Goal: Task Accomplishment & Management: Use online tool/utility

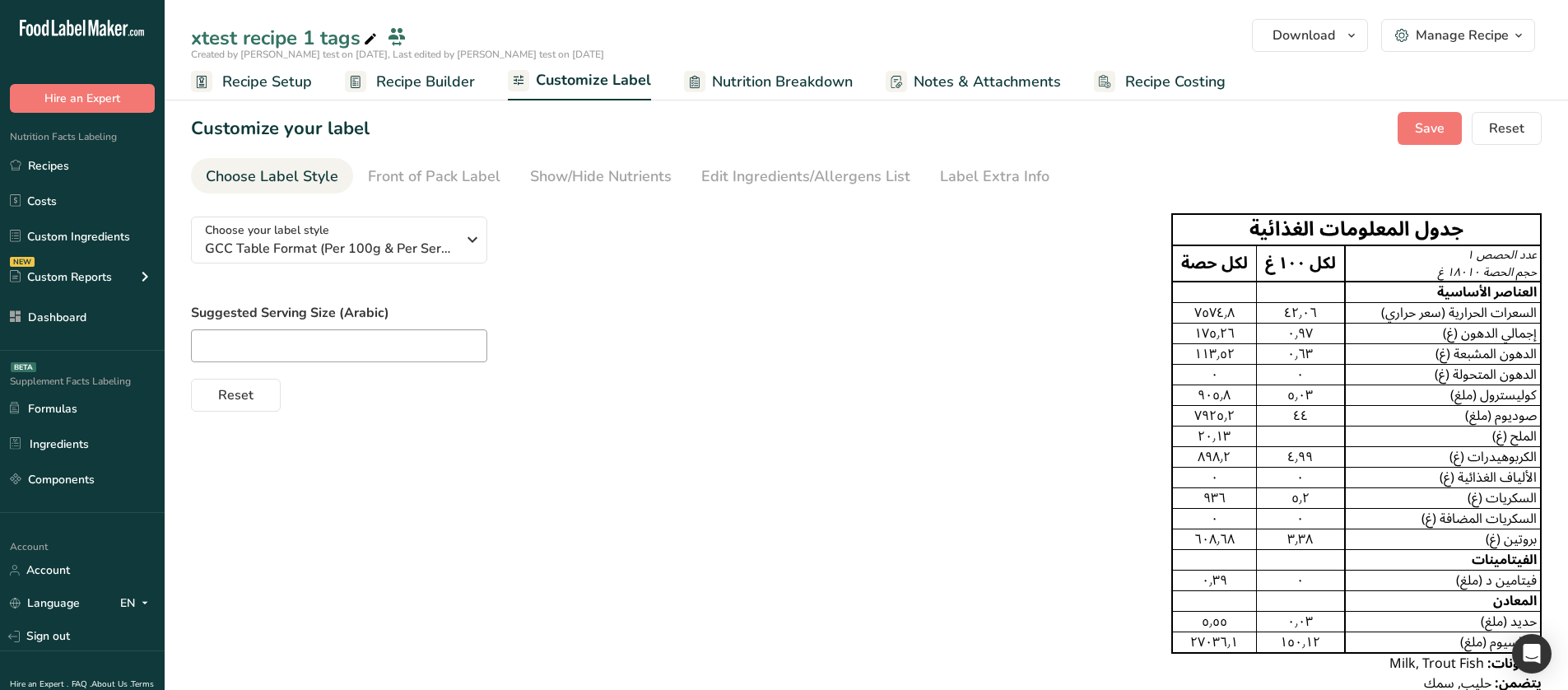
click at [293, 87] on span "Recipe Setup" at bounding box center [268, 81] width 90 height 22
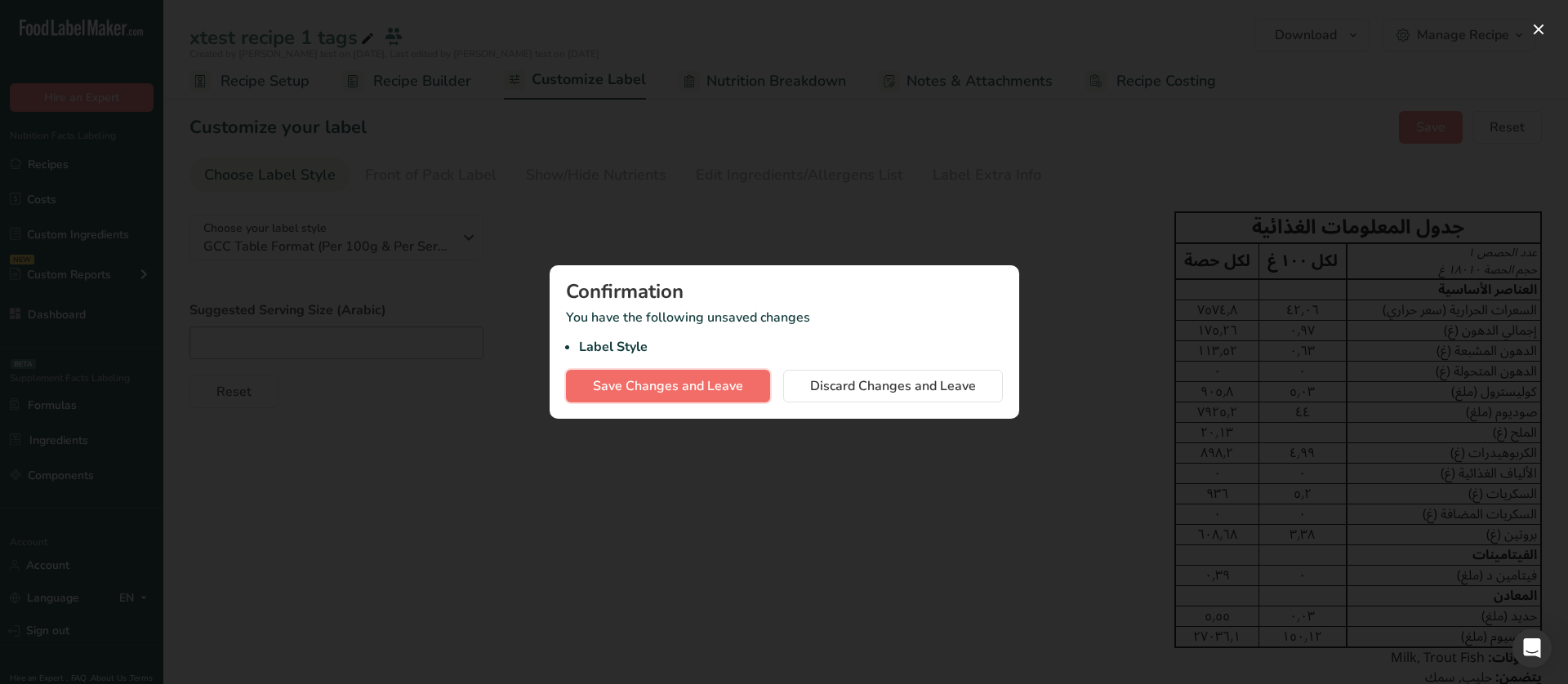
click at [703, 379] on span "Save Changes and Leave" at bounding box center [668, 386] width 151 height 19
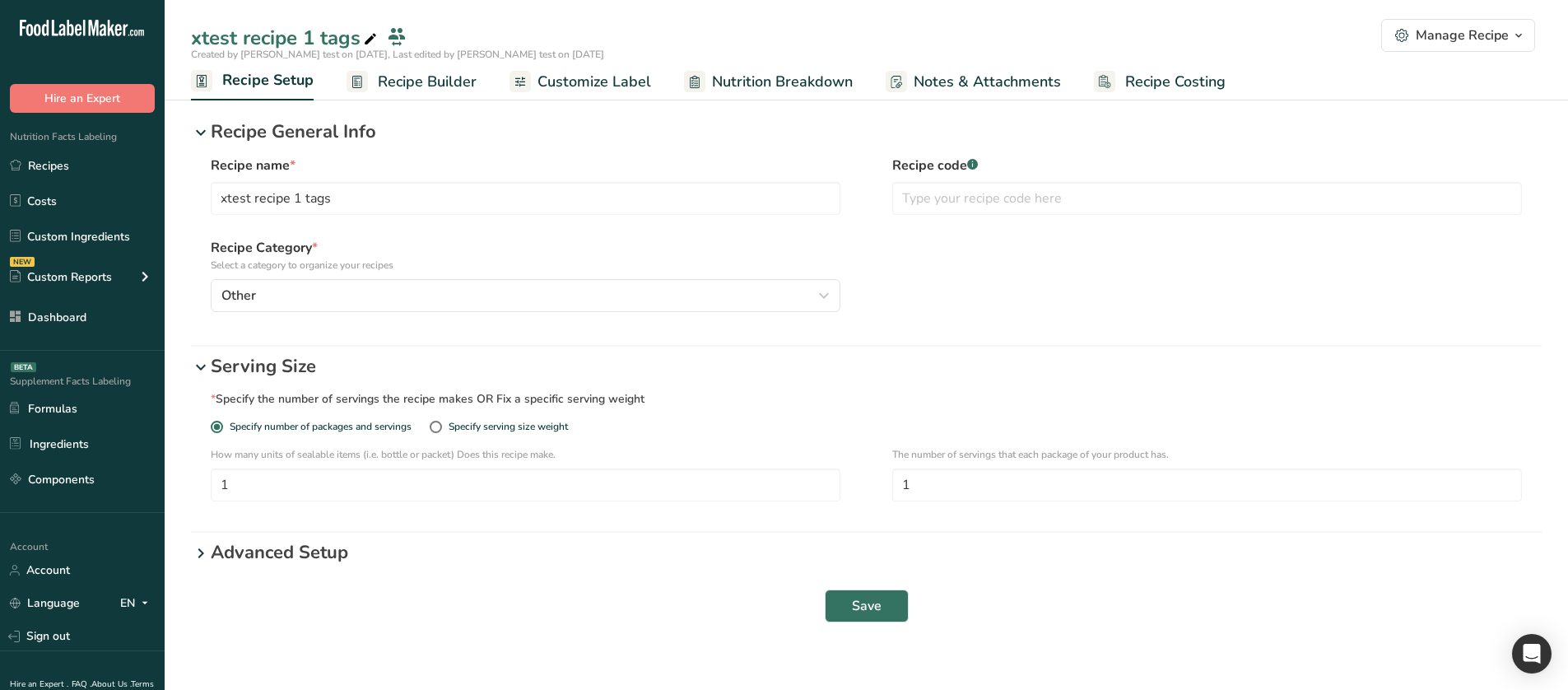
click at [436, 84] on span "Recipe Builder" at bounding box center [427, 81] width 99 height 22
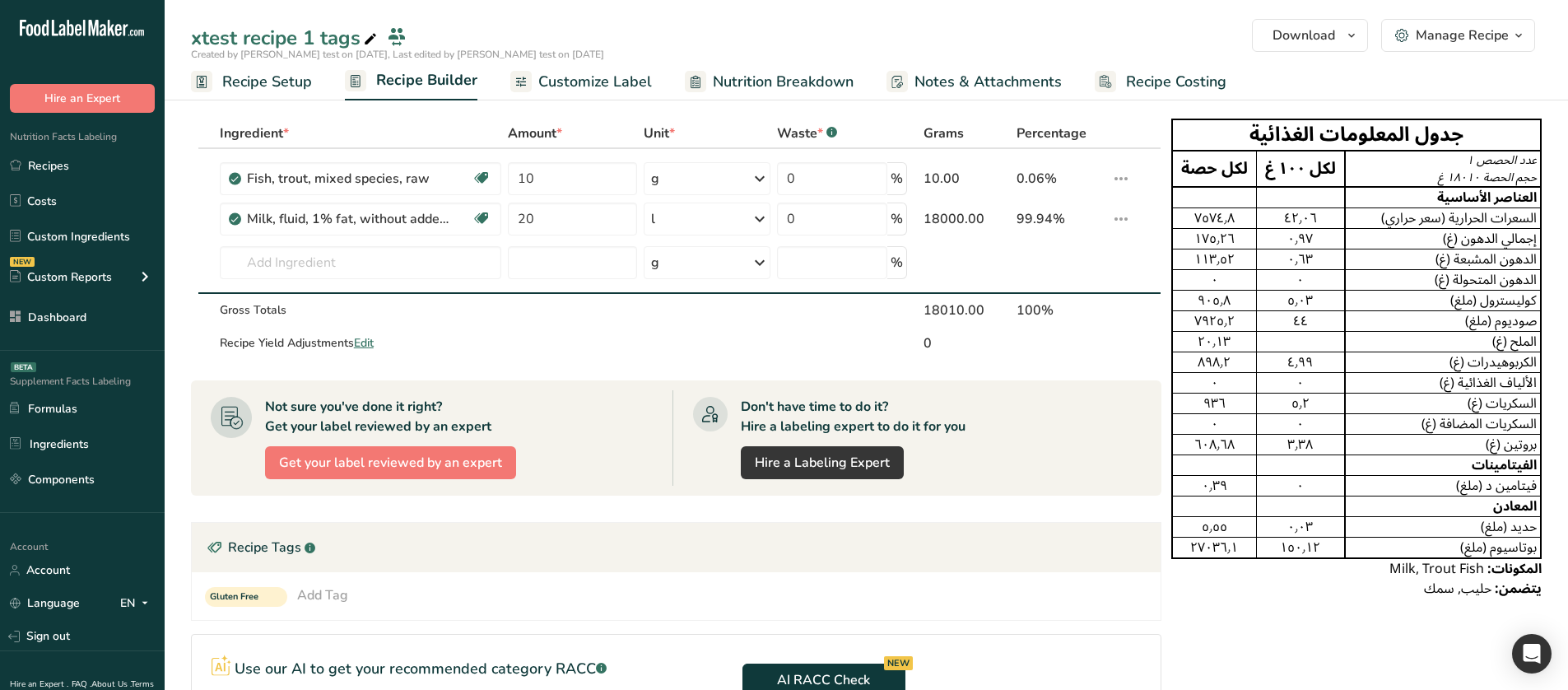
click at [564, 86] on span "Customize Label" at bounding box center [595, 81] width 114 height 22
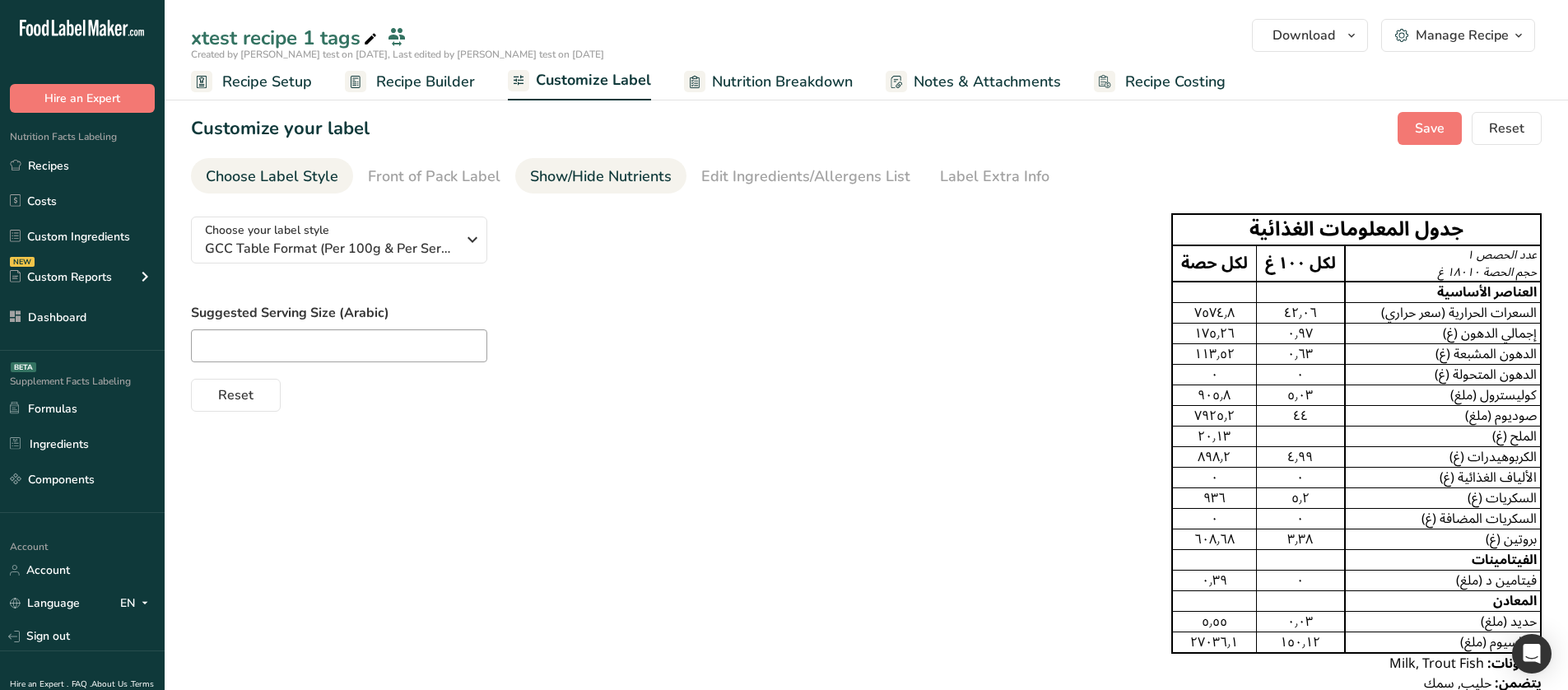
click at [556, 182] on div "Show/Hide Nutrients" at bounding box center [600, 176] width 141 height 22
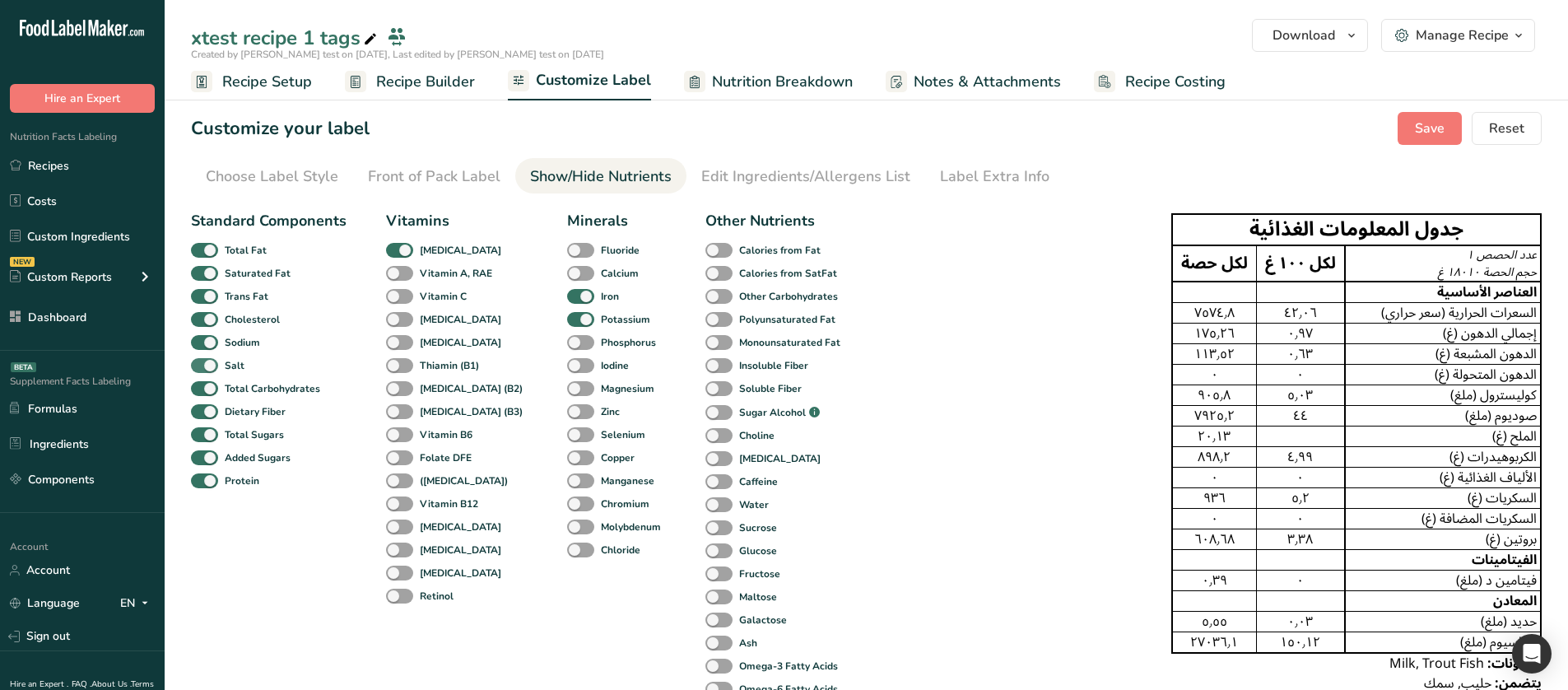
click at [235, 367] on b "Salt" at bounding box center [234, 366] width 19 height 15
click at [201, 367] on input "Salt" at bounding box center [196, 365] width 11 height 11
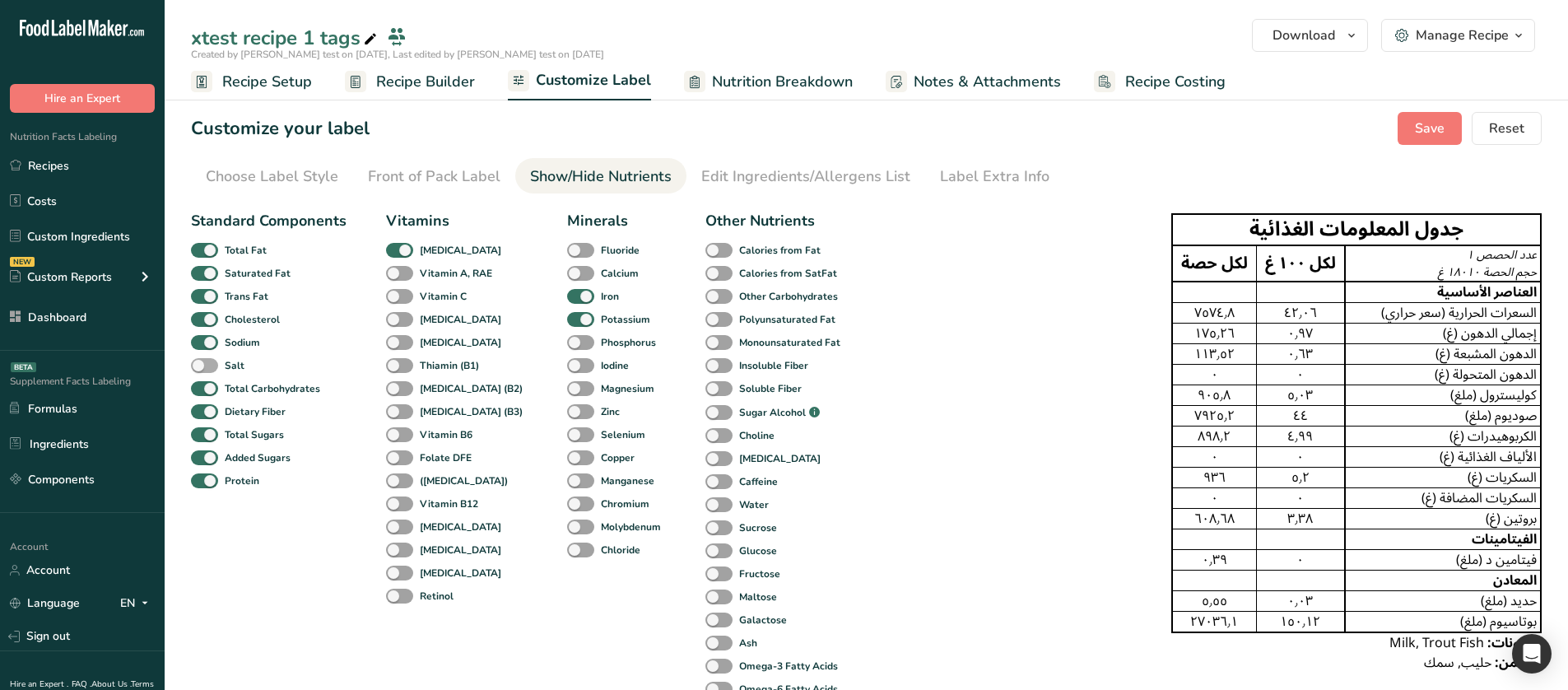
click at [235, 367] on b "Salt" at bounding box center [234, 366] width 19 height 15
click at [201, 367] on input "Salt" at bounding box center [196, 365] width 11 height 11
checkbox input "true"
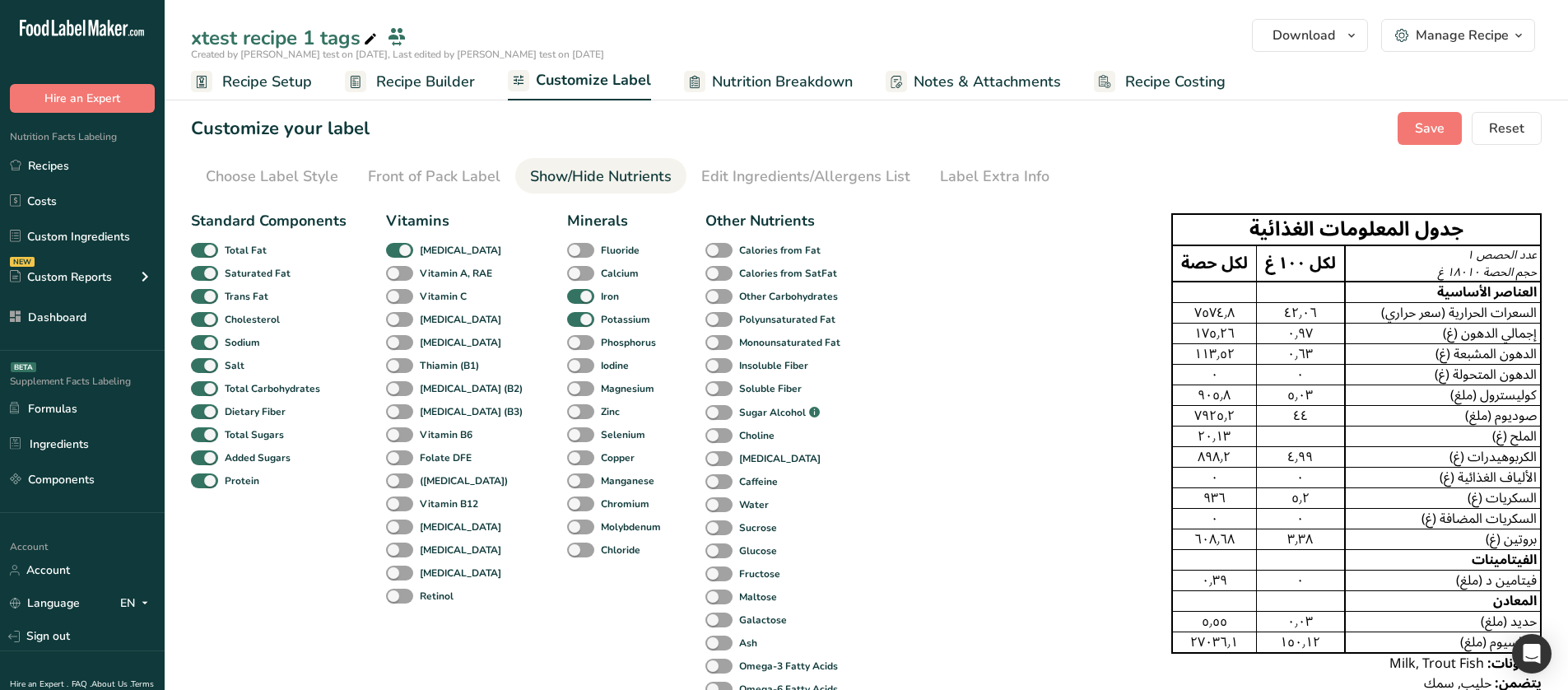
drag, startPoint x: 1449, startPoint y: 275, endPoint x: 1472, endPoint y: 275, distance: 23.0
click at [1472, 275] on span "١٨٠١٠ غ" at bounding box center [1459, 272] width 42 height 24
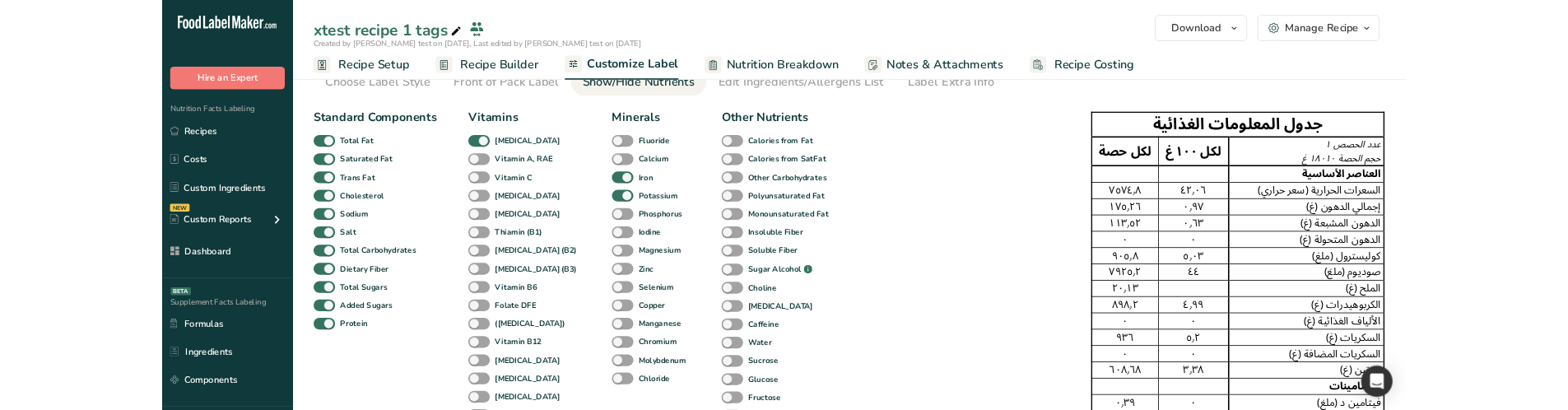
scroll to position [82, 0]
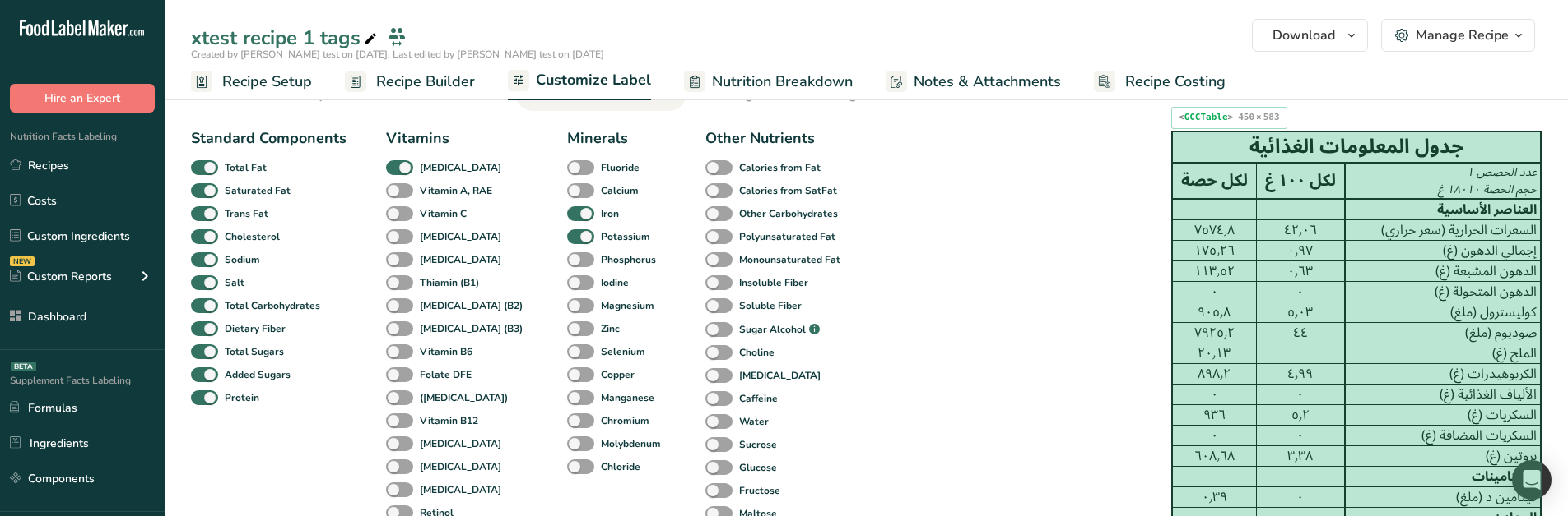
click at [1197, 402] on div "٠" at bounding box center [1214, 394] width 77 height 19
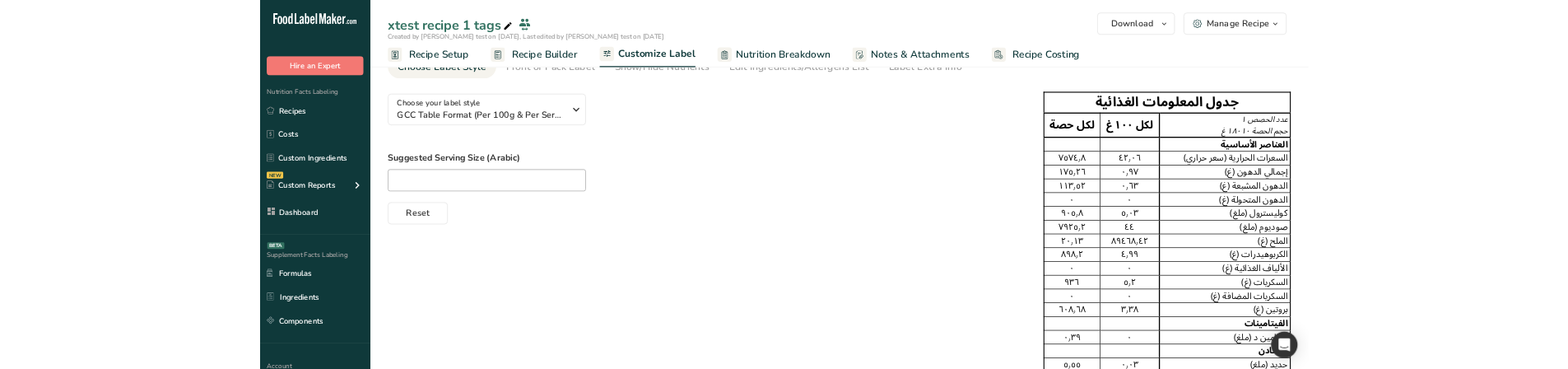
scroll to position [74, 0]
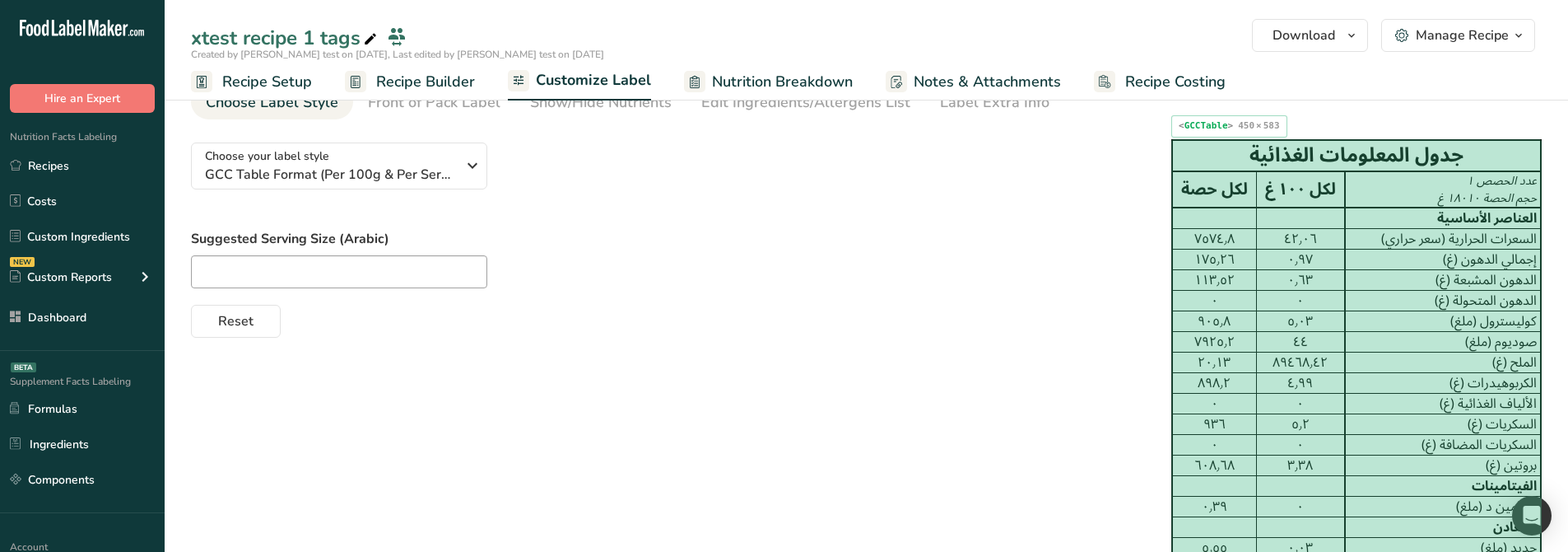
click at [1393, 311] on td "كوليسترول (ملغ)" at bounding box center [1443, 321] width 196 height 20
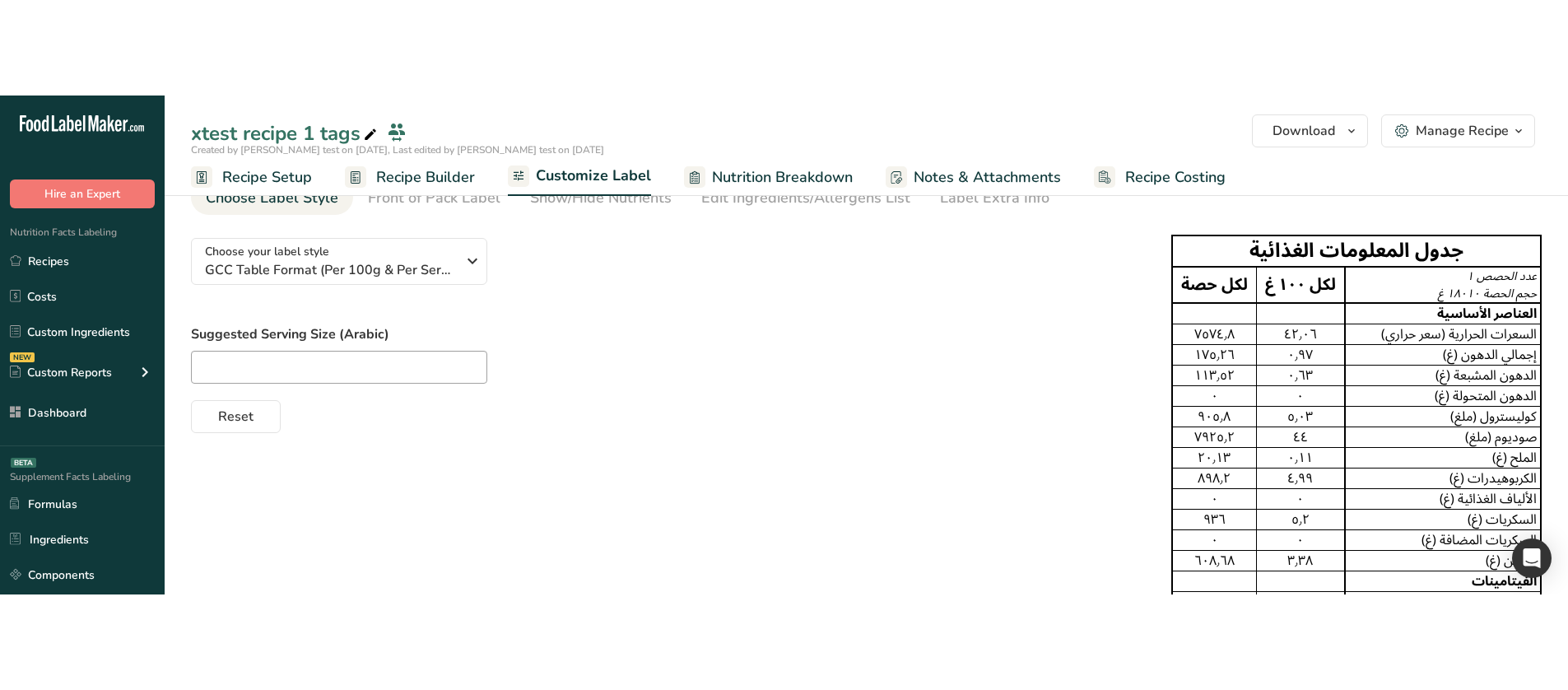
scroll to position [40, 0]
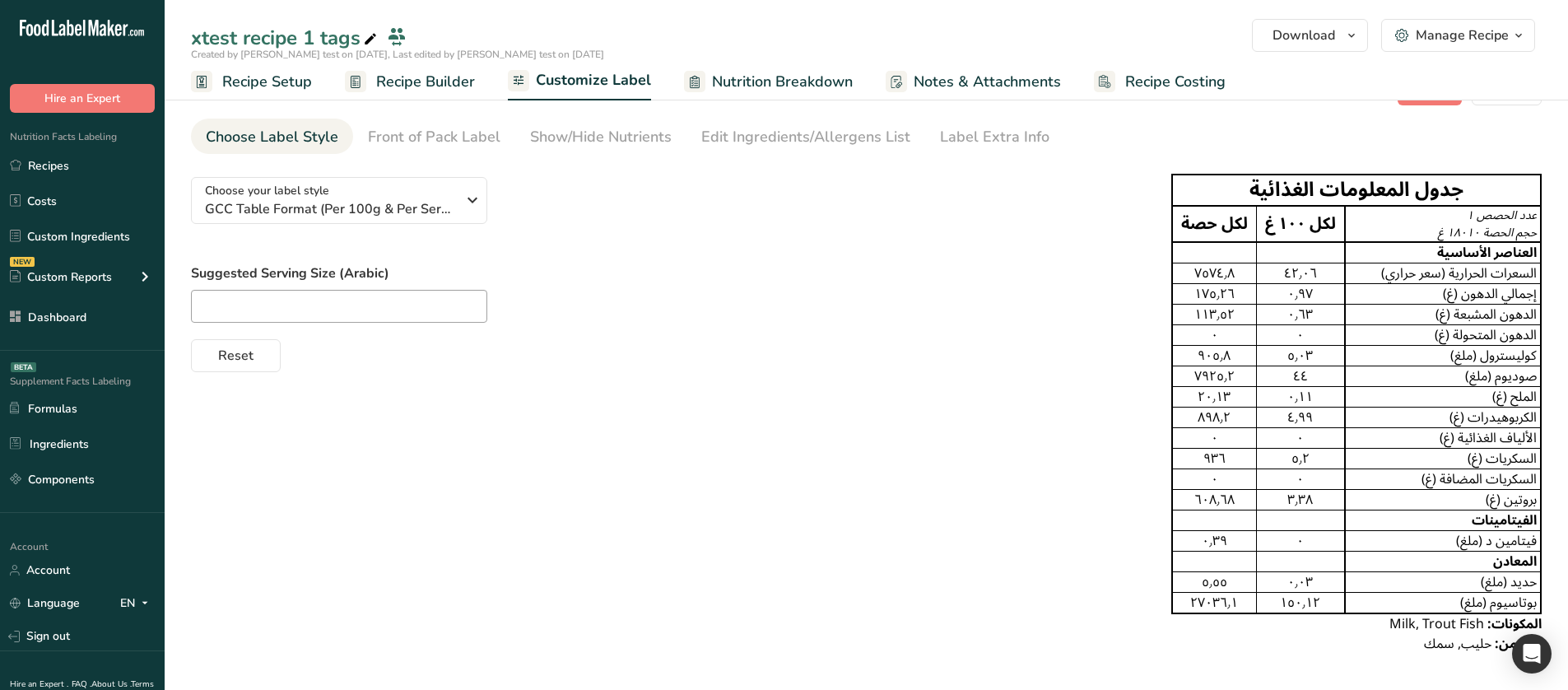
click at [990, 395] on div "Choose your label style GCC Table Format (Per 100g & Per Serving) USA (FDA) Sta…" at bounding box center [866, 414] width 1351 height 500
click at [563, 133] on div "Show/Hide Nutrients" at bounding box center [600, 137] width 141 height 22
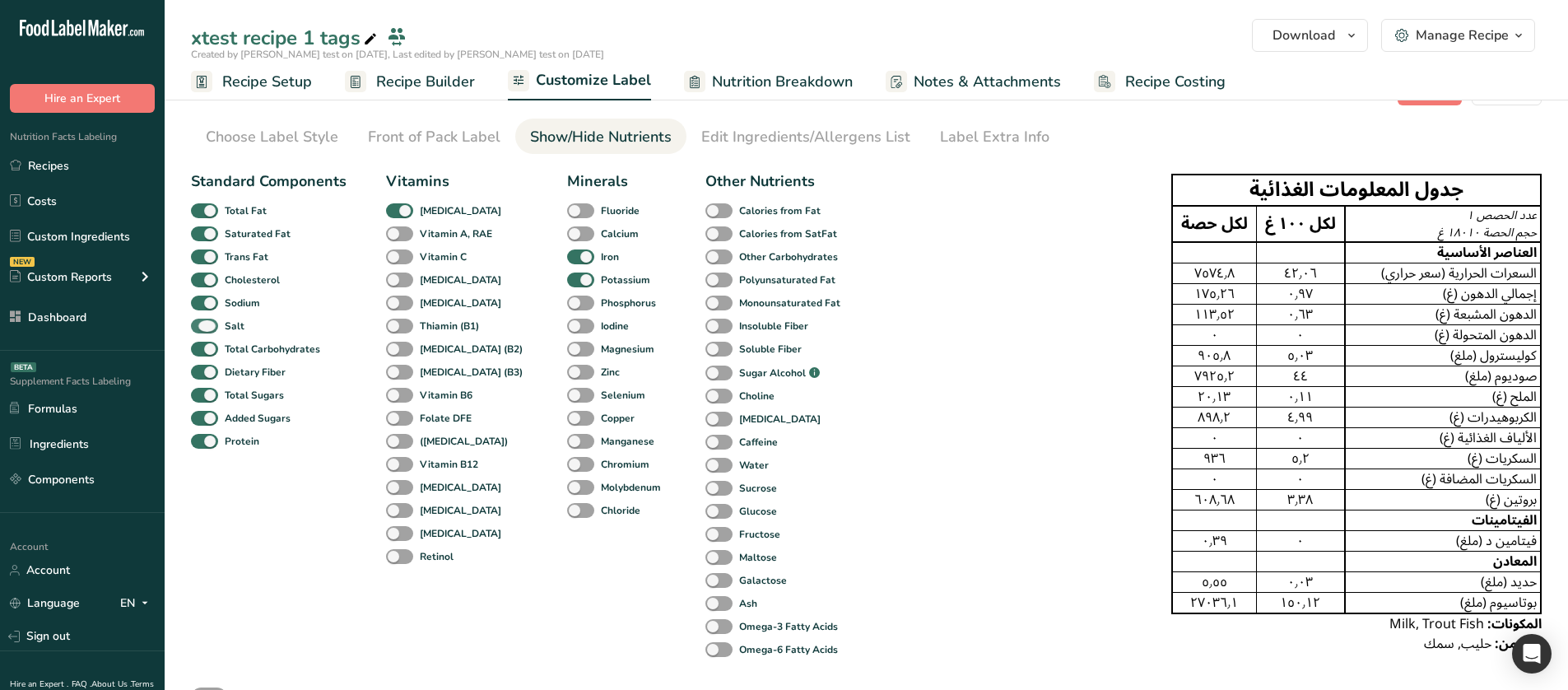
click at [222, 324] on span "Salt" at bounding box center [231, 326] width 26 height 15
click at [201, 324] on input "Salt" at bounding box center [196, 326] width 11 height 11
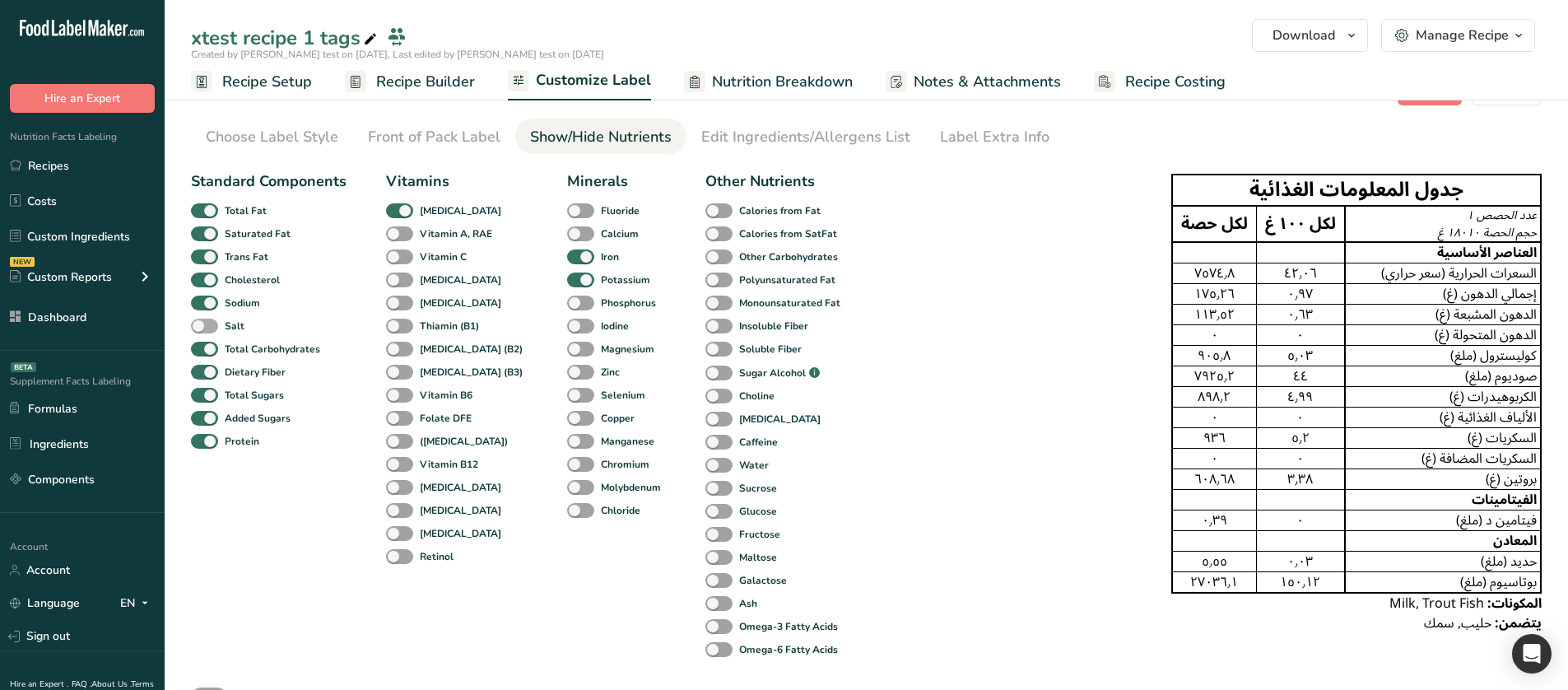
click at [222, 324] on span "Salt" at bounding box center [231, 326] width 26 height 15
click at [201, 324] on input "Salt" at bounding box center [196, 326] width 11 height 11
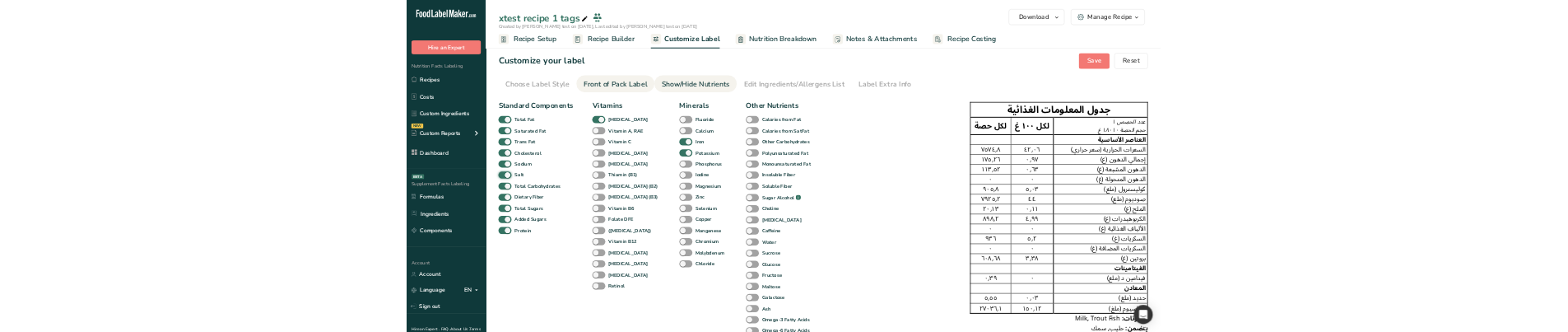
scroll to position [0, 0]
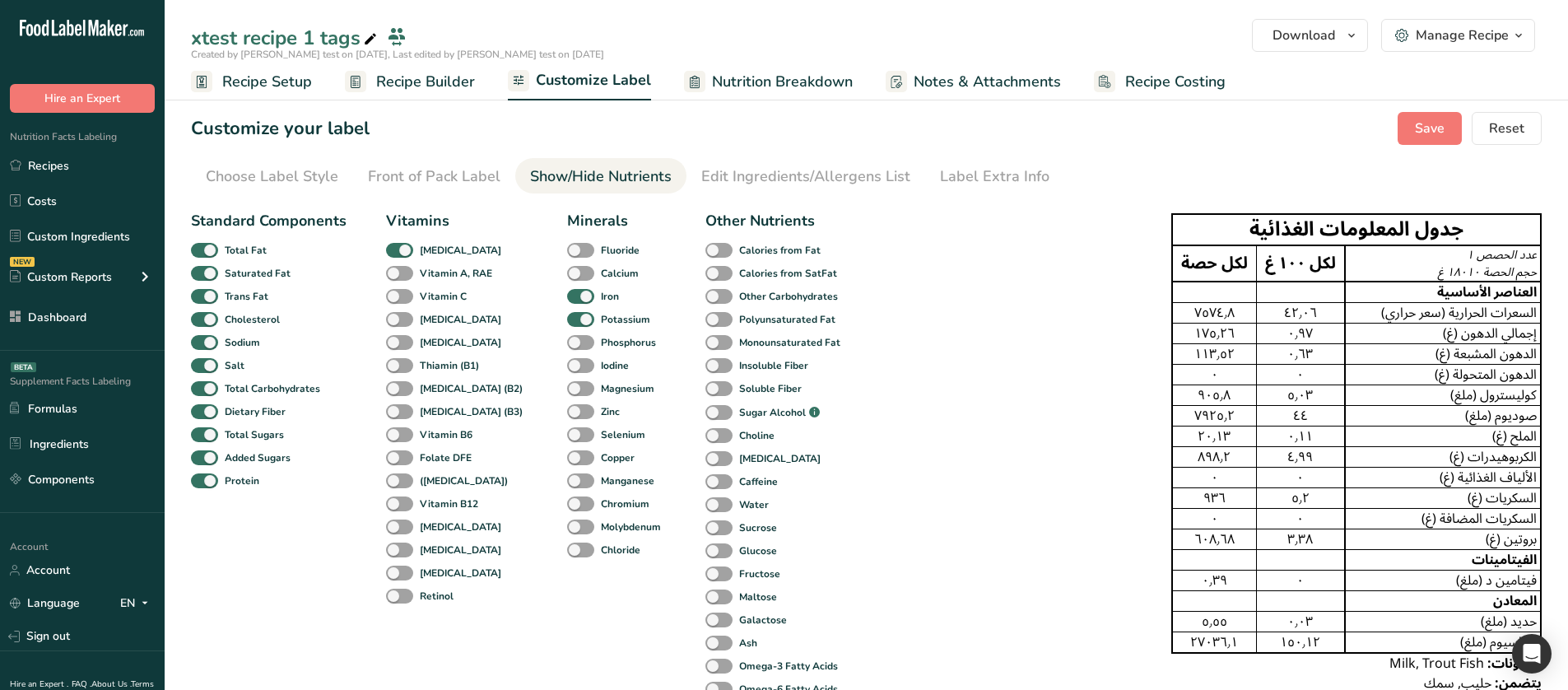
click at [320, 193] on section "Customize your label Save Reset Choose Label Style Front of Pack Label Show/Hid…" at bounding box center [865, 480] width 1403 height 788
click at [321, 184] on div "Choose Label Style" at bounding box center [272, 176] width 132 height 22
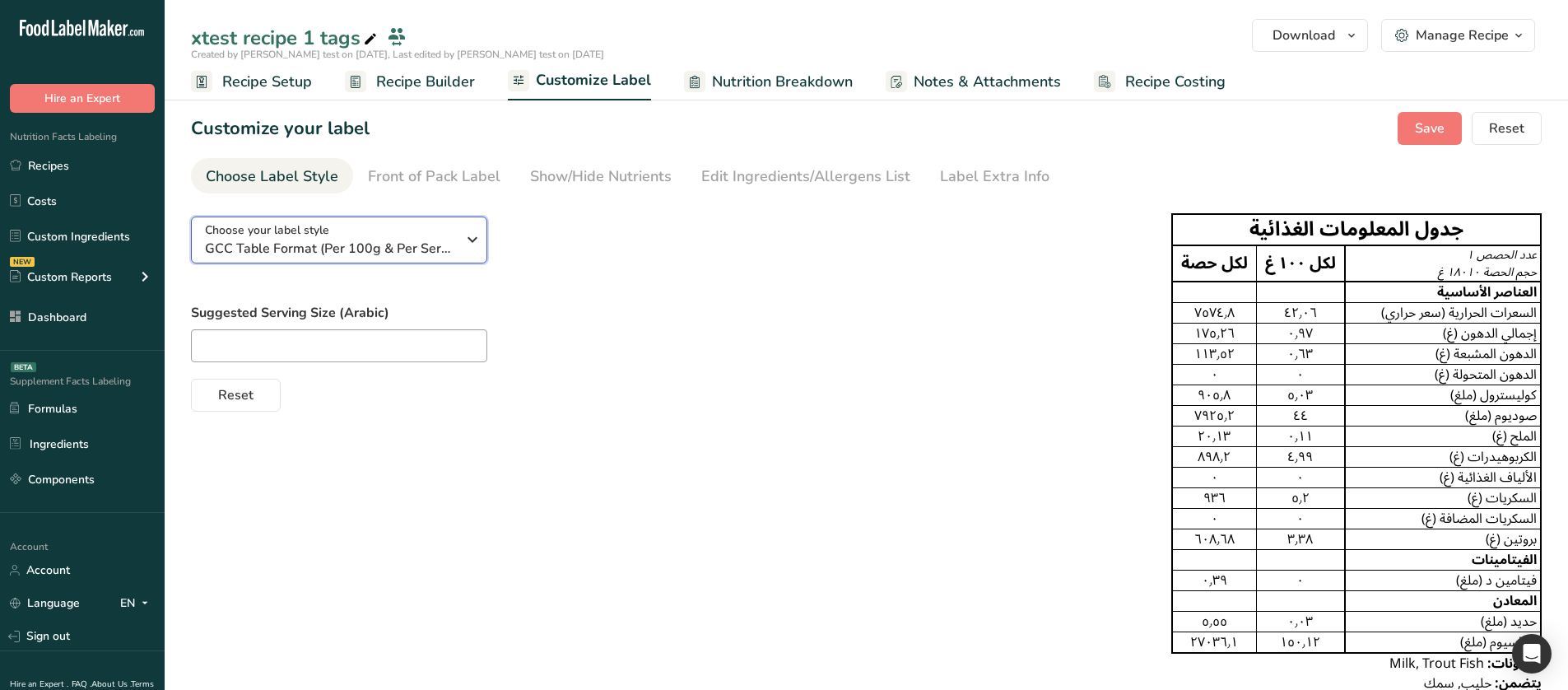
click at [355, 262] on button "Choose your label style GCC Table Format (Per 100g & Per Serving)" at bounding box center [339, 239] width 297 height 47
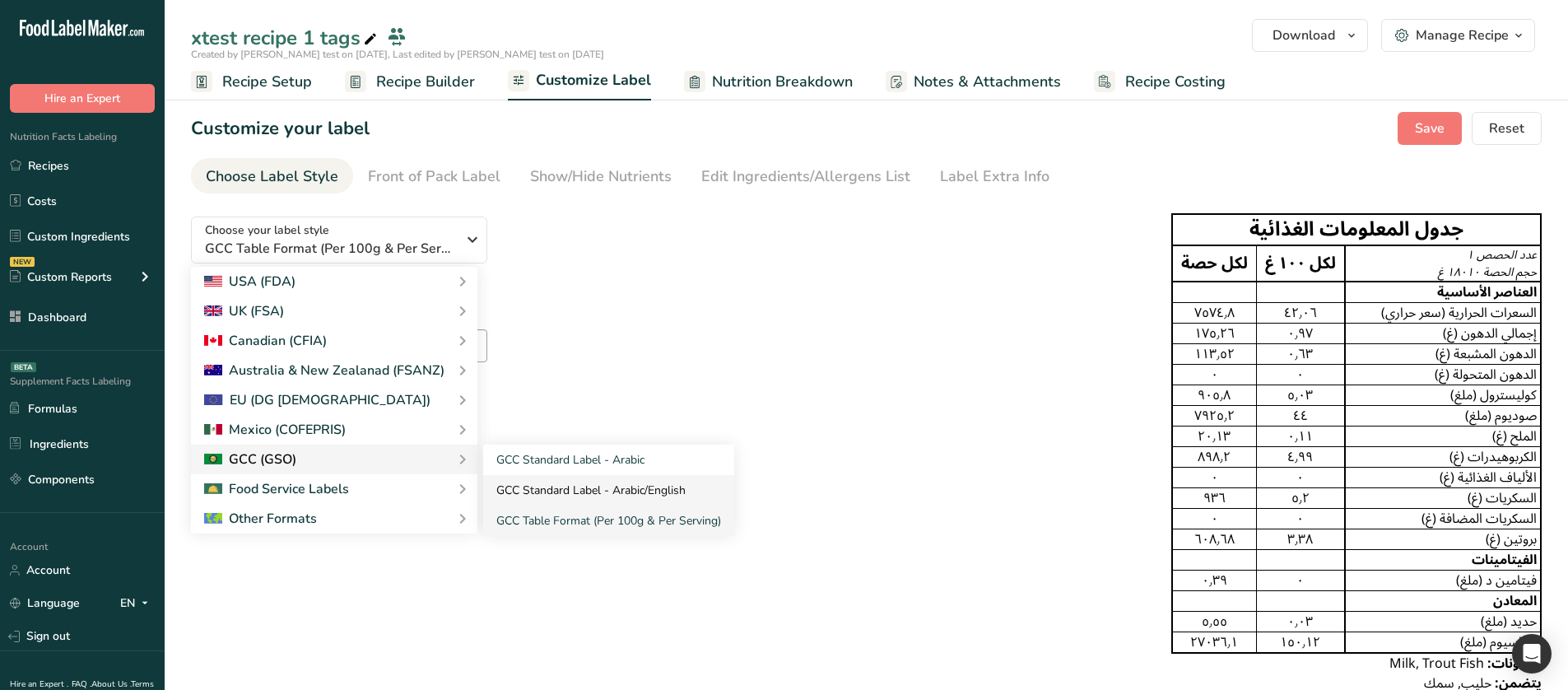
click at [578, 409] on link "GCC Standard Label - Arabic/English" at bounding box center [608, 490] width 251 height 30
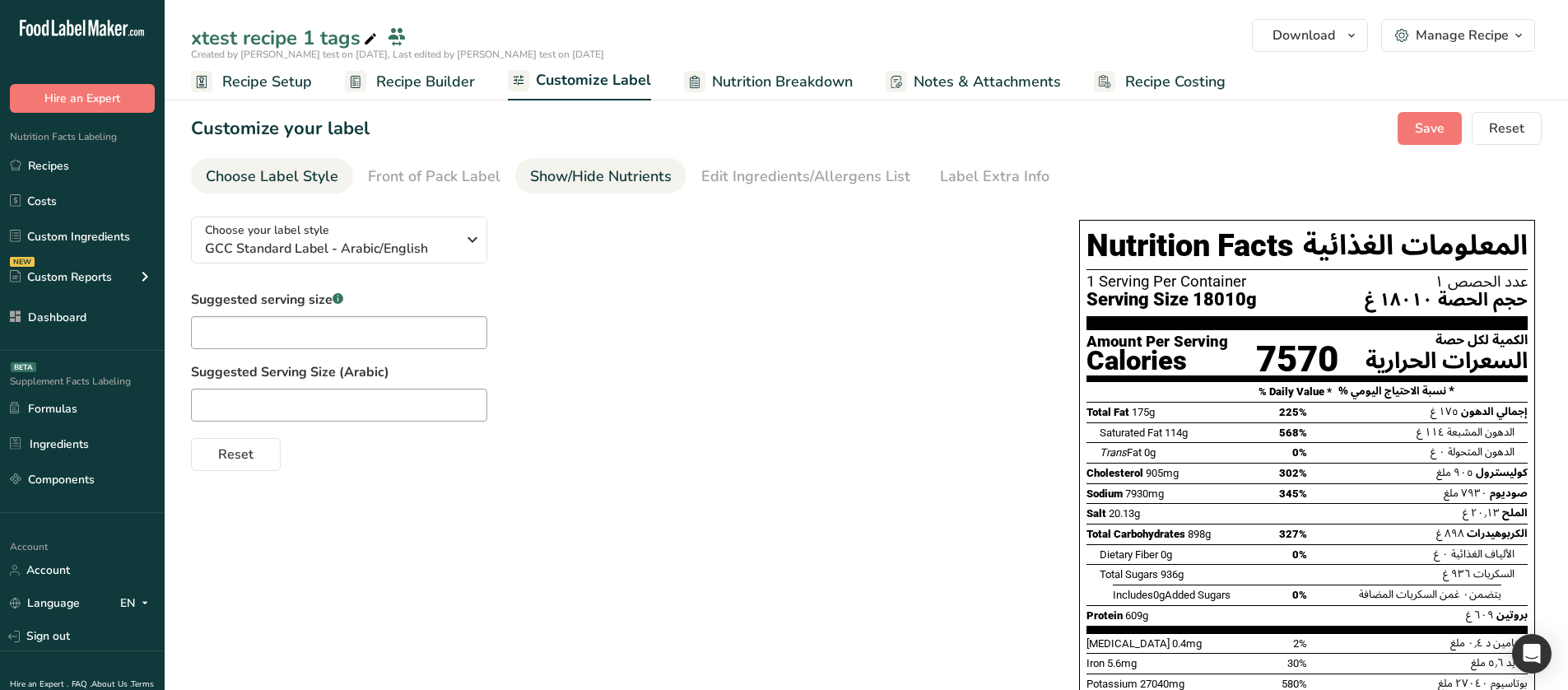
click at [598, 186] on div "Show/Hide Nutrients" at bounding box center [600, 176] width 141 height 22
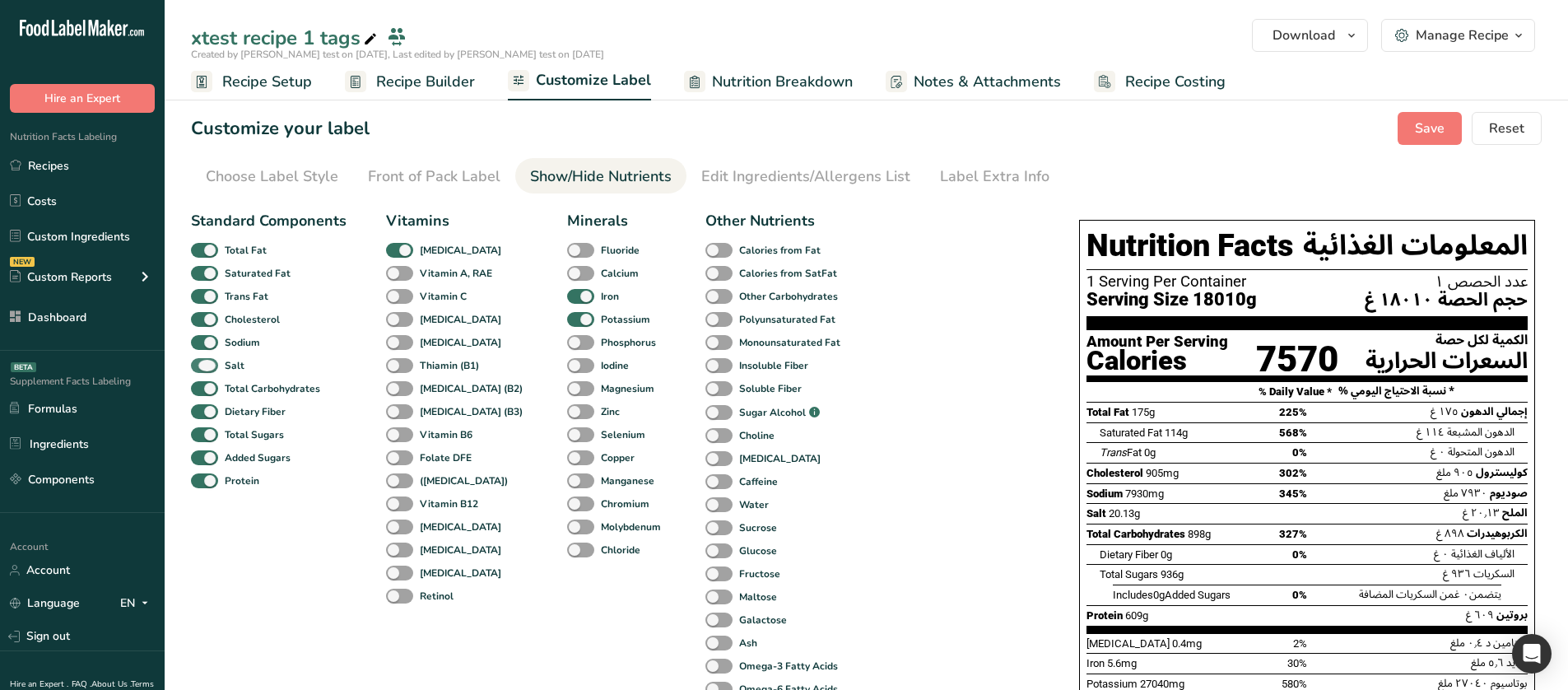
click at [234, 367] on b "Salt" at bounding box center [234, 366] width 19 height 15
click at [201, 367] on input "Salt" at bounding box center [196, 365] width 11 height 11
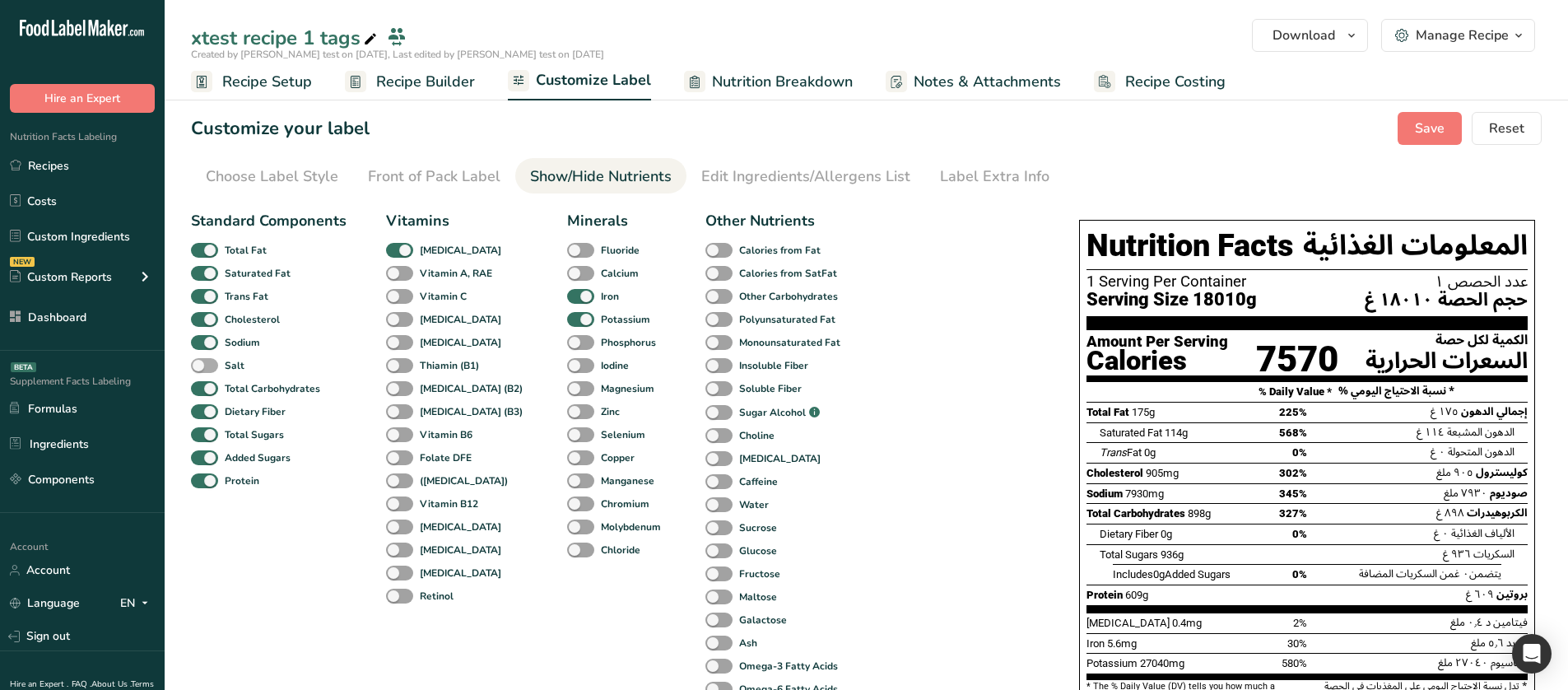
click at [234, 367] on b "Salt" at bounding box center [234, 366] width 19 height 15
click at [201, 367] on input "Salt" at bounding box center [196, 365] width 11 height 11
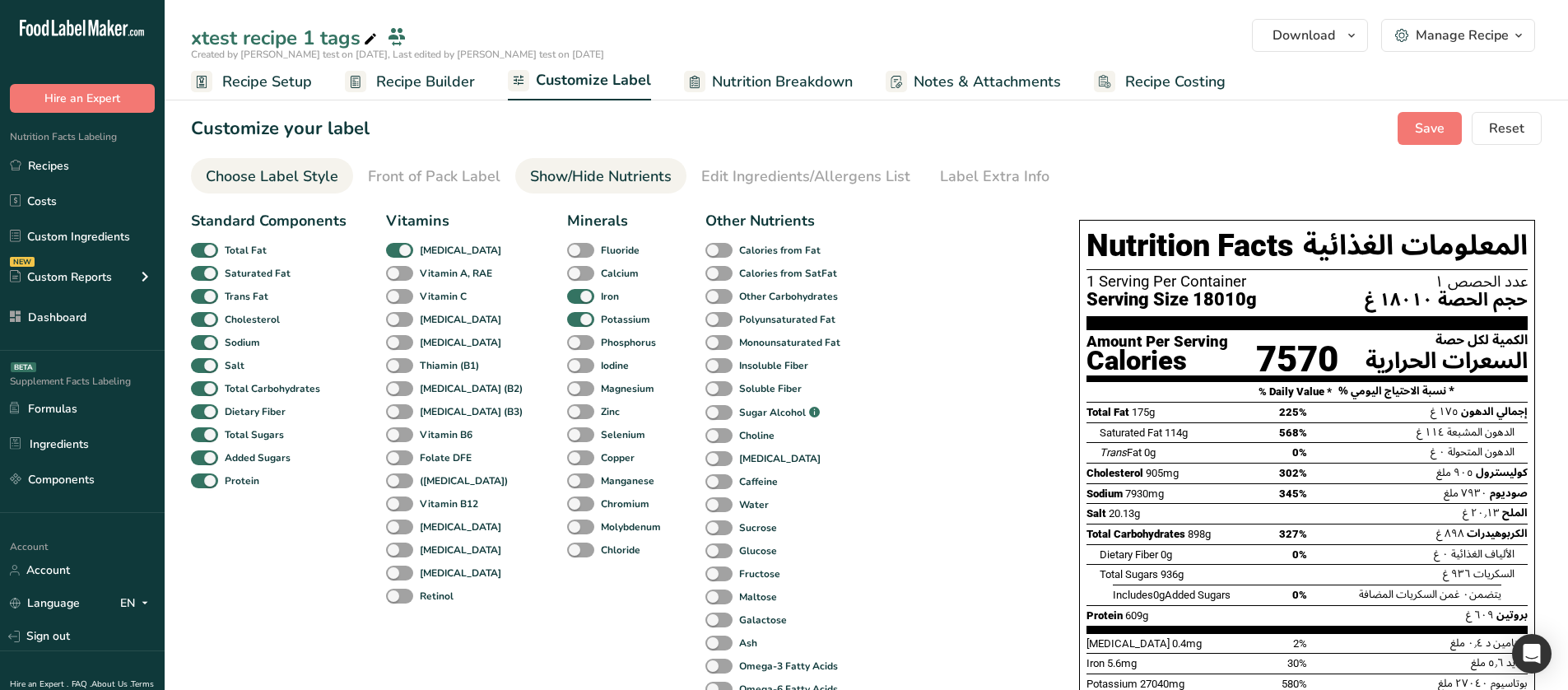
click at [285, 167] on div "Choose Label Style" at bounding box center [272, 176] width 132 height 22
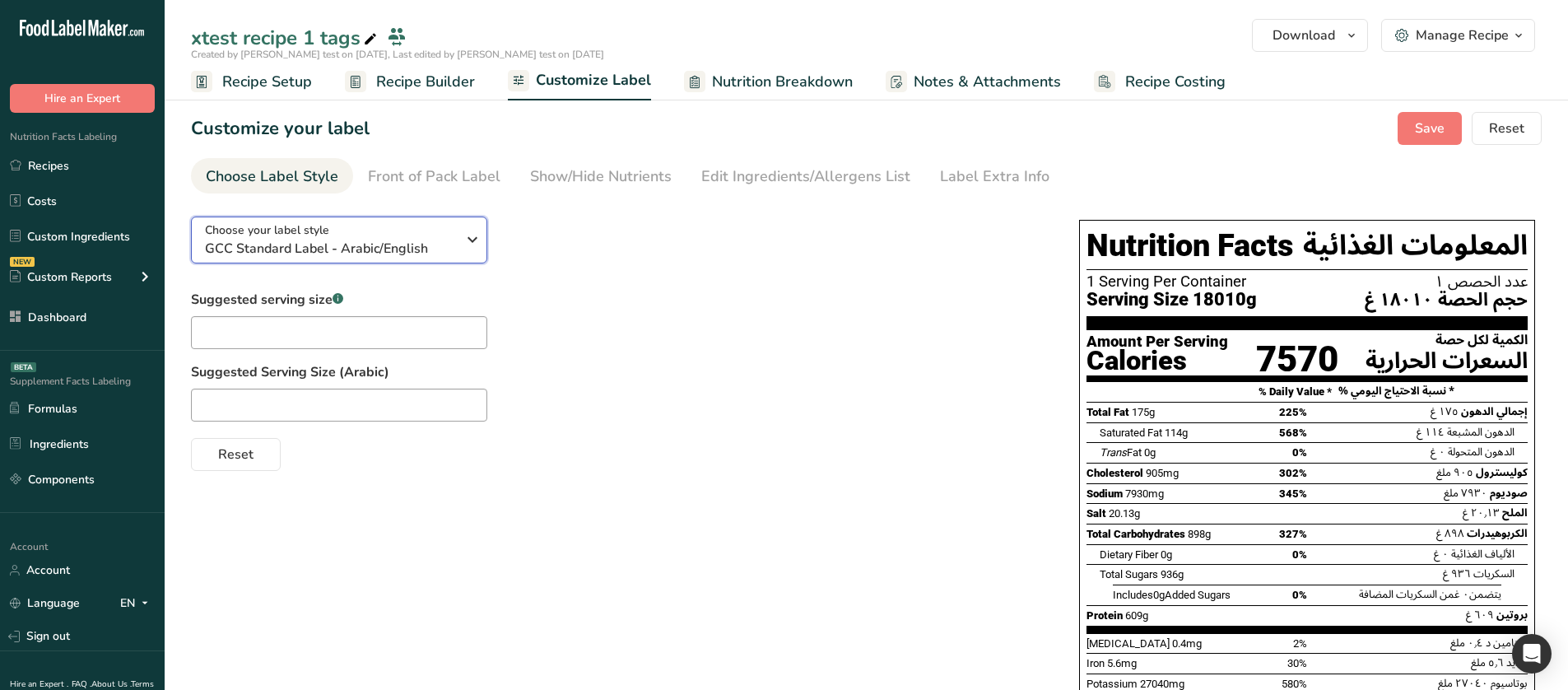
click at [354, 229] on div "Choose your label style GCC Standard Label - Arabic/English" at bounding box center [330, 240] width 251 height 37
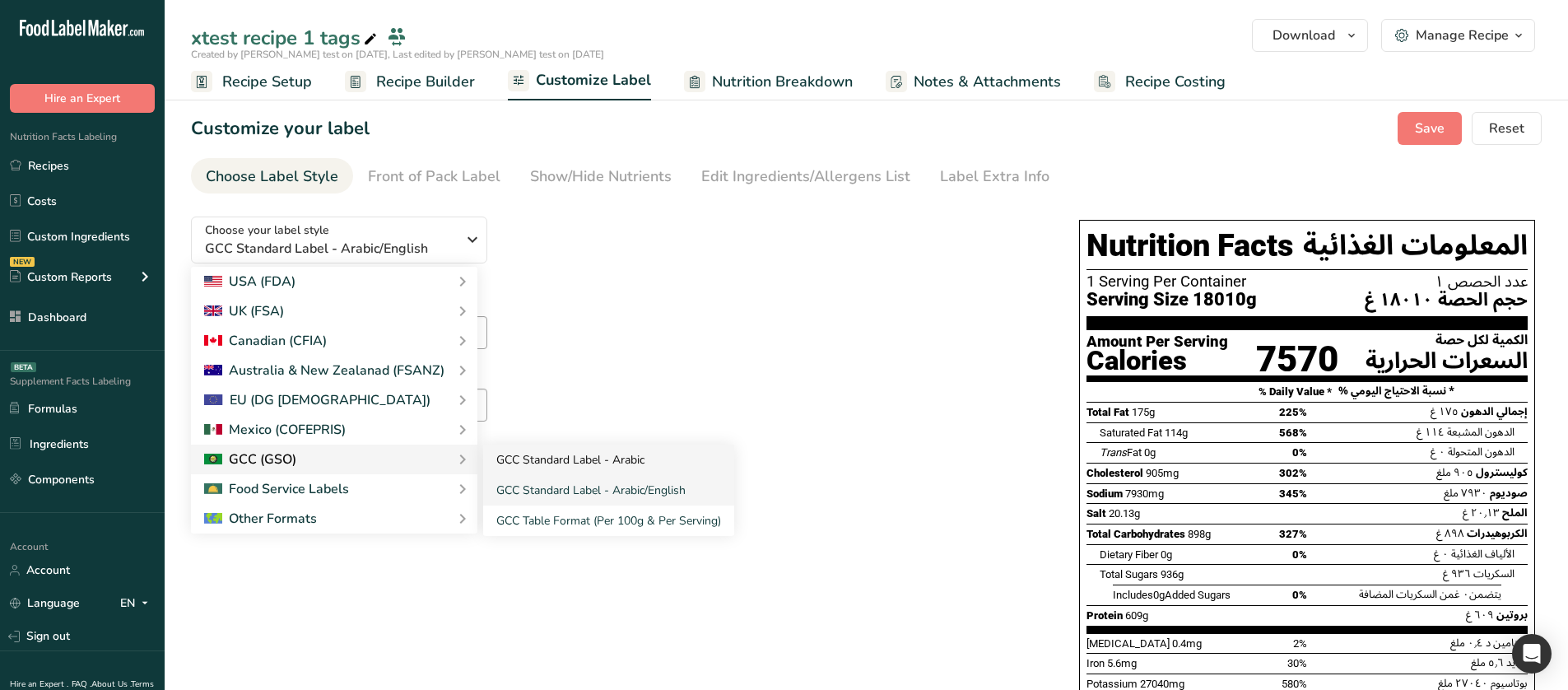
click at [538, 409] on link "GCC Standard Label - Arabic" at bounding box center [608, 459] width 251 height 30
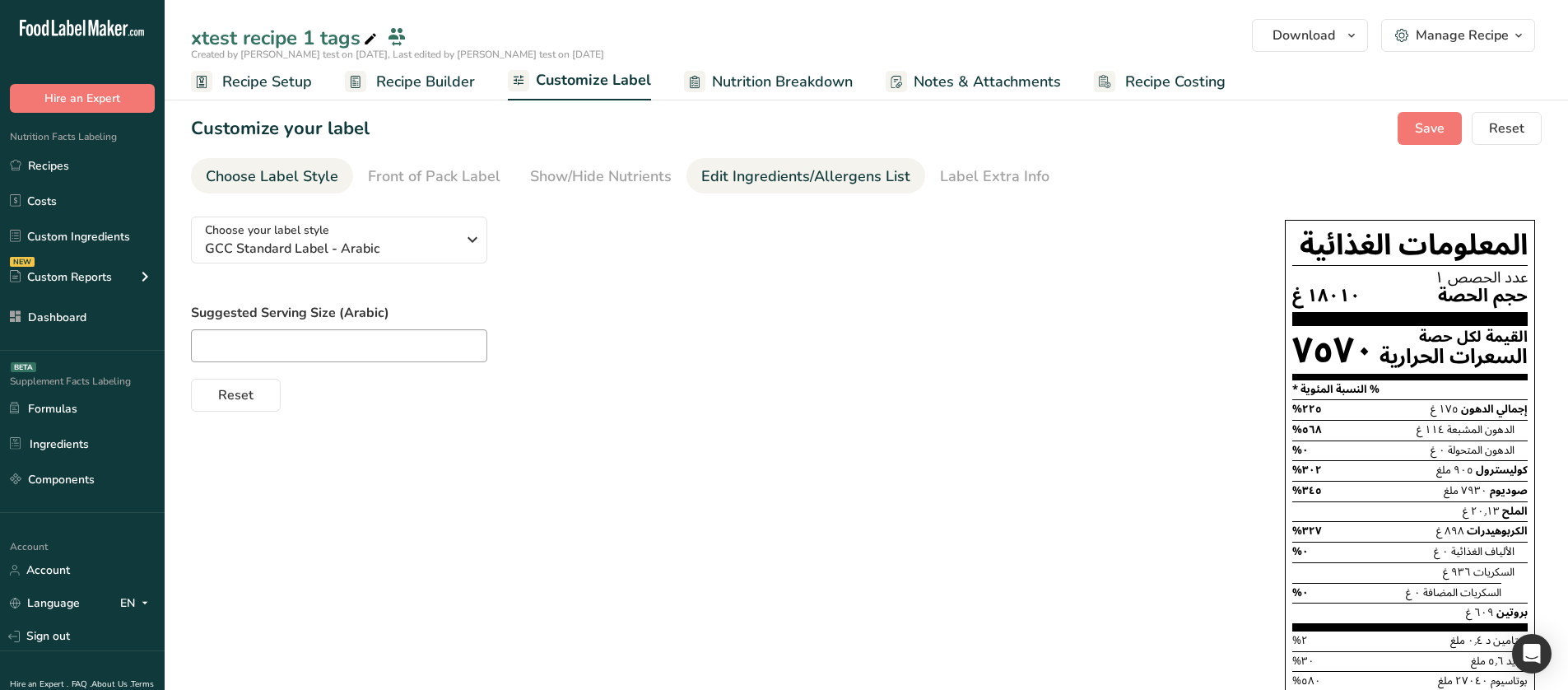
click at [717, 184] on div "Edit Ingredients/Allergens List" at bounding box center [805, 176] width 209 height 22
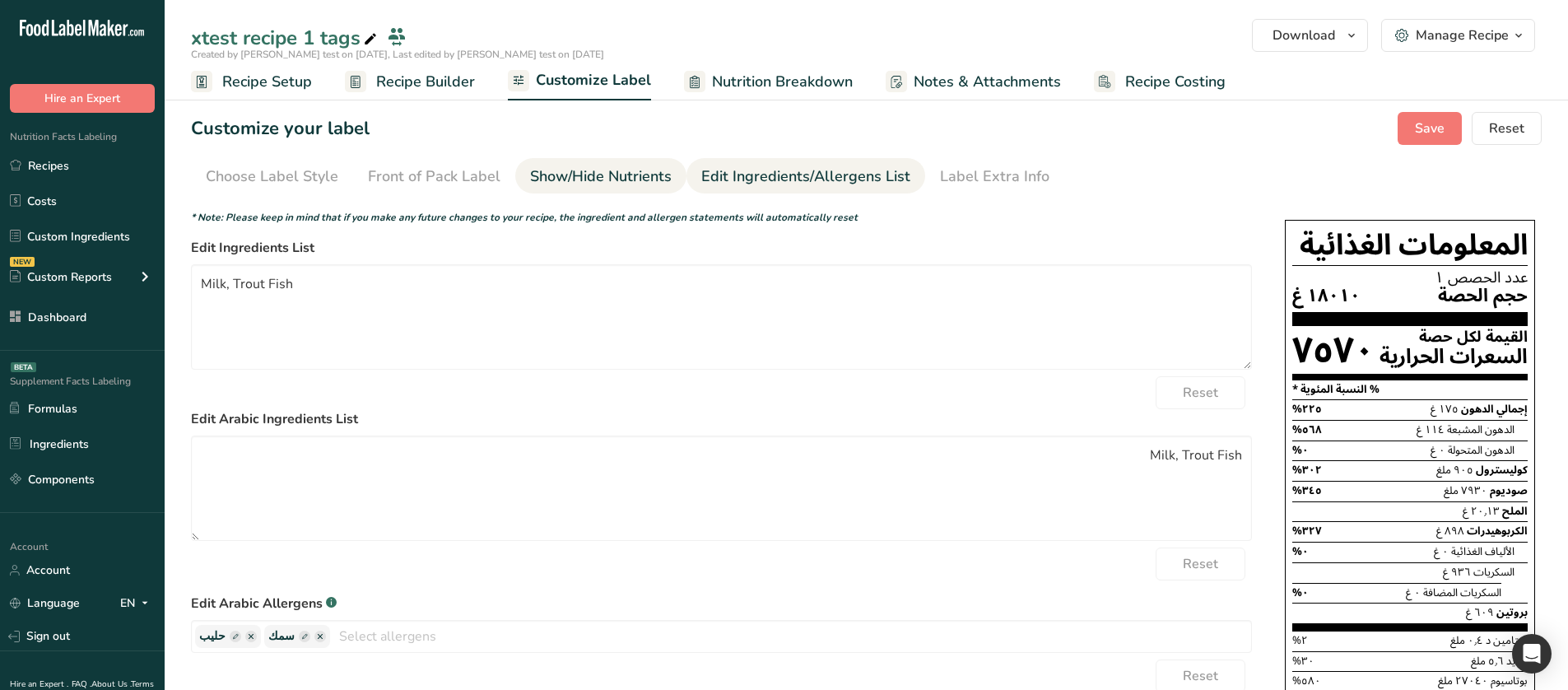
click at [625, 178] on div "Show/Hide Nutrients" at bounding box center [600, 176] width 141 height 22
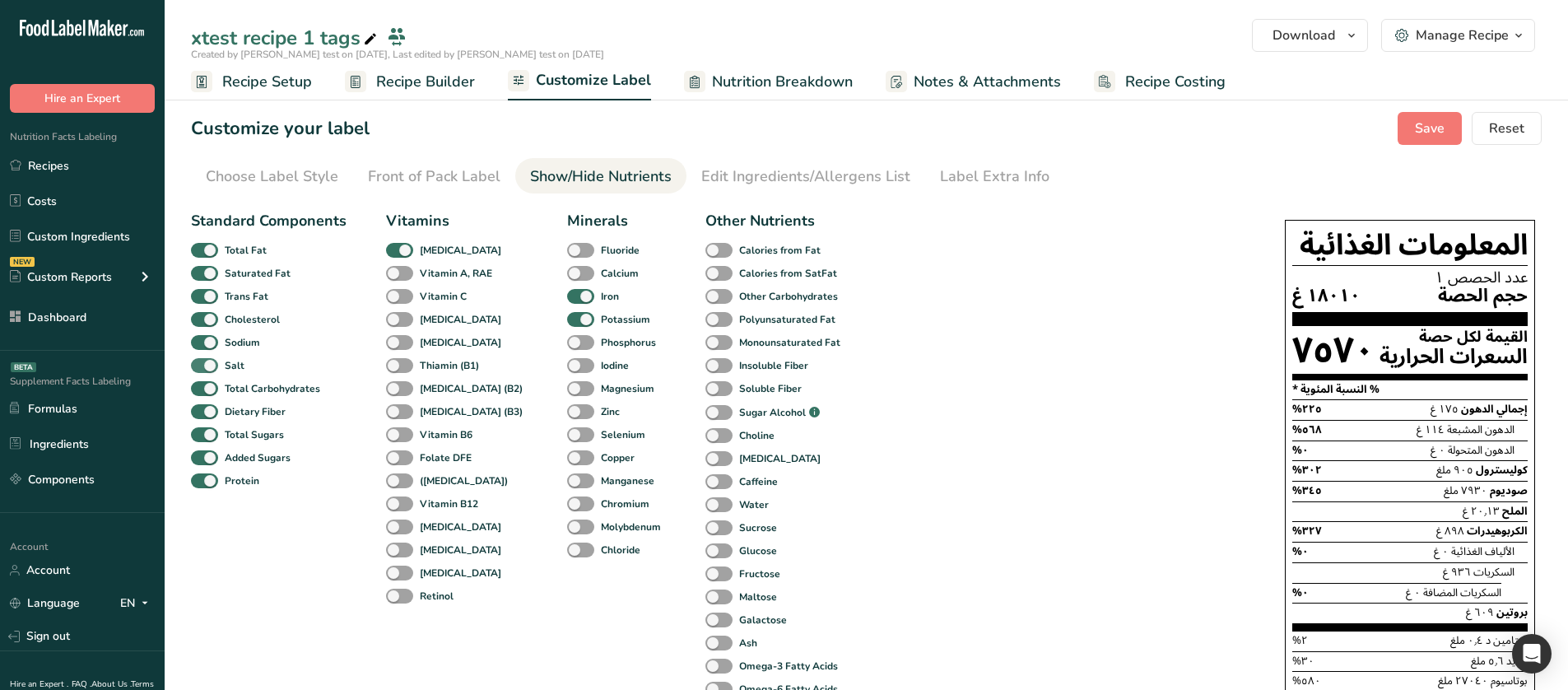
click at [207, 361] on span at bounding box center [204, 367] width 27 height 16
click at [201, 361] on input "Salt" at bounding box center [196, 365] width 11 height 11
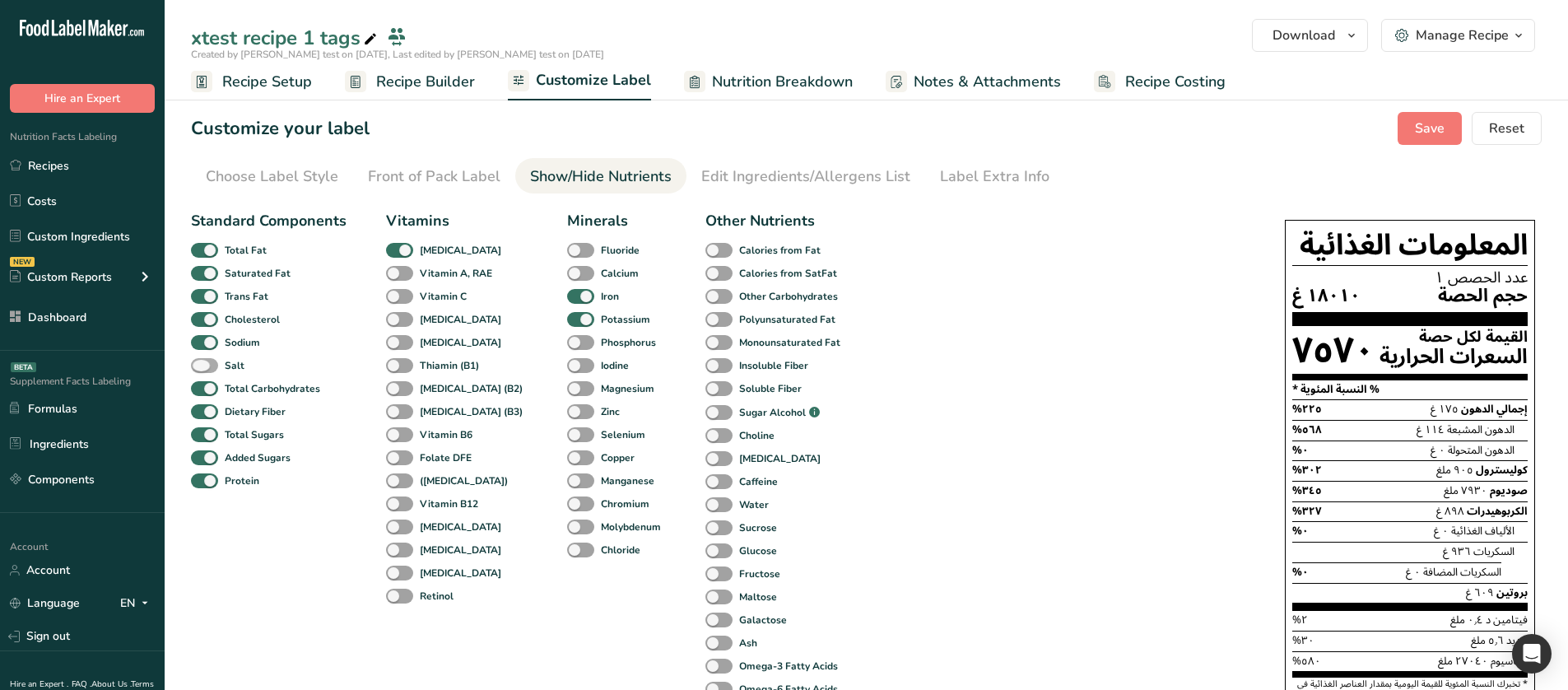
click at [207, 361] on span at bounding box center [204, 367] width 27 height 16
click at [201, 361] on input "Salt" at bounding box center [196, 365] width 11 height 11
checkbox input "true"
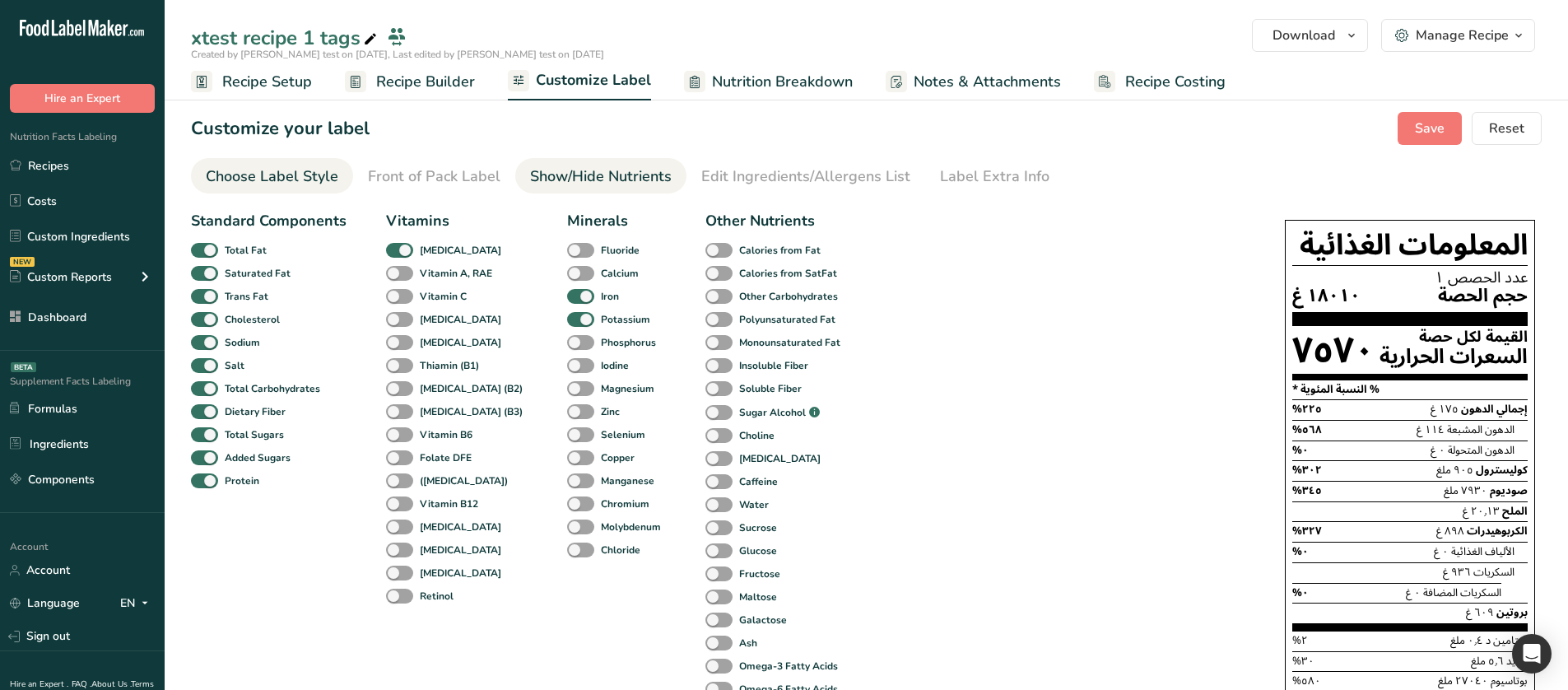
click at [298, 183] on div "Choose Label Style" at bounding box center [272, 176] width 132 height 22
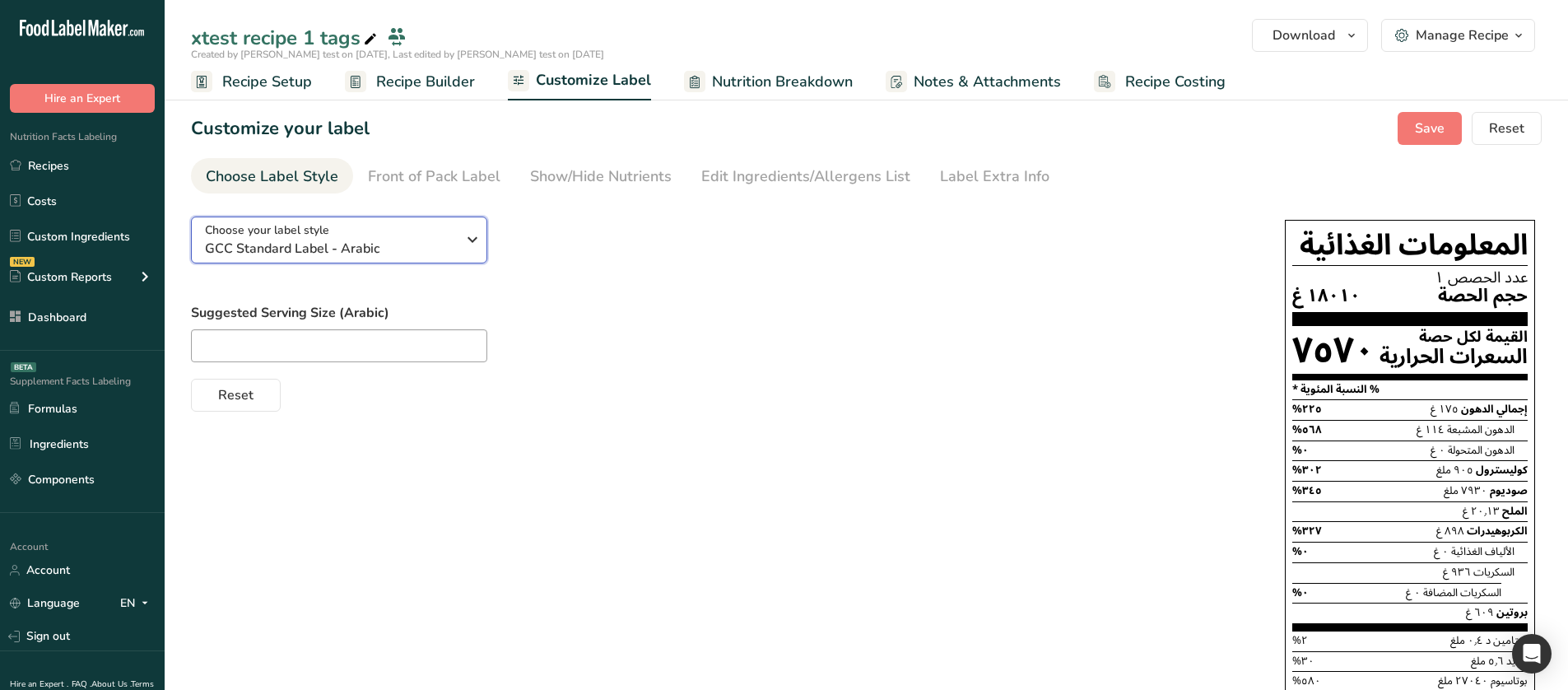
click at [377, 230] on div "Choose your label style GCC Standard Label - Arabic" at bounding box center [330, 240] width 251 height 37
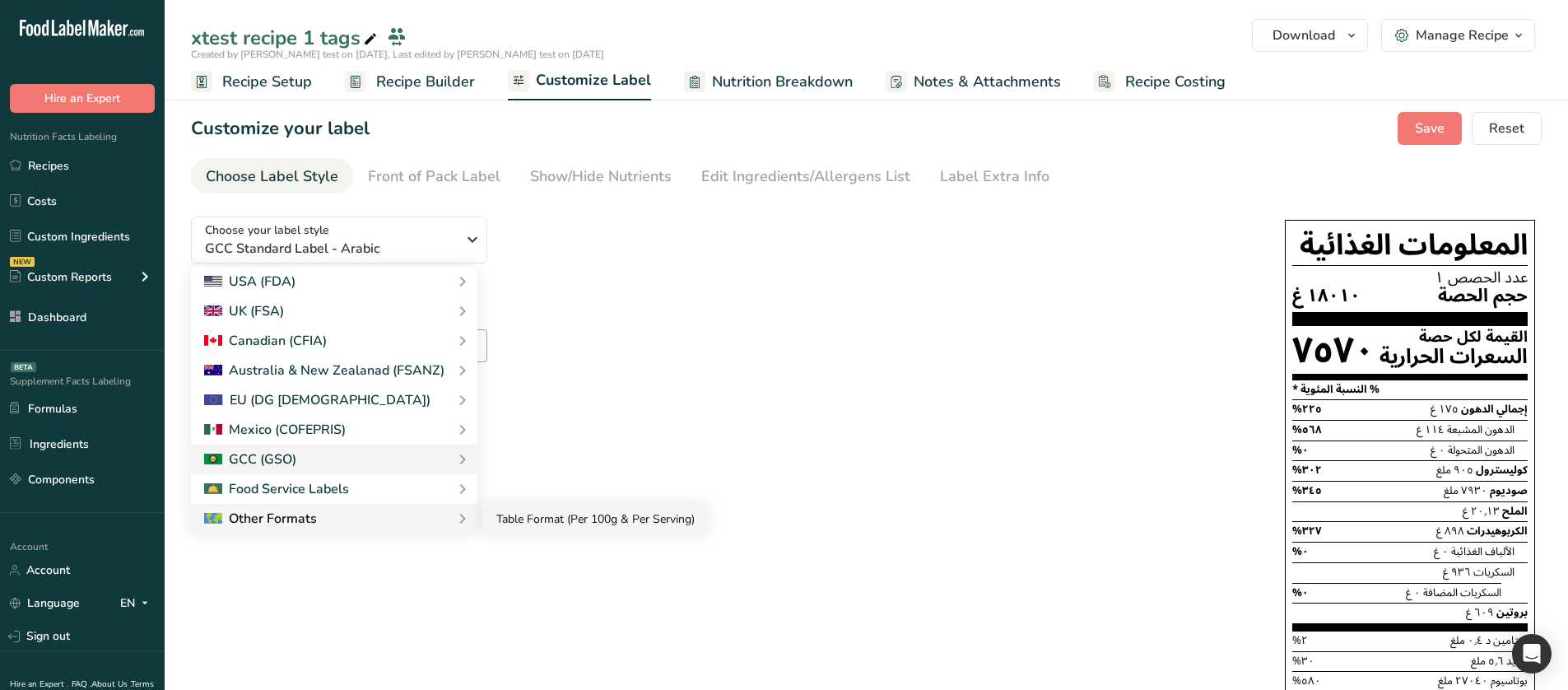
click at [606, 409] on link "Table Format (Per 100g & Per Serving)" at bounding box center [595, 519] width 224 height 30
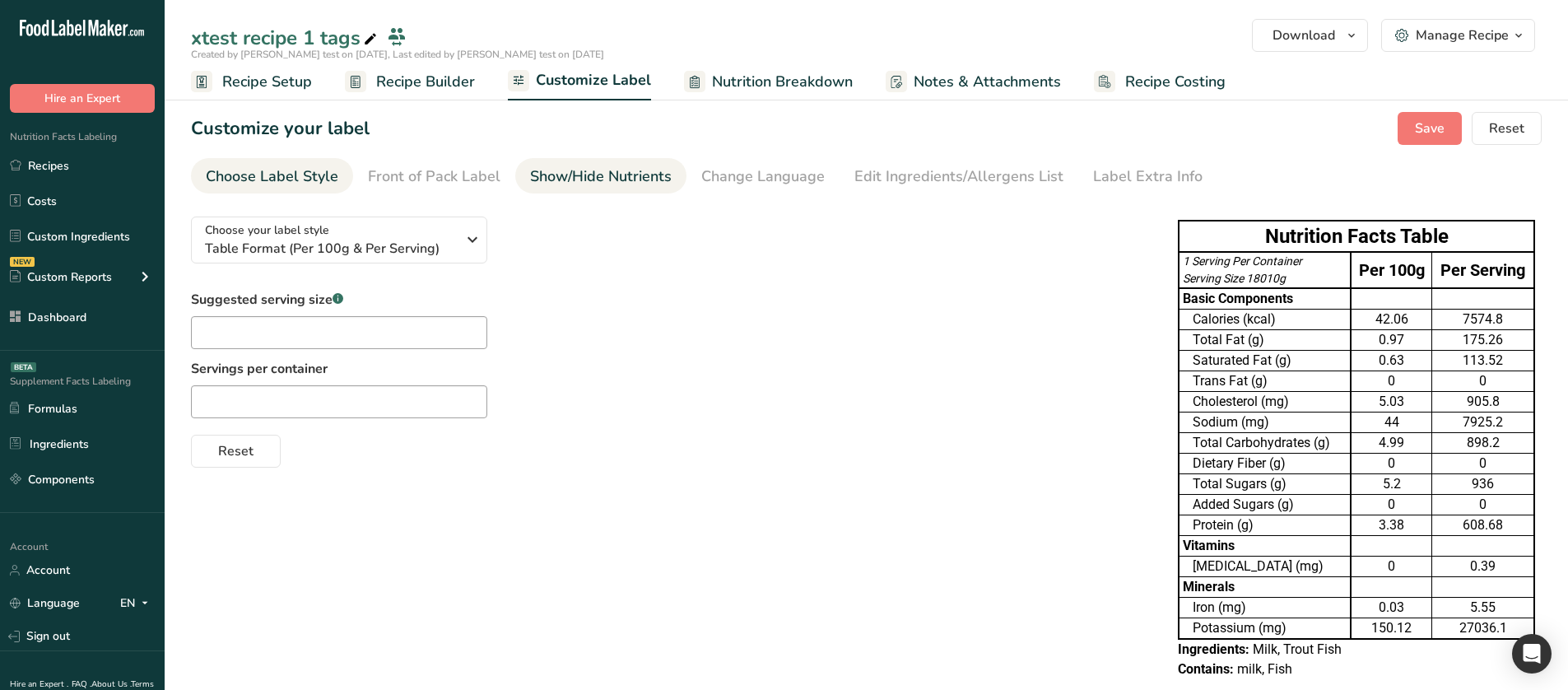
click at [629, 167] on div "Show/Hide Nutrients" at bounding box center [600, 176] width 141 height 22
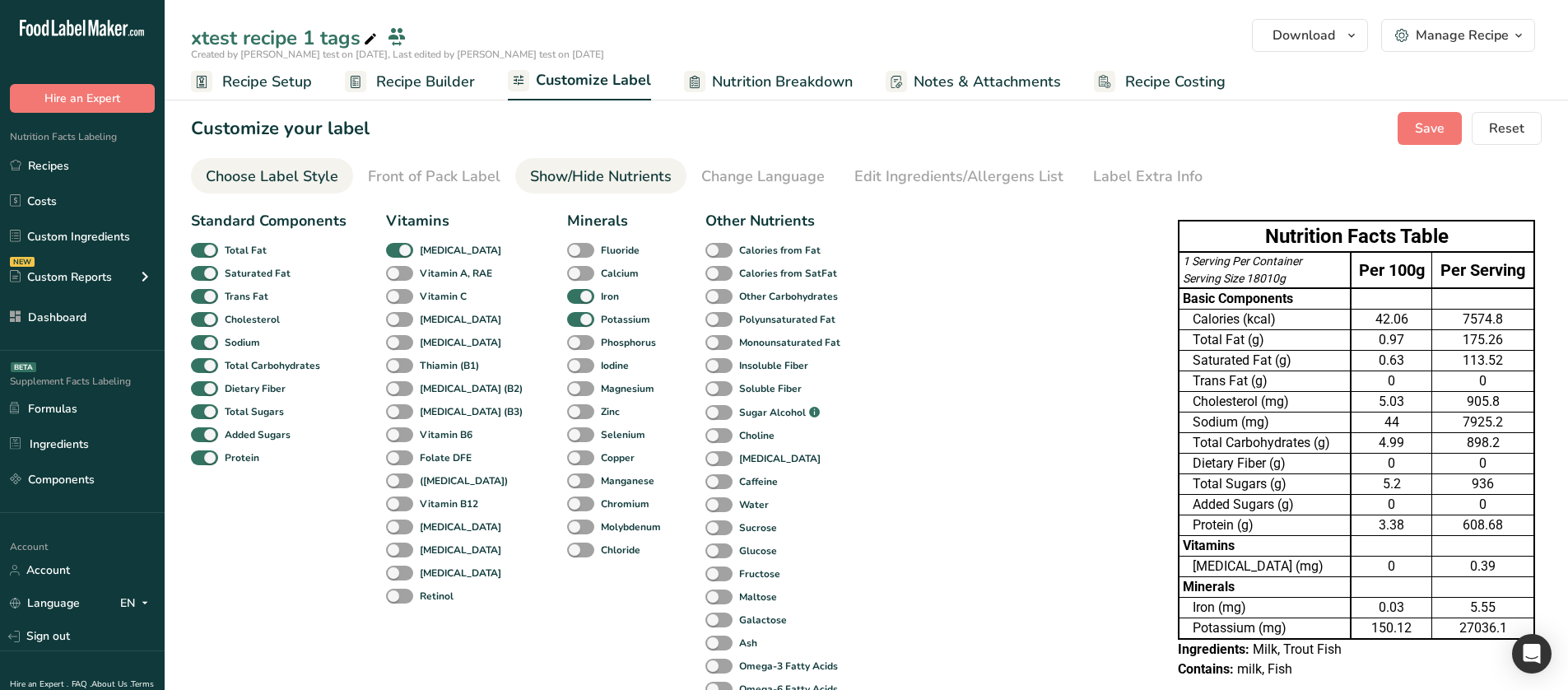
click at [331, 181] on div "Choose Label Style" at bounding box center [272, 176] width 132 height 22
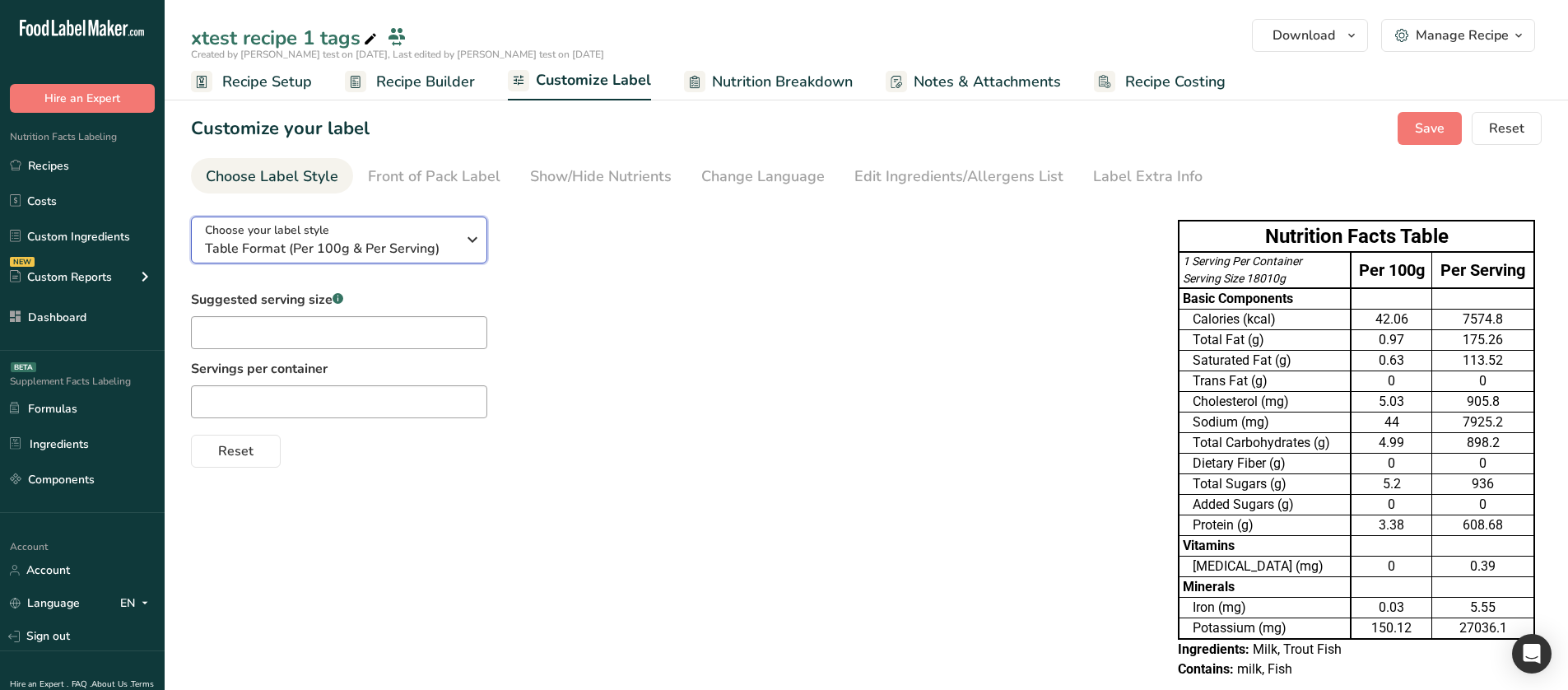
click at [334, 253] on span "Table Format (Per 100g & Per Serving)" at bounding box center [330, 248] width 251 height 19
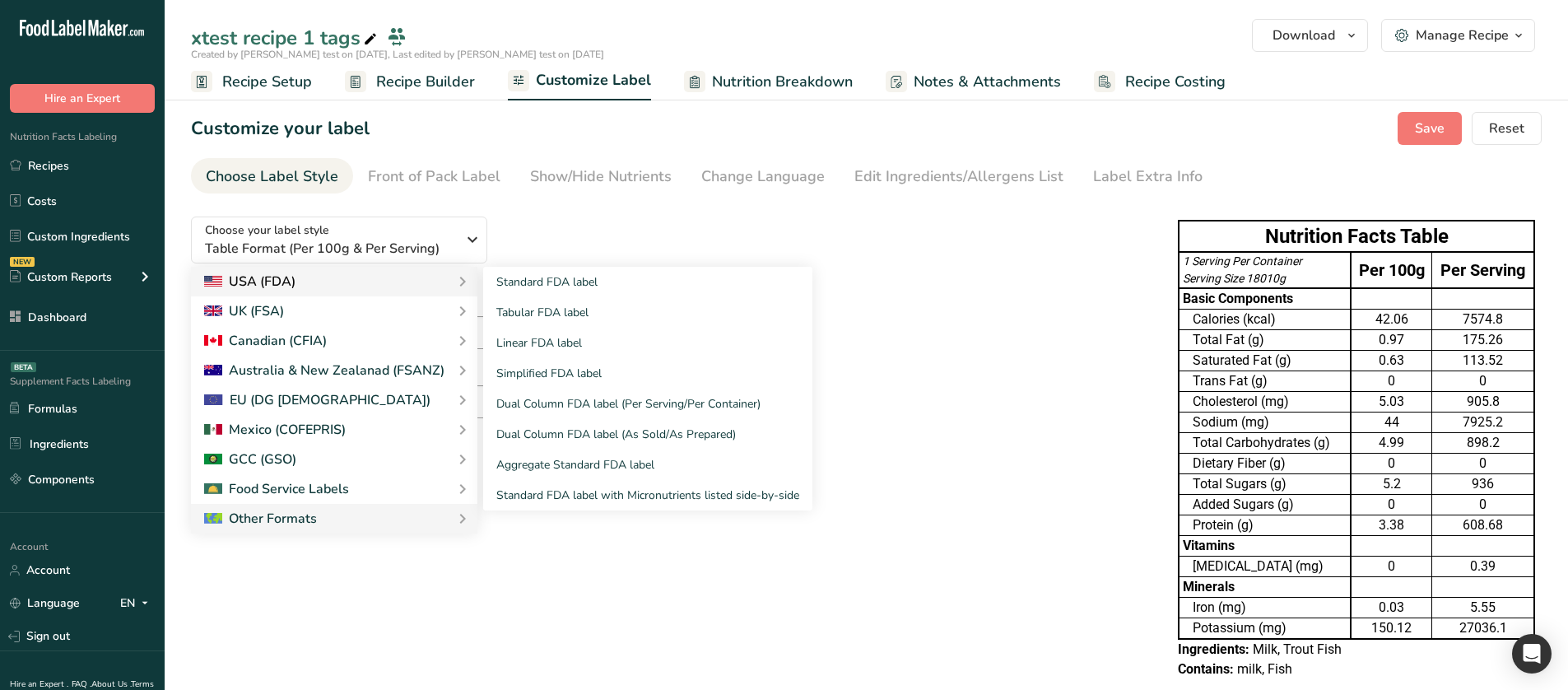
click at [361, 281] on div "USA (FDA)" at bounding box center [334, 282] width 260 height 19
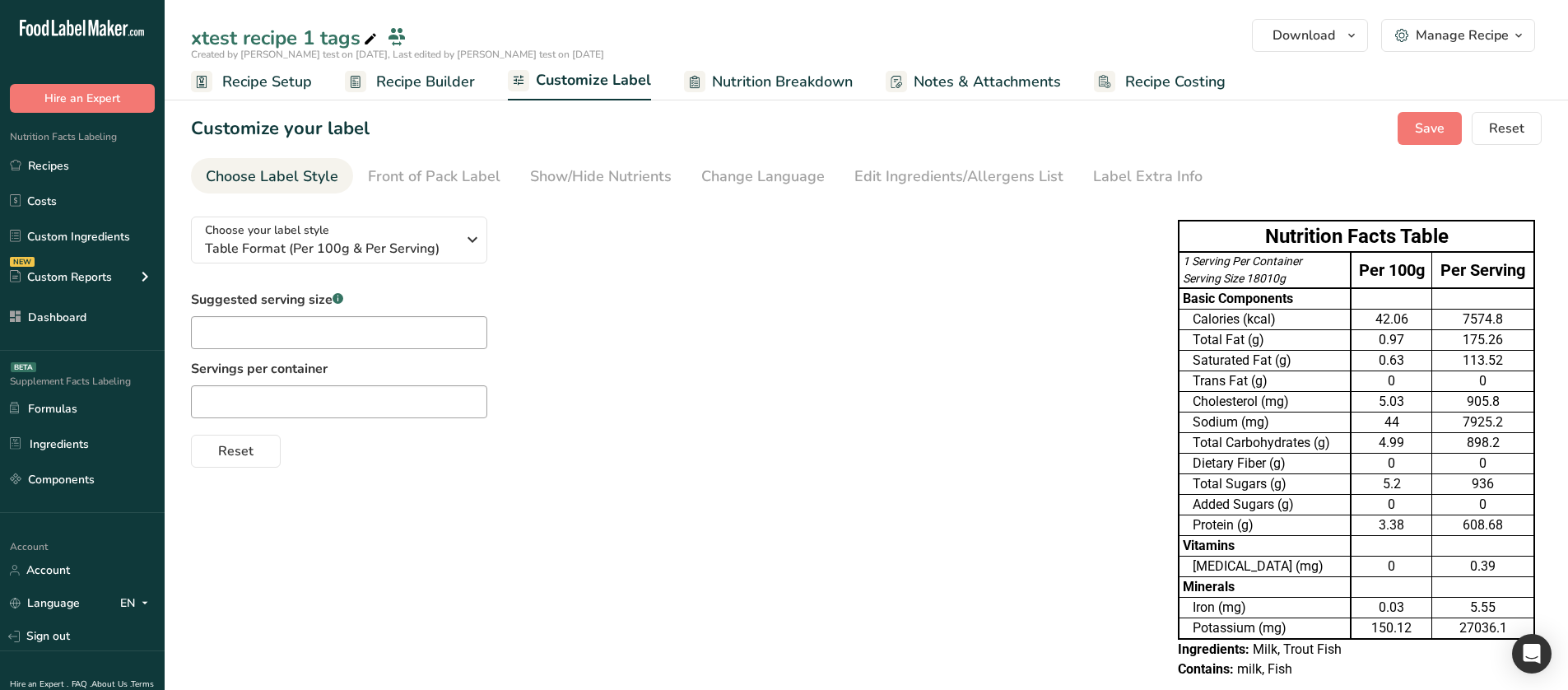
click at [509, 285] on div "Choose your label style Table Format (Per 100g & Per Serving) USA (FDA) Standar…" at bounding box center [667, 335] width 954 height 264
click at [439, 236] on div "Choose your label style Table Format (Per 100g & Per Serving)" at bounding box center [330, 240] width 251 height 37
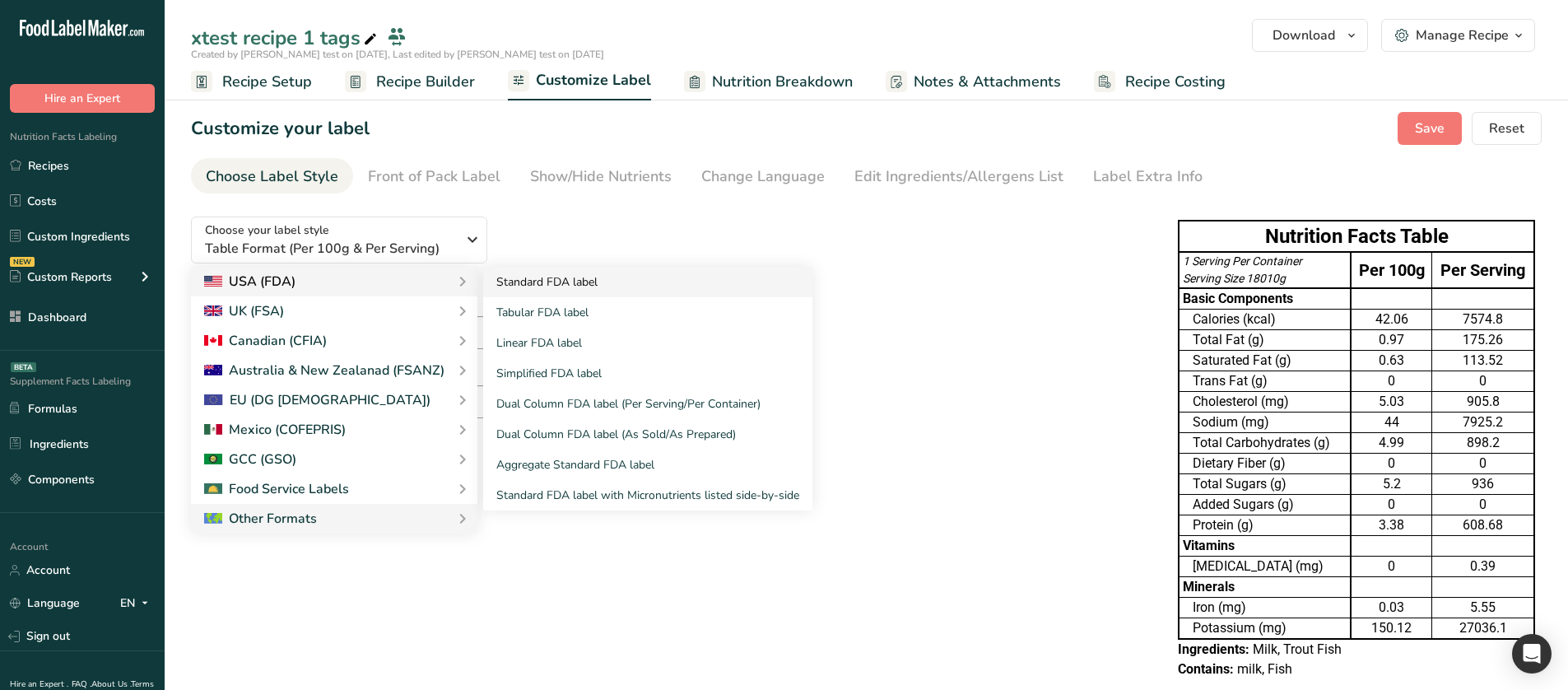
click at [503, 274] on link "Standard FDA label" at bounding box center [647, 282] width 329 height 30
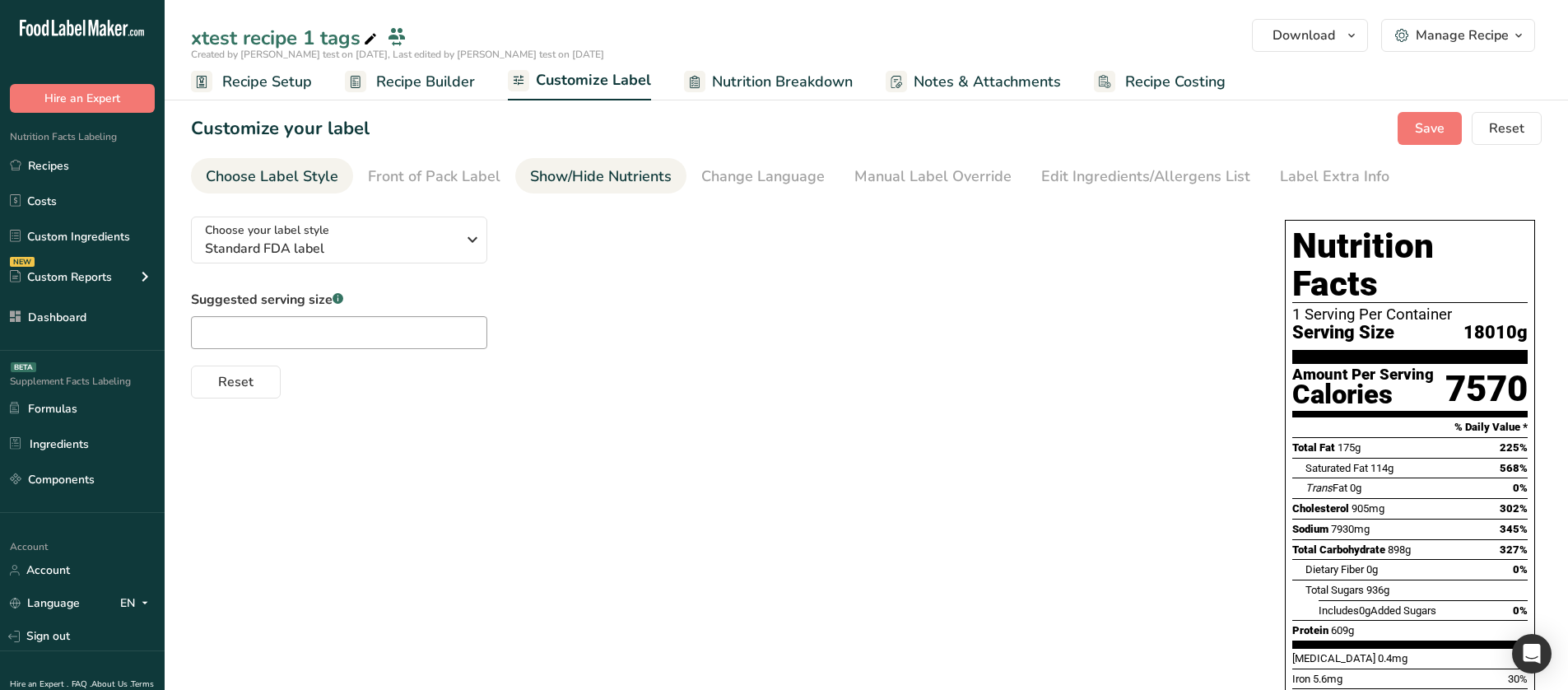
click at [579, 182] on div "Show/Hide Nutrients" at bounding box center [600, 176] width 141 height 22
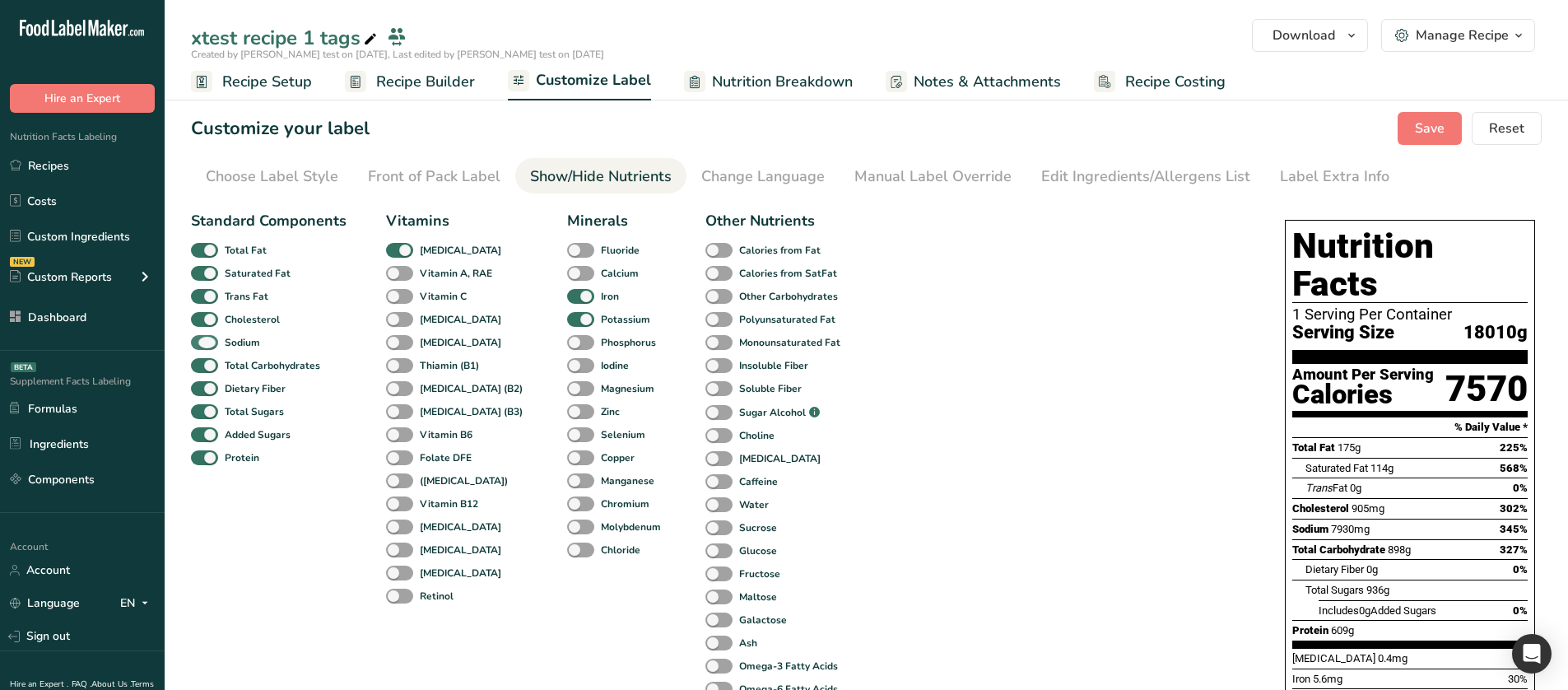
click at [249, 345] on b "Sodium" at bounding box center [242, 342] width 35 height 15
click at [201, 345] on input "Sodium" at bounding box center [196, 342] width 11 height 11
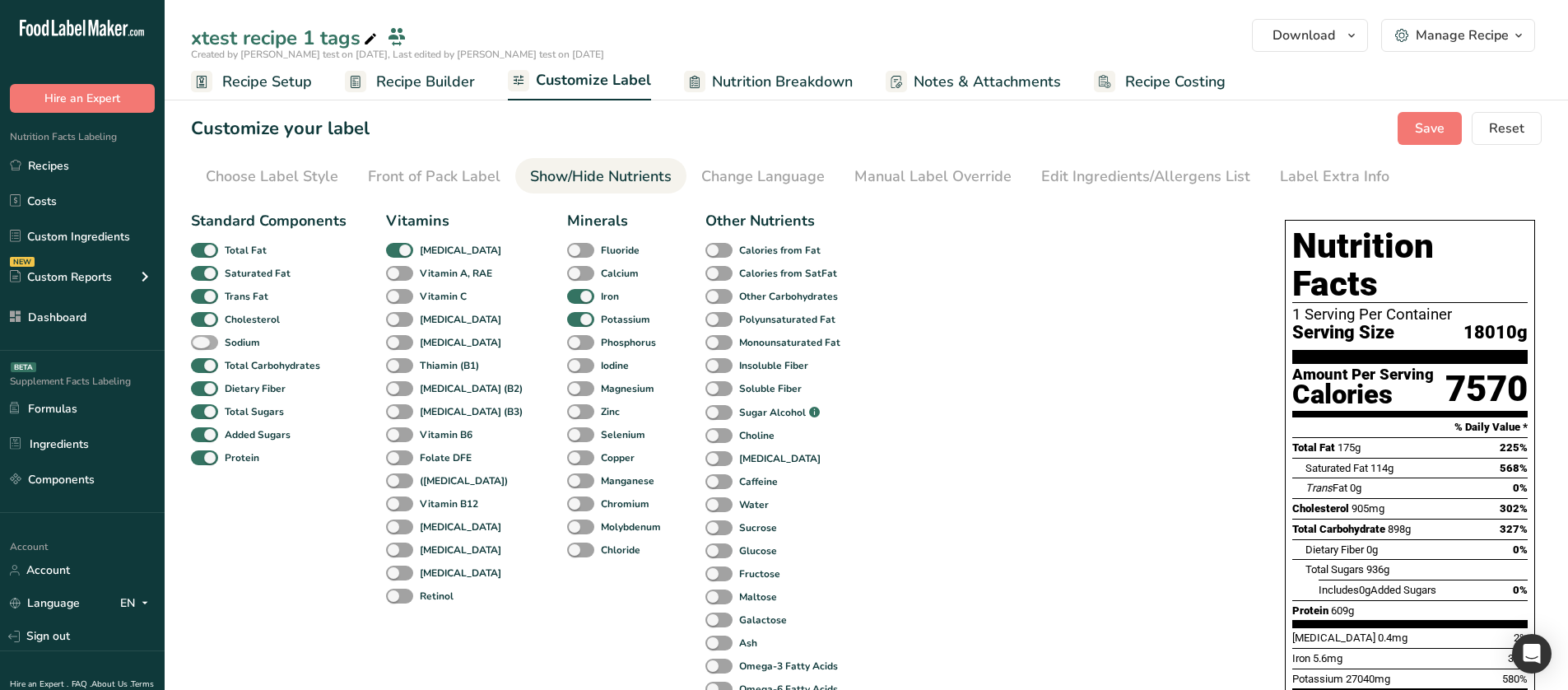
click at [249, 345] on b "Sodium" at bounding box center [242, 342] width 35 height 15
click at [201, 345] on input "Sodium" at bounding box center [196, 342] width 11 height 11
checkbox input "true"
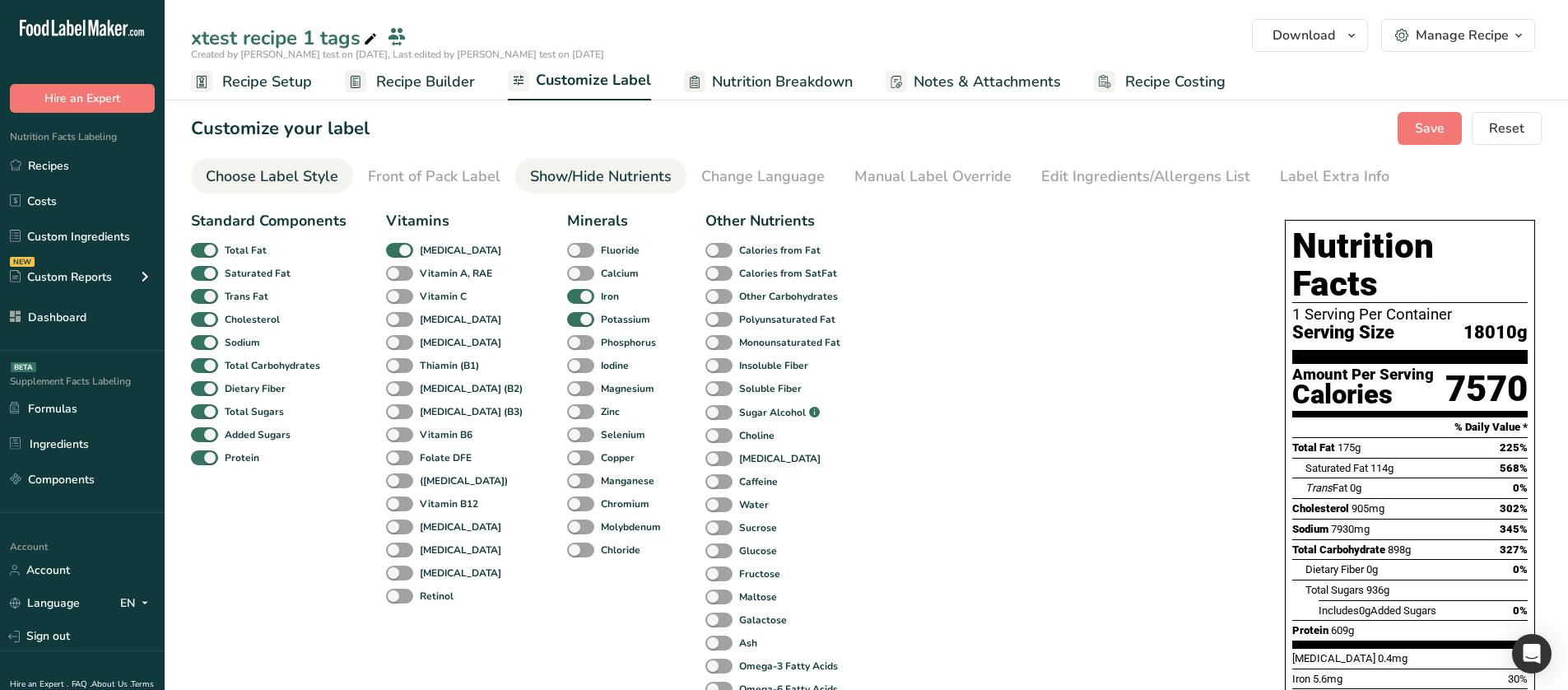
click at [311, 167] on div "Choose Label Style" at bounding box center [272, 176] width 132 height 22
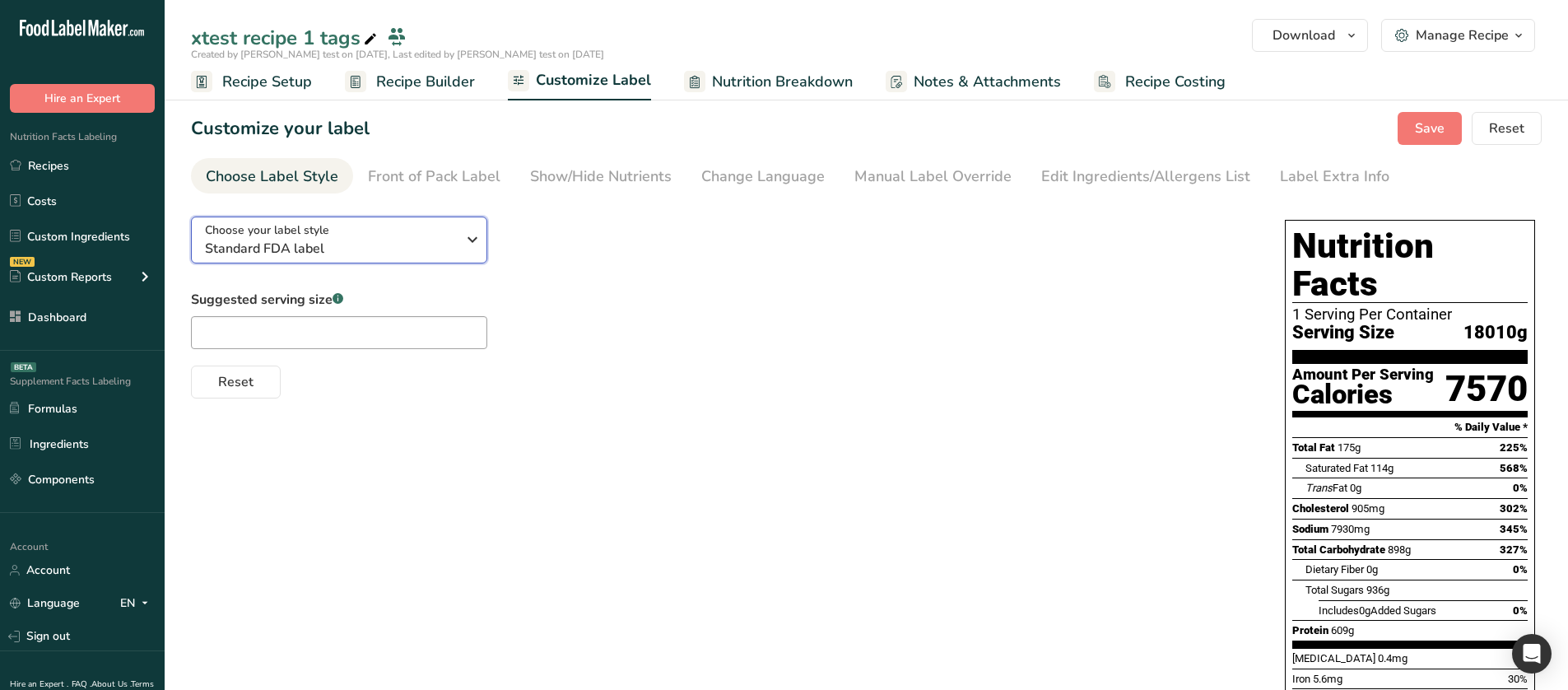
click at [409, 252] on span "Standard FDA label" at bounding box center [330, 248] width 251 height 19
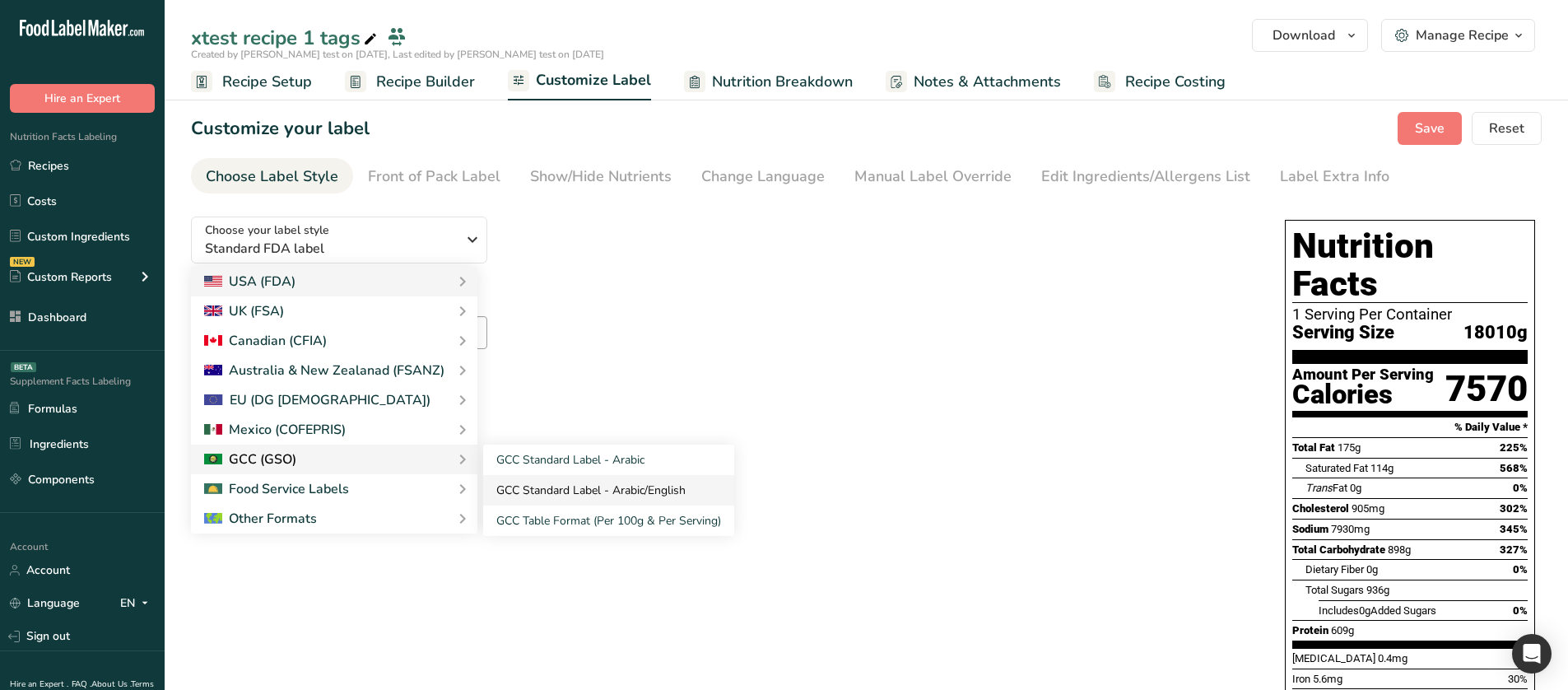
click at [584, 409] on link "GCC Standard Label - Arabic/English" at bounding box center [608, 490] width 251 height 30
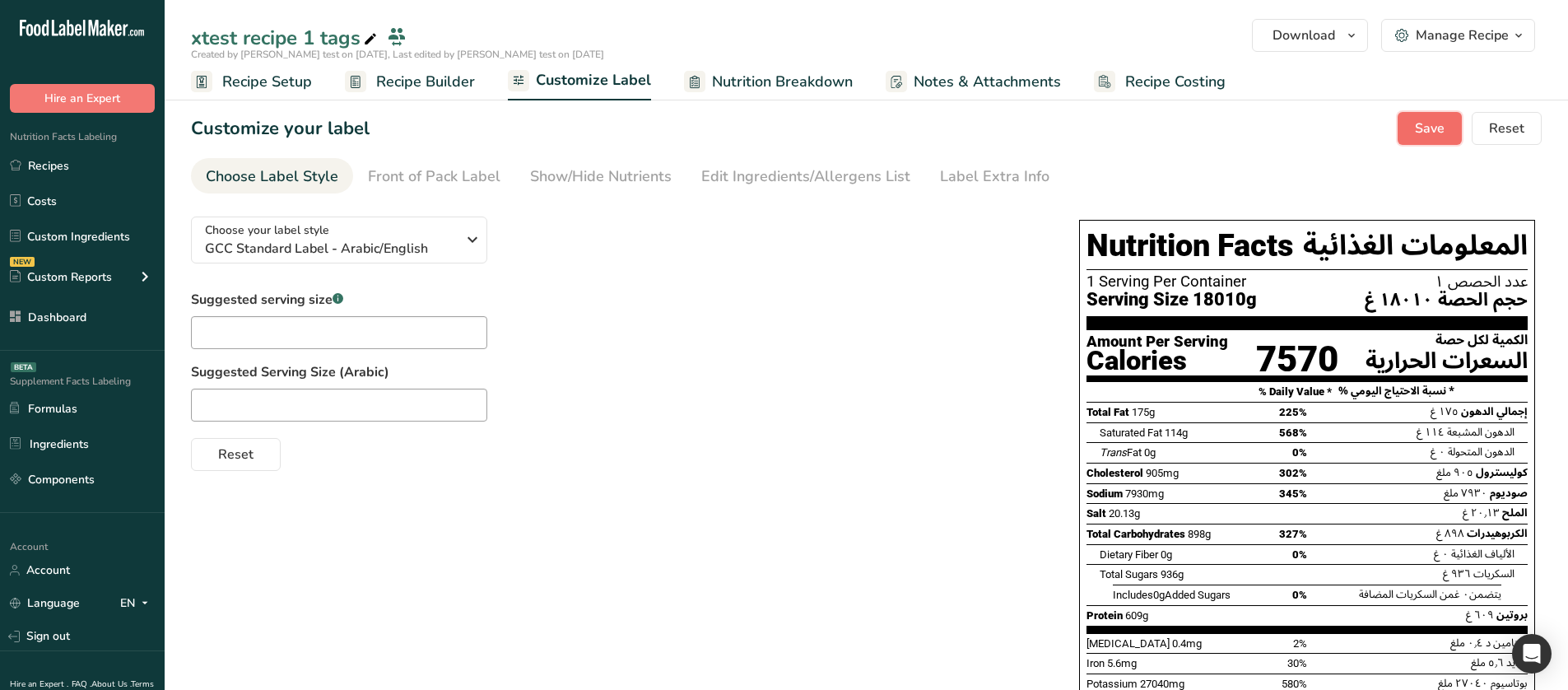
click at [1408, 136] on button "Save" at bounding box center [1429, 128] width 64 height 33
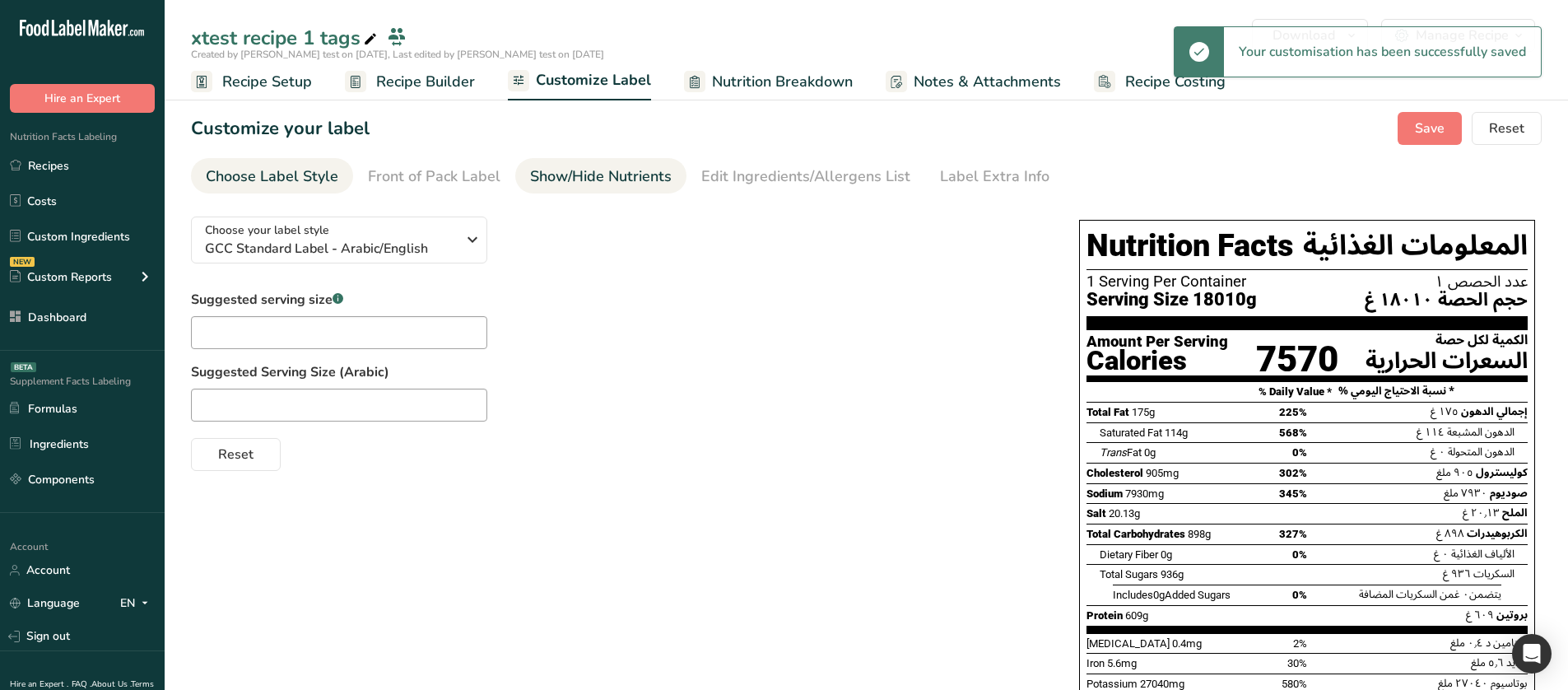
click at [599, 177] on div "Show/Hide Nutrients" at bounding box center [600, 176] width 141 height 22
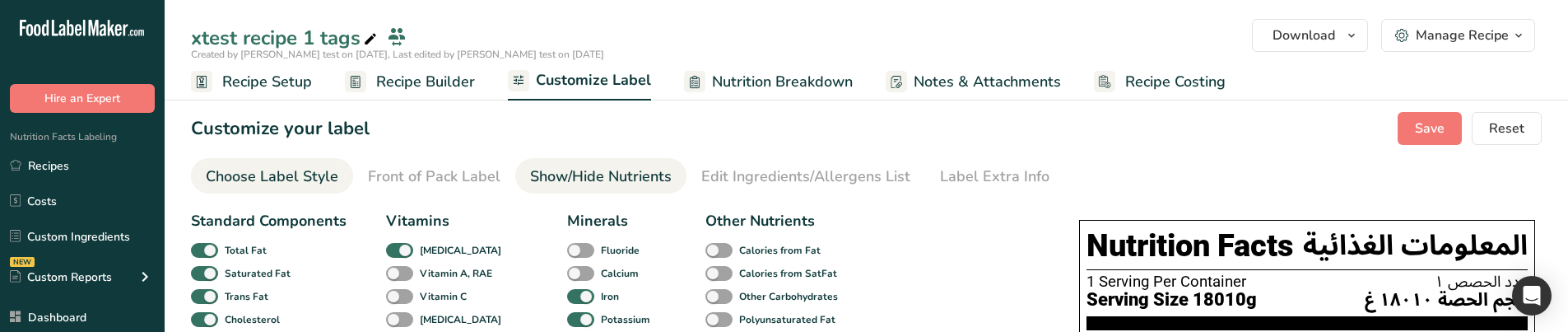
click at [278, 179] on div "Choose Label Style" at bounding box center [272, 176] width 132 height 22
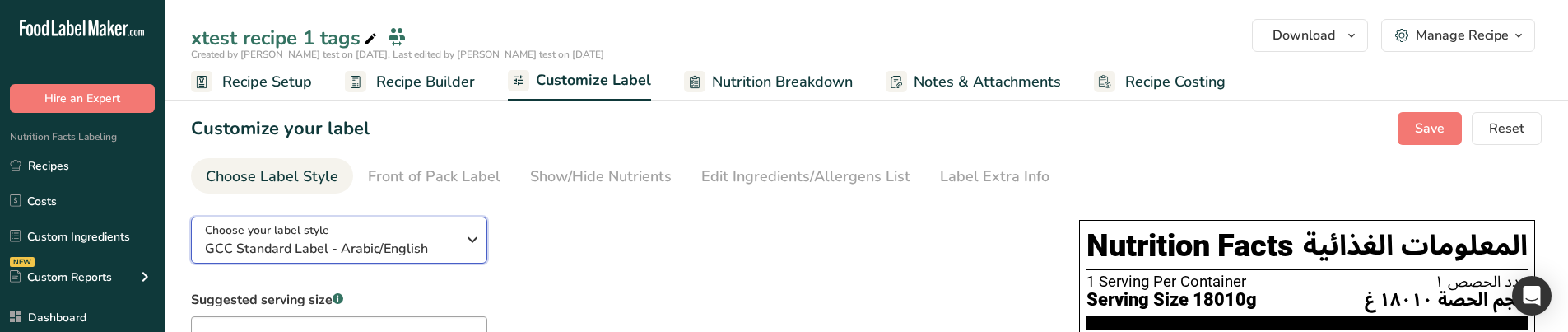
click at [308, 250] on span "GCC Standard Label - Arabic/English" at bounding box center [330, 248] width 251 height 19
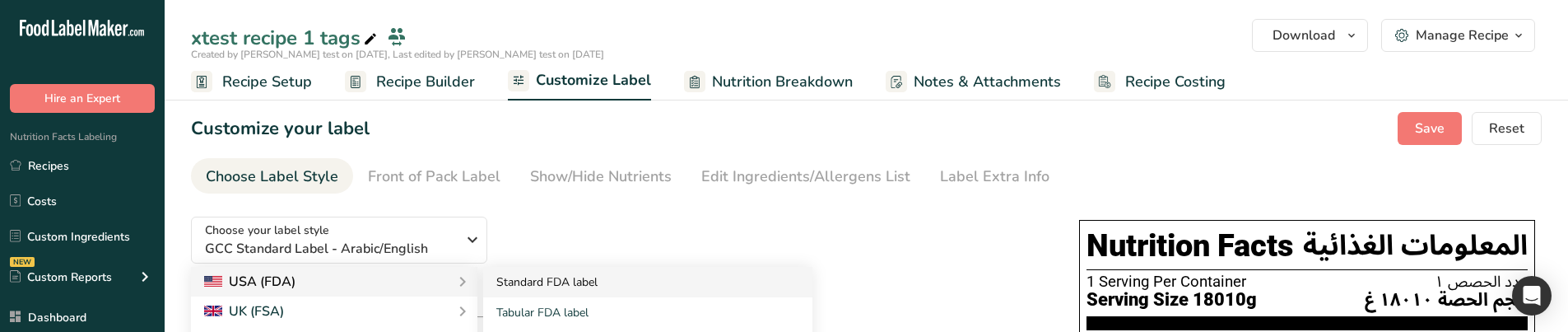
click at [555, 281] on link "Standard FDA label" at bounding box center [647, 282] width 329 height 30
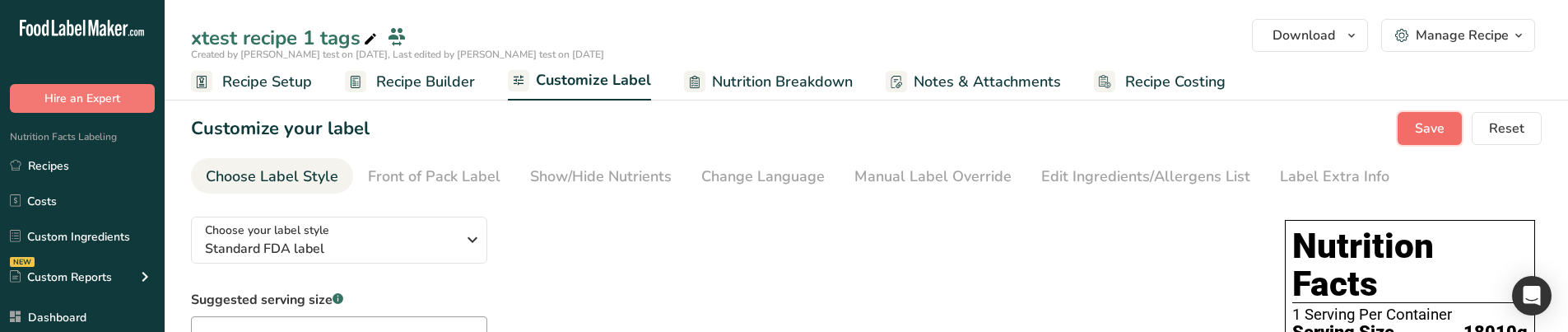
click at [1421, 126] on span "Save" at bounding box center [1430, 128] width 30 height 19
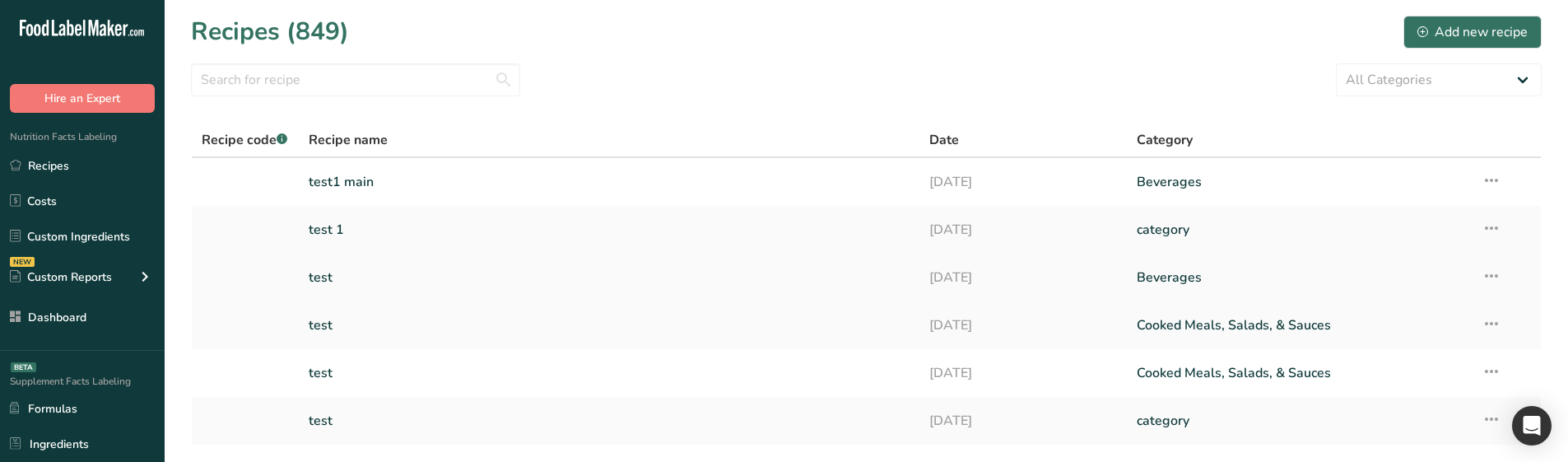
click at [356, 268] on link "test" at bounding box center [609, 277] width 601 height 34
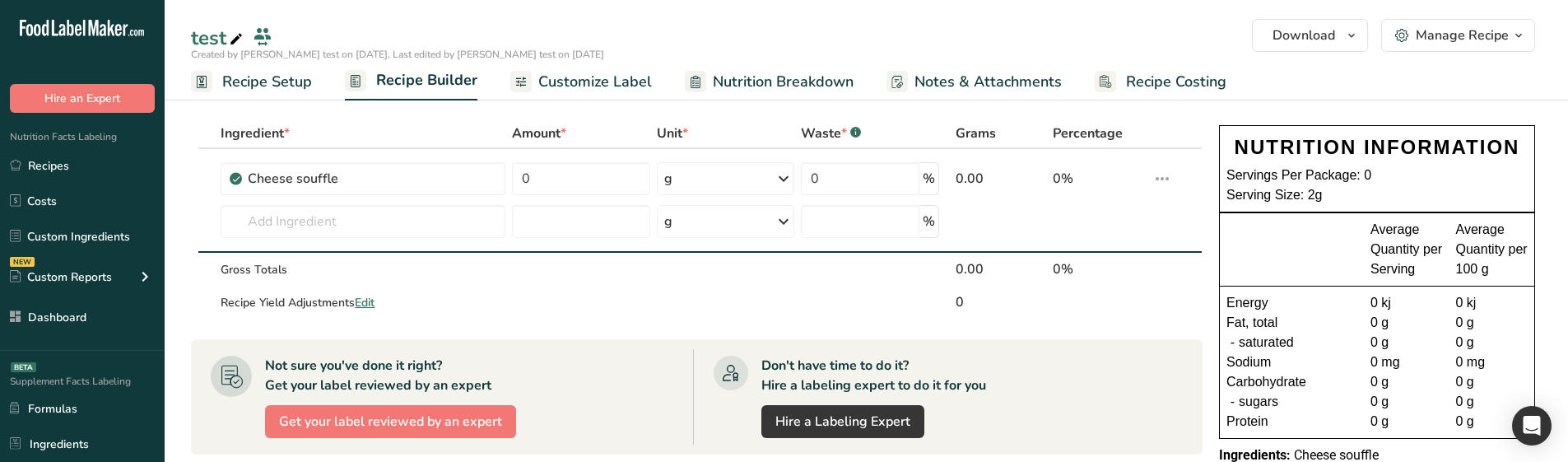
click at [626, 85] on span "Customize Label" at bounding box center [595, 81] width 114 height 22
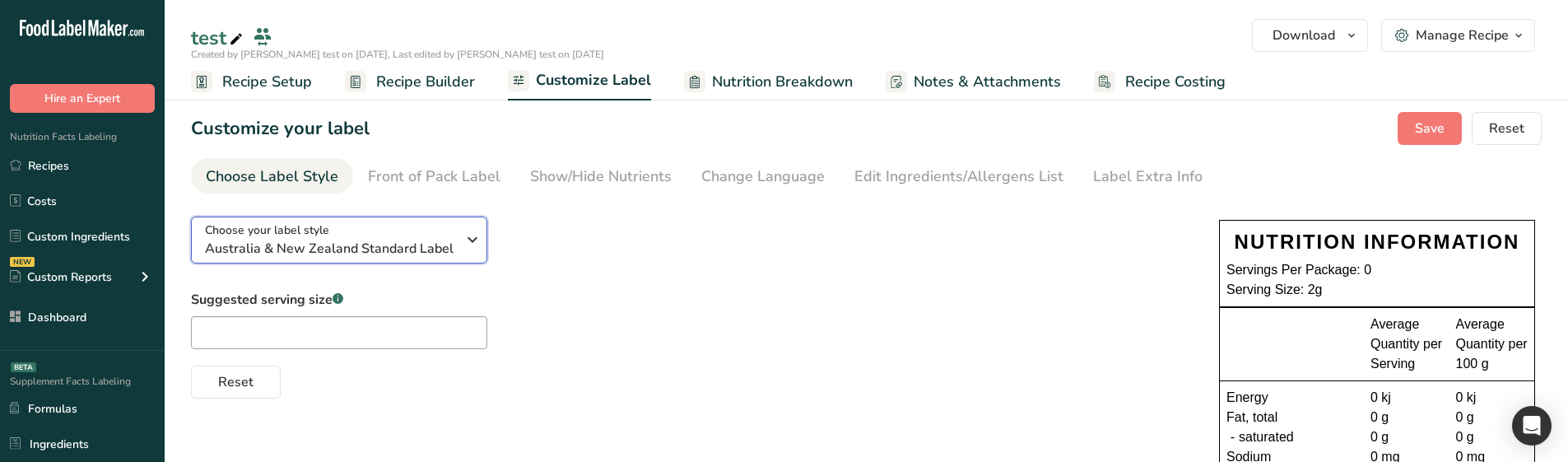
click at [351, 248] on span "Australia & New Zealand Standard Label" at bounding box center [330, 248] width 251 height 19
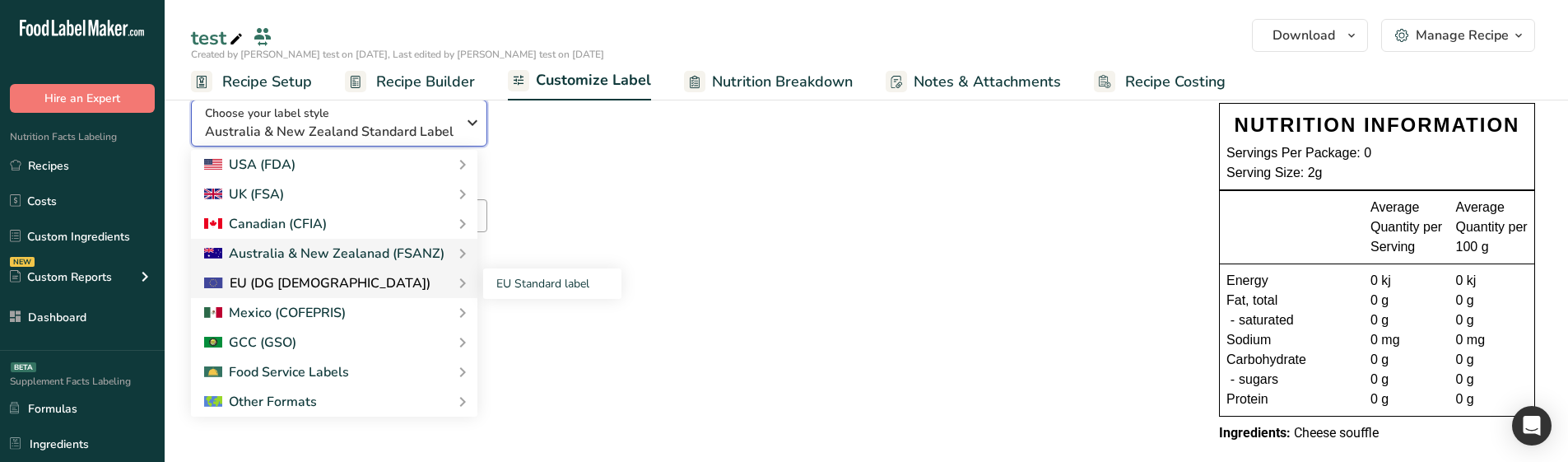
scroll to position [140, 0]
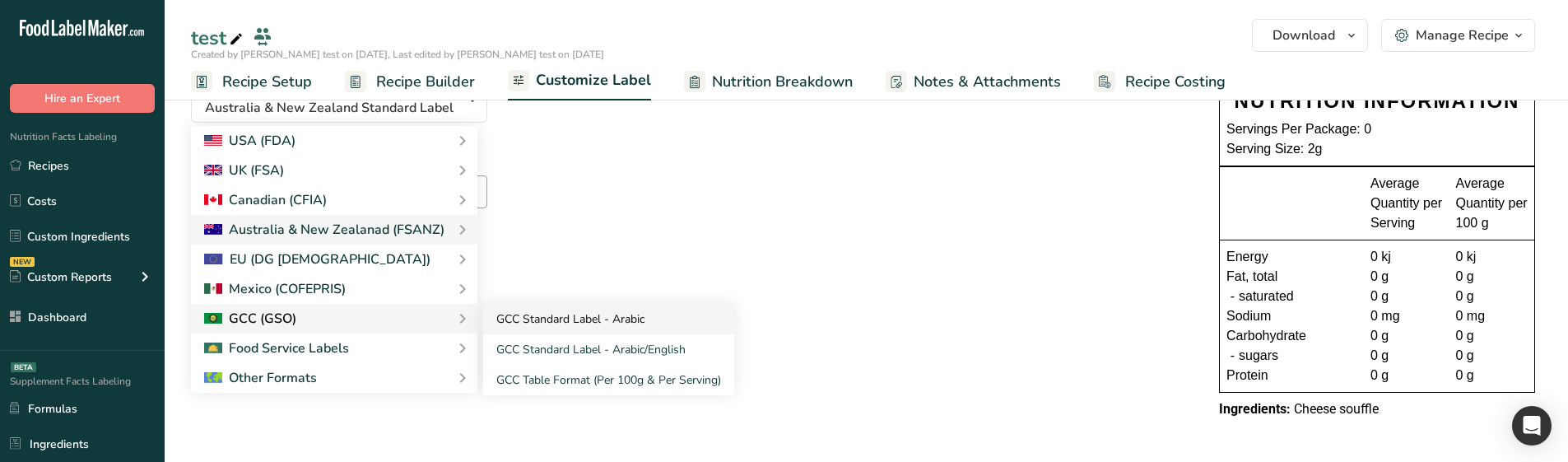
click at [541, 322] on link "GCC Standard Label - Arabic" at bounding box center [608, 319] width 251 height 30
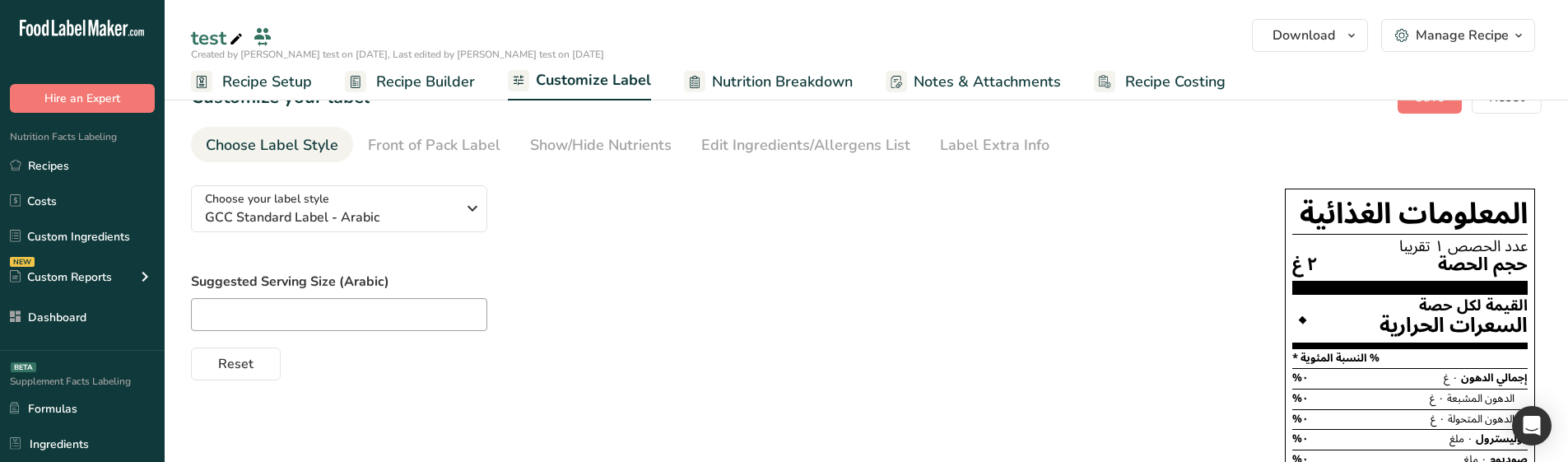
scroll to position [0, 0]
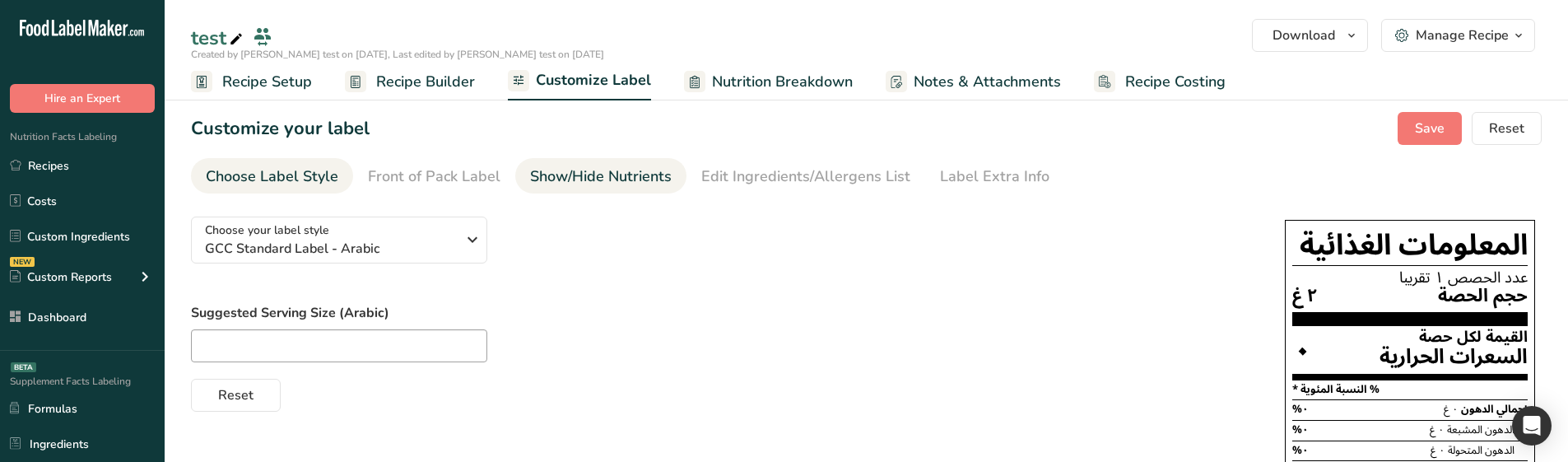
click at [635, 187] on div "Show/Hide Nutrients" at bounding box center [600, 176] width 141 height 22
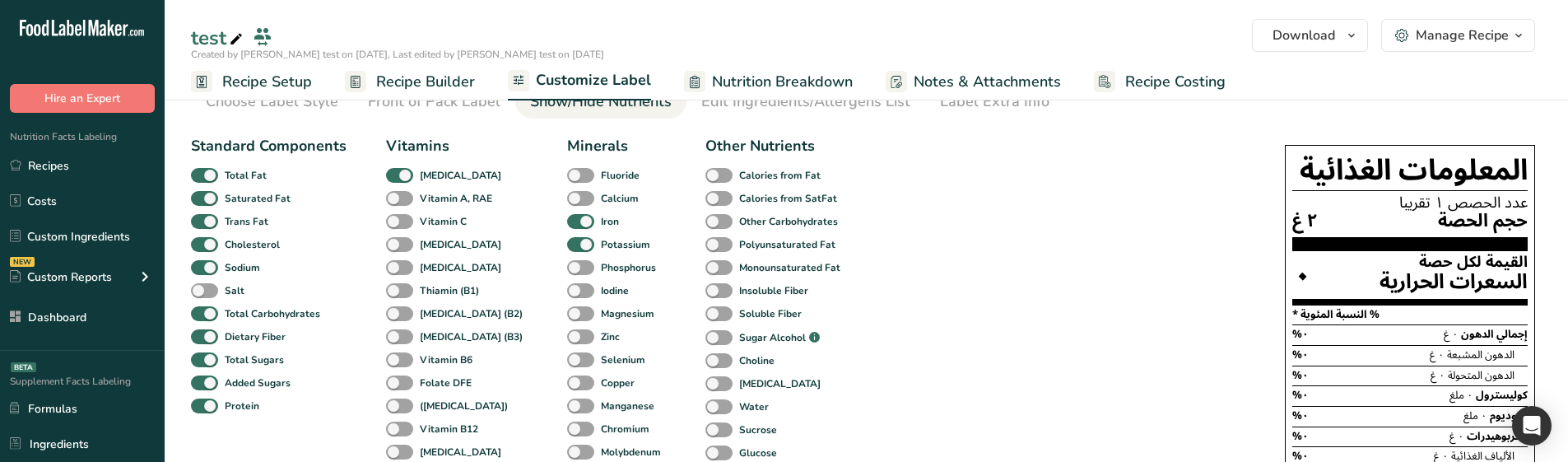
scroll to position [82, 0]
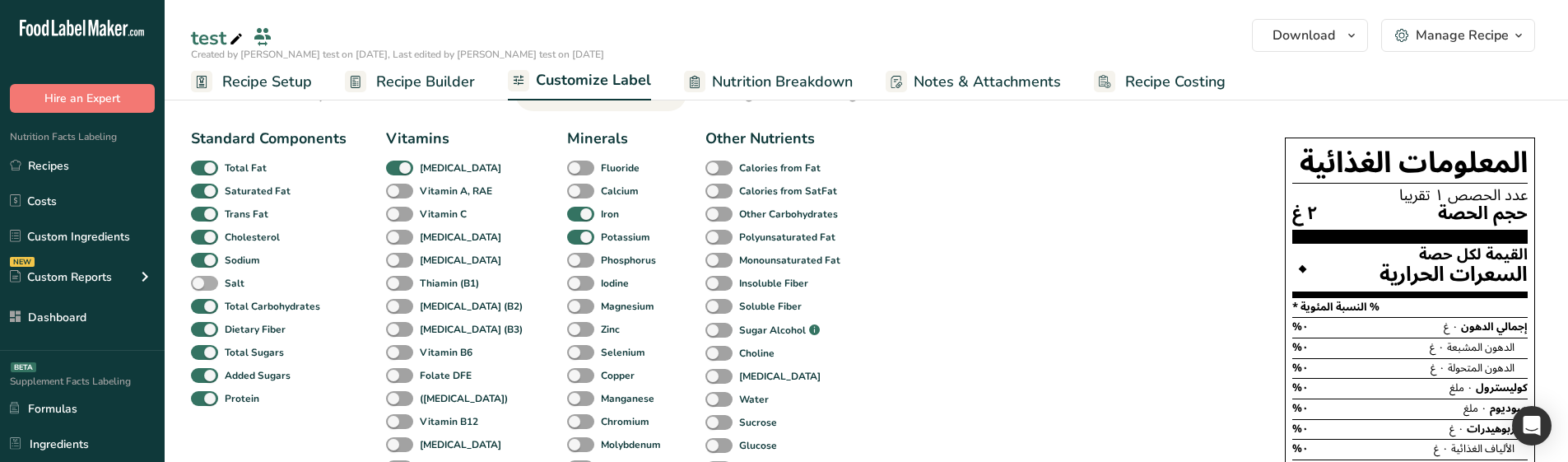
click at [227, 285] on b "Salt" at bounding box center [234, 283] width 19 height 15
click at [201, 285] on input "Salt" at bounding box center [196, 283] width 11 height 11
checkbox input "true"
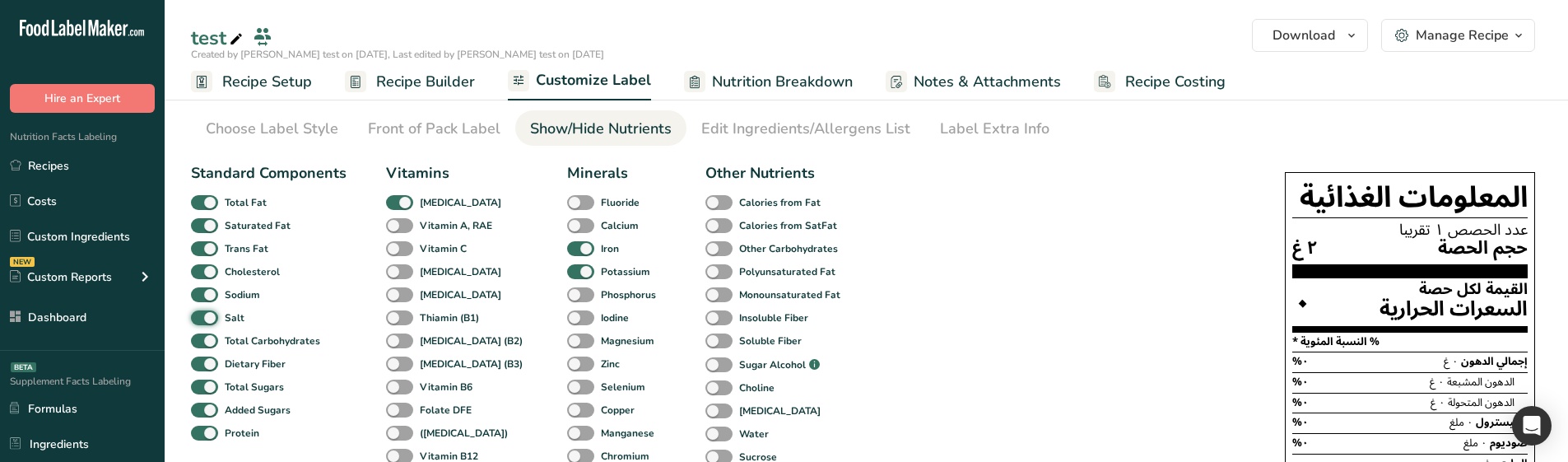
scroll to position [0, 0]
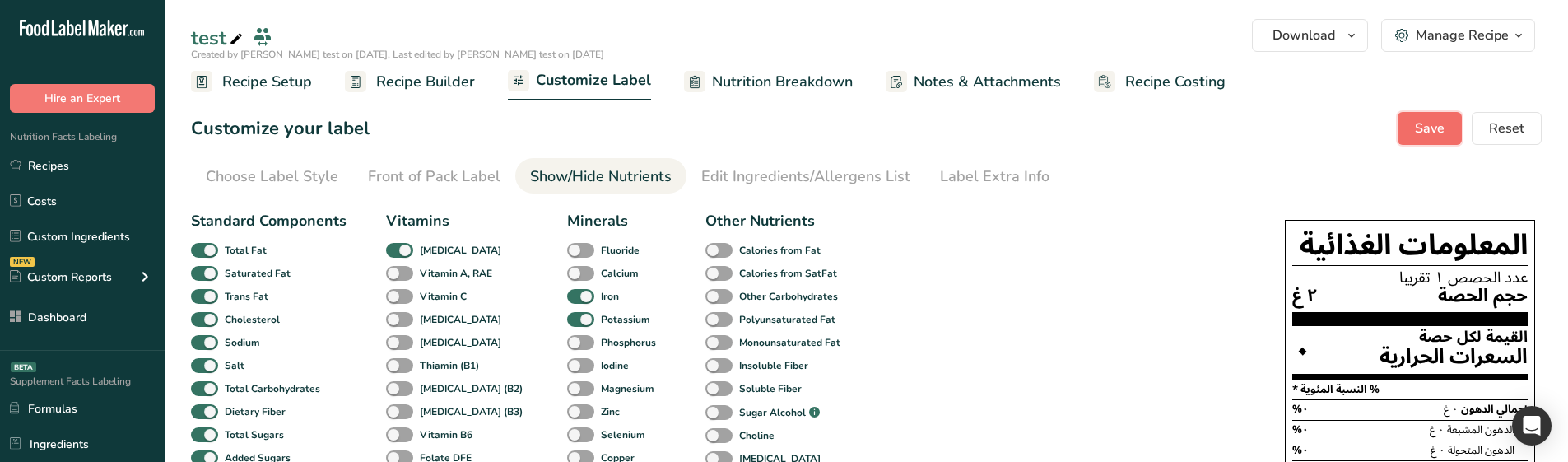
click at [1438, 129] on span "Save" at bounding box center [1430, 128] width 30 height 19
click at [253, 167] on div "Choose Label Style" at bounding box center [272, 176] width 132 height 22
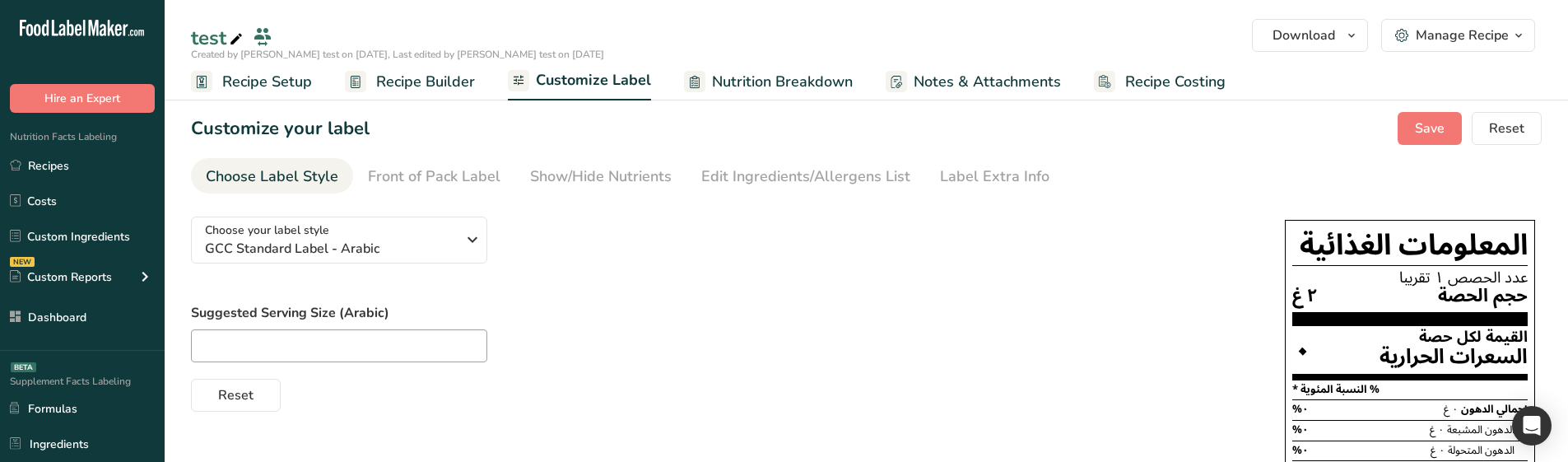
click at [277, 90] on span "Recipe Setup" at bounding box center [268, 81] width 90 height 22
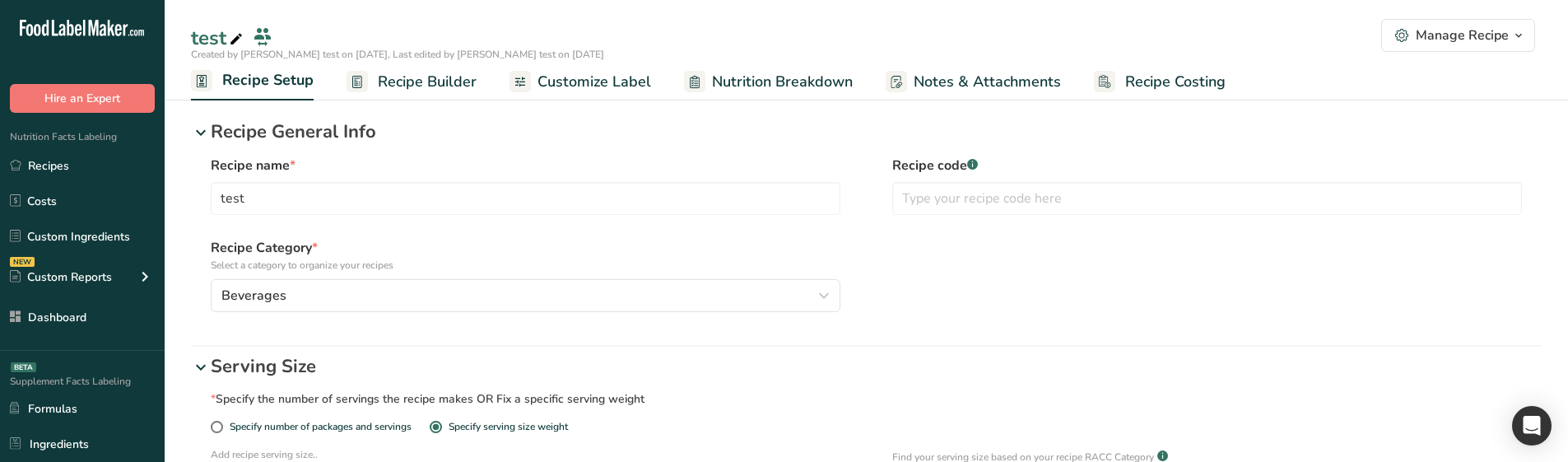
click at [379, 80] on span "Recipe Builder" at bounding box center [427, 81] width 99 height 22
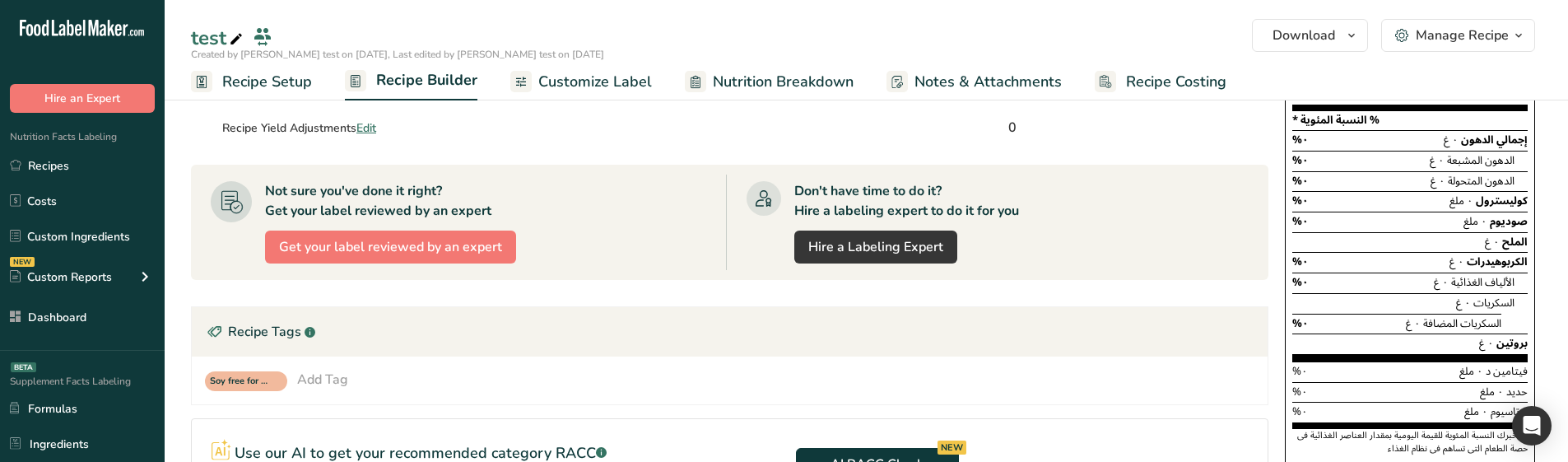
scroll to position [164, 0]
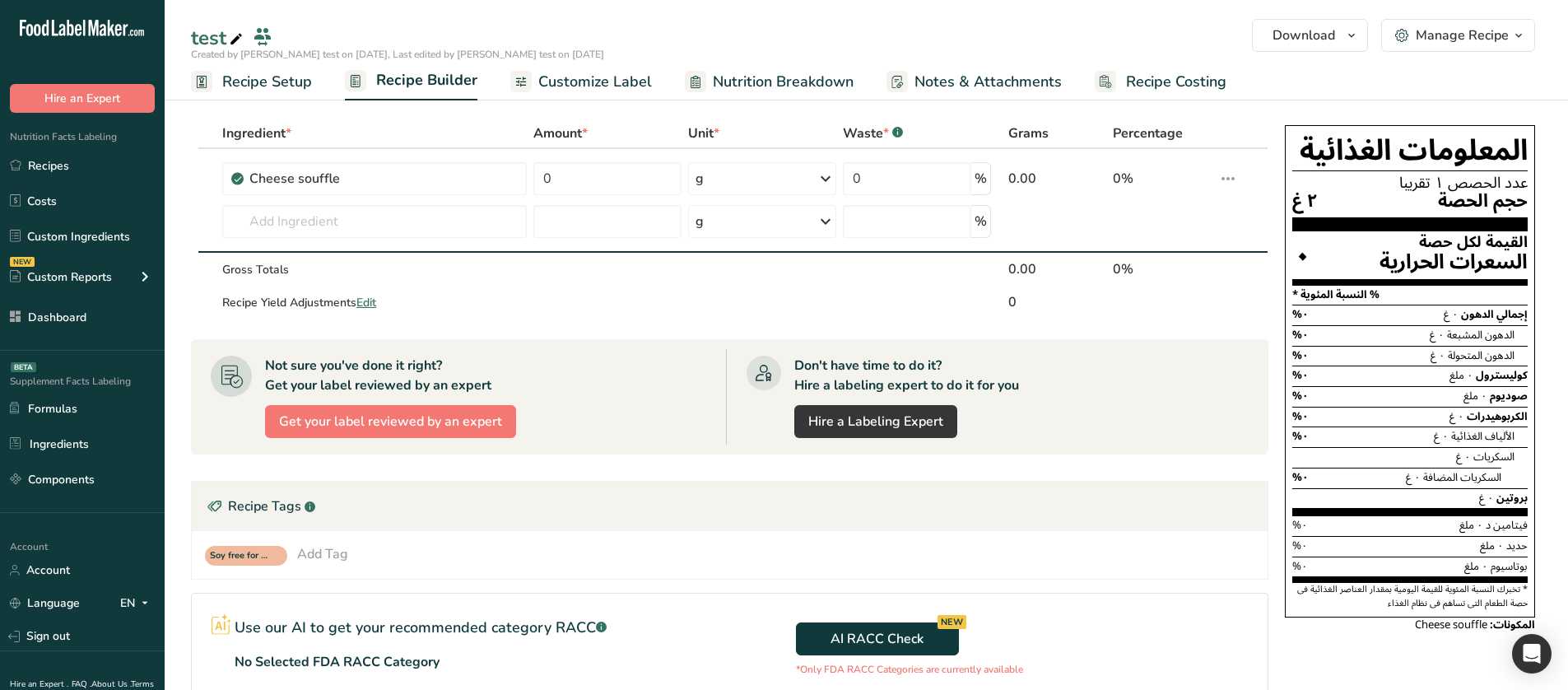
click at [712, 79] on span "Nutrition Breakdown" at bounding box center [782, 81] width 140 height 22
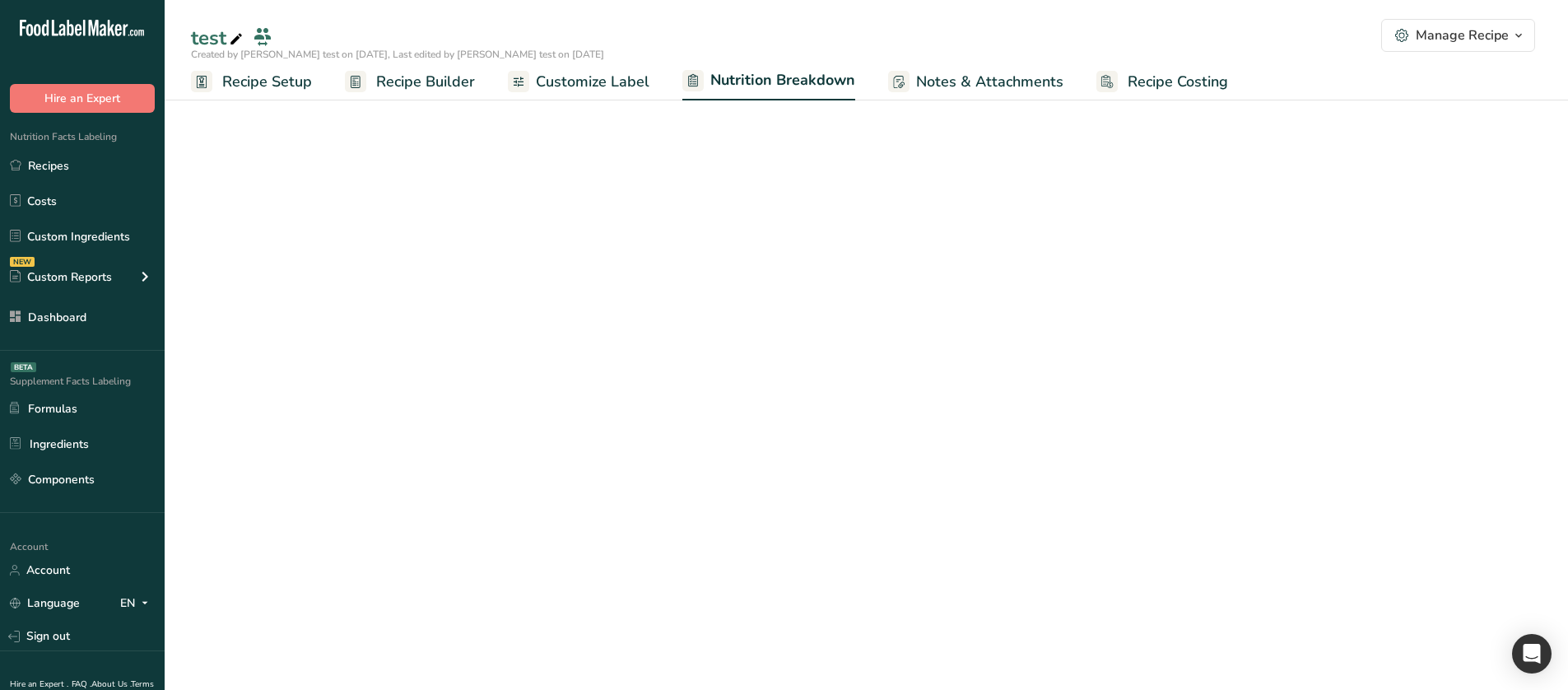
select select "Calories"
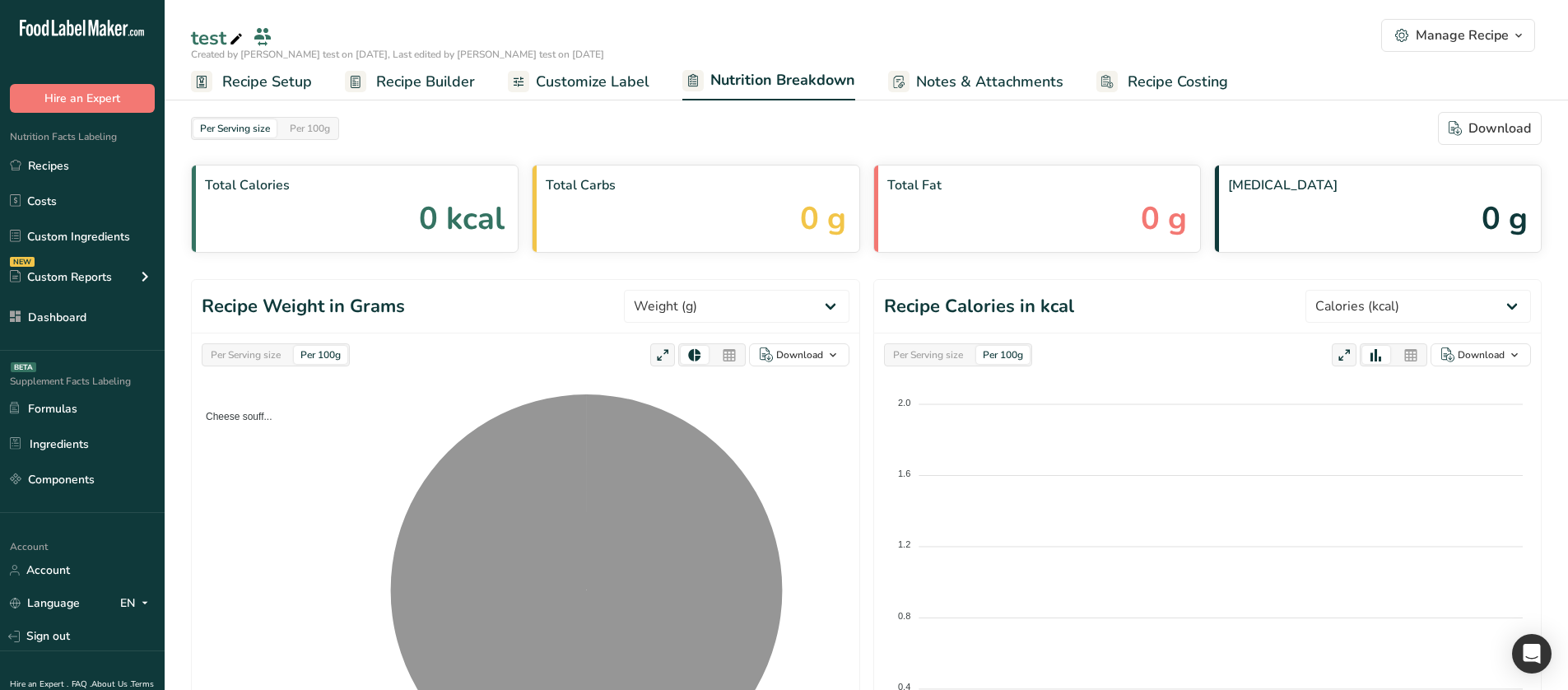
click at [617, 80] on span "Customize Label" at bounding box center [592, 81] width 114 height 22
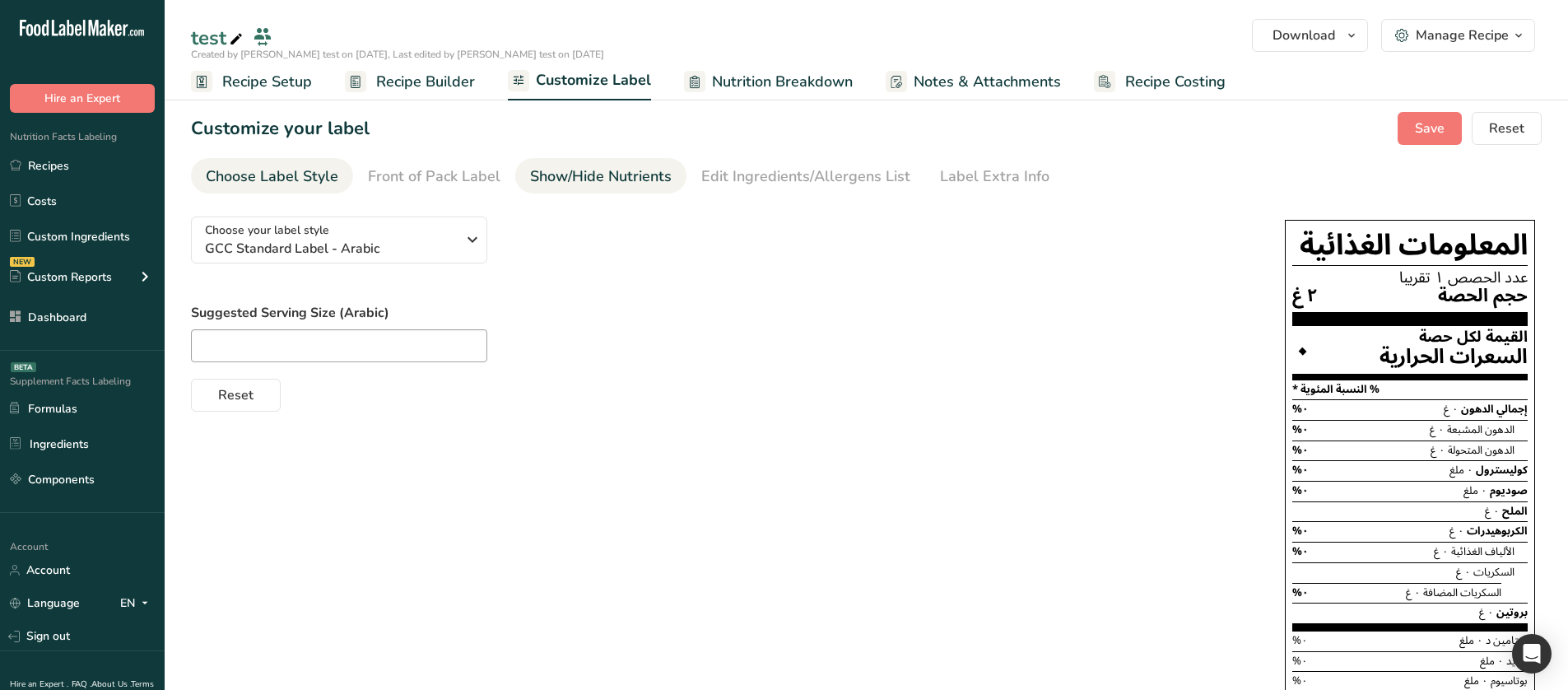
click at [610, 164] on link "Show/Hide Nutrients" at bounding box center [600, 177] width 141 height 37
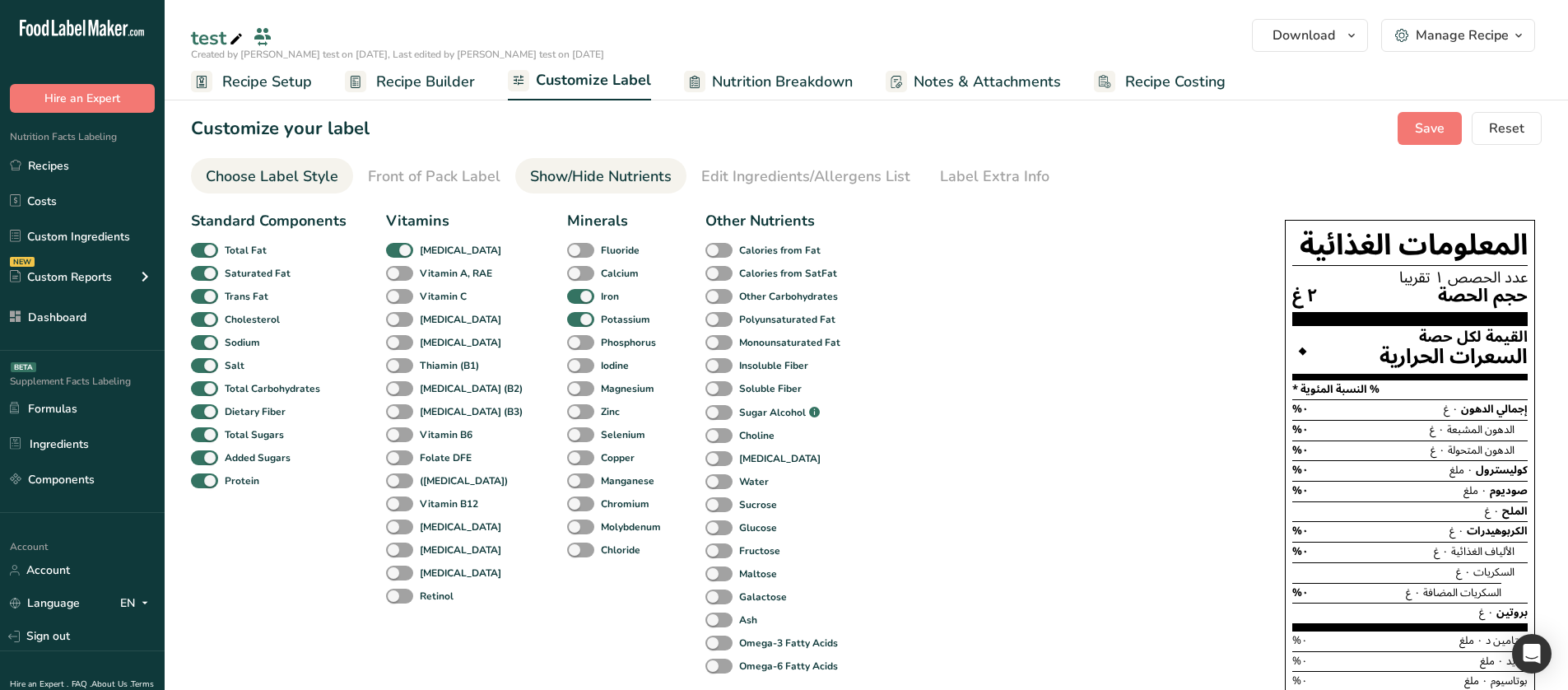
click at [300, 163] on link "Choose Label Style" at bounding box center [272, 177] width 132 height 37
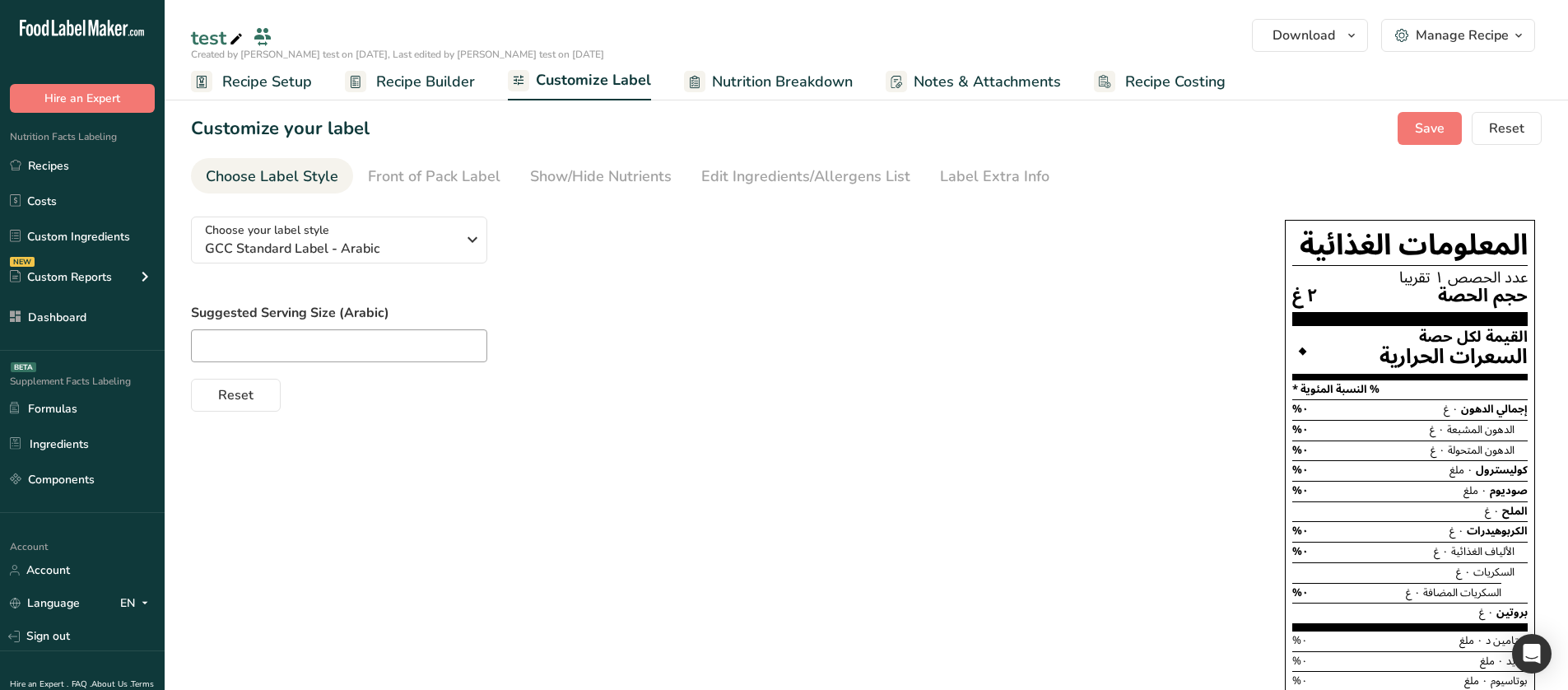
click at [402, 81] on span "Recipe Builder" at bounding box center [426, 81] width 99 height 22
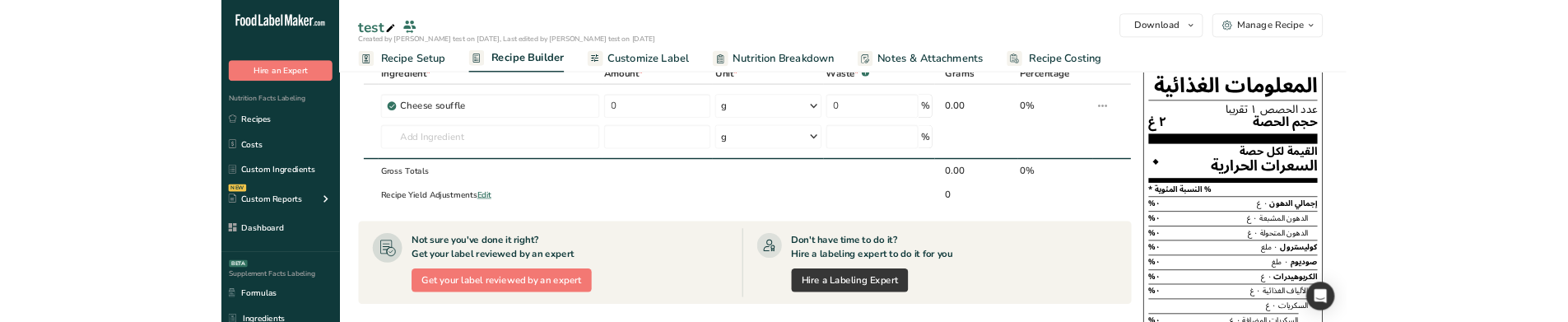
scroll to position [164, 0]
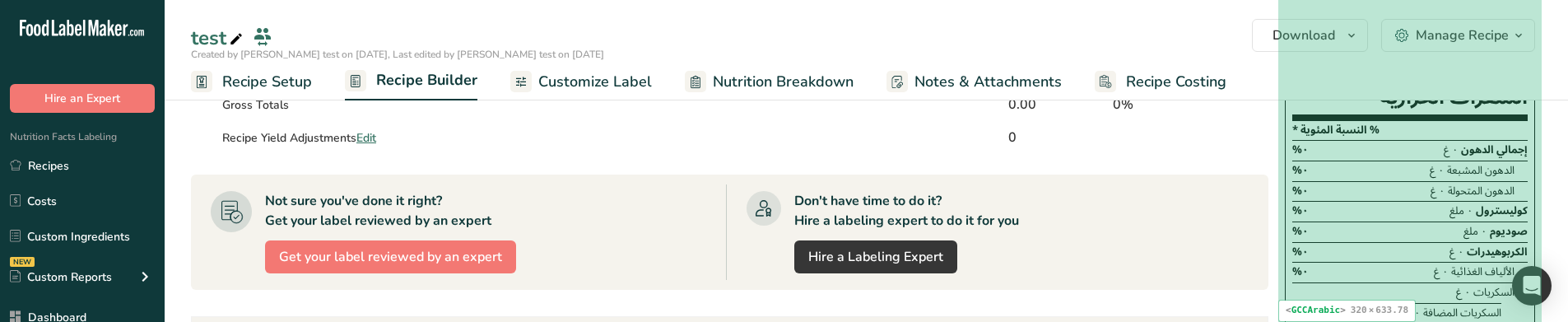
click at [1346, 250] on div "الكربوهيدرات ٠ غ [DEMOGRAPHIC_DATA]%" at bounding box center [1410, 251] width 236 height 20
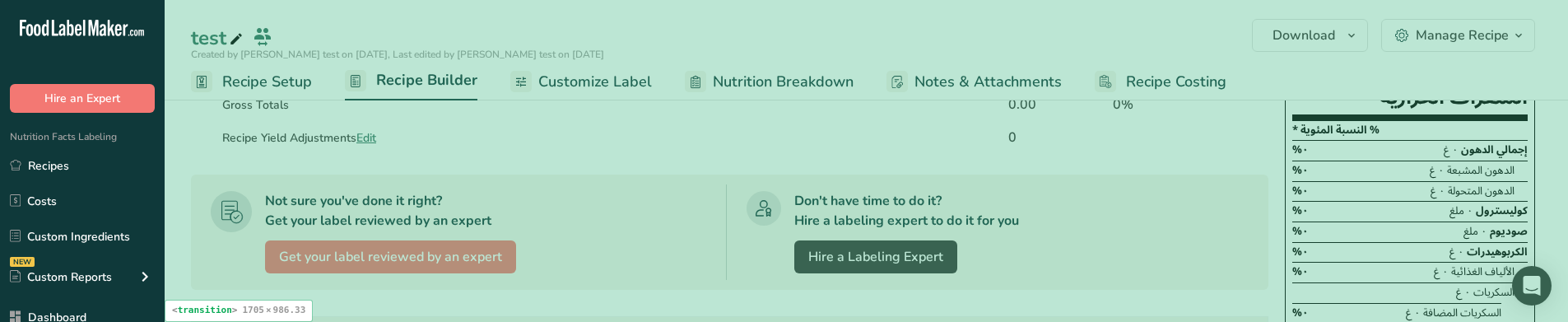
click at [222, 161] on section "Ingredient * Amount * Unit * Waste * .a-a{fill:#347362;}.b-a{fill:#fff;} Grams …" at bounding box center [729, 317] width 1077 height 725
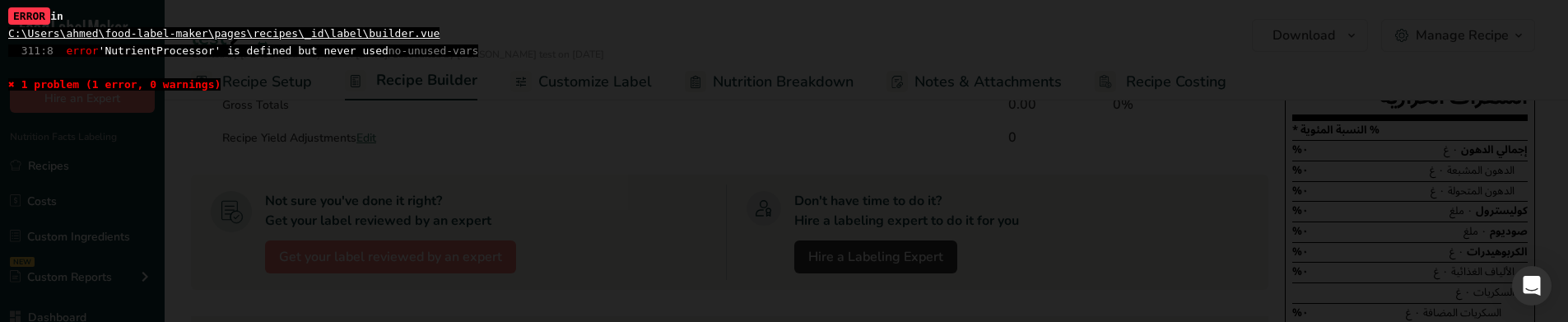
click at [118, 42] on div "ERROR in C:\Users\ahmed\food-label-maker\pages\recipes\_id\label\builder.vue 31…" at bounding box center [783, 50] width 1551 height 86
copy span "NutrientProcessor"
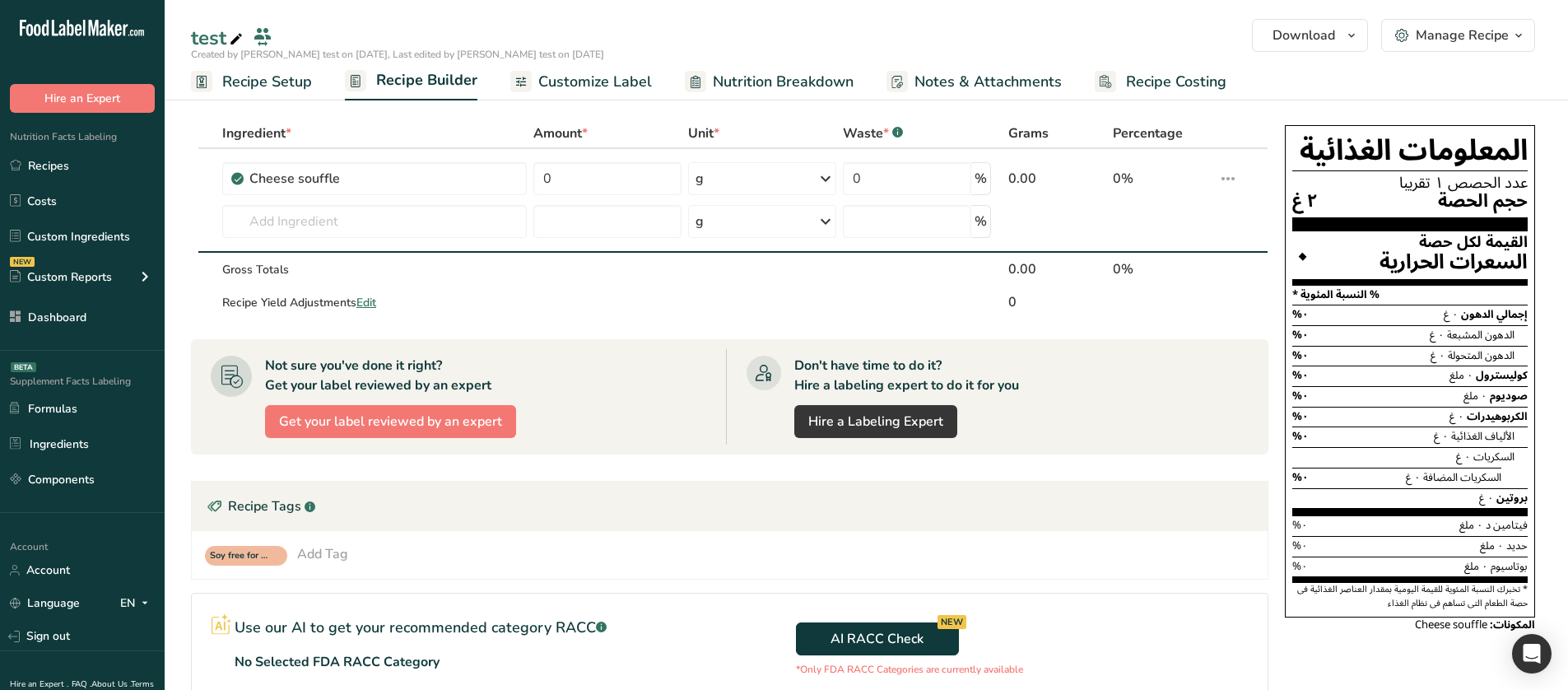
click at [712, 84] on span "Nutrition Breakdown" at bounding box center [782, 81] width 140 height 22
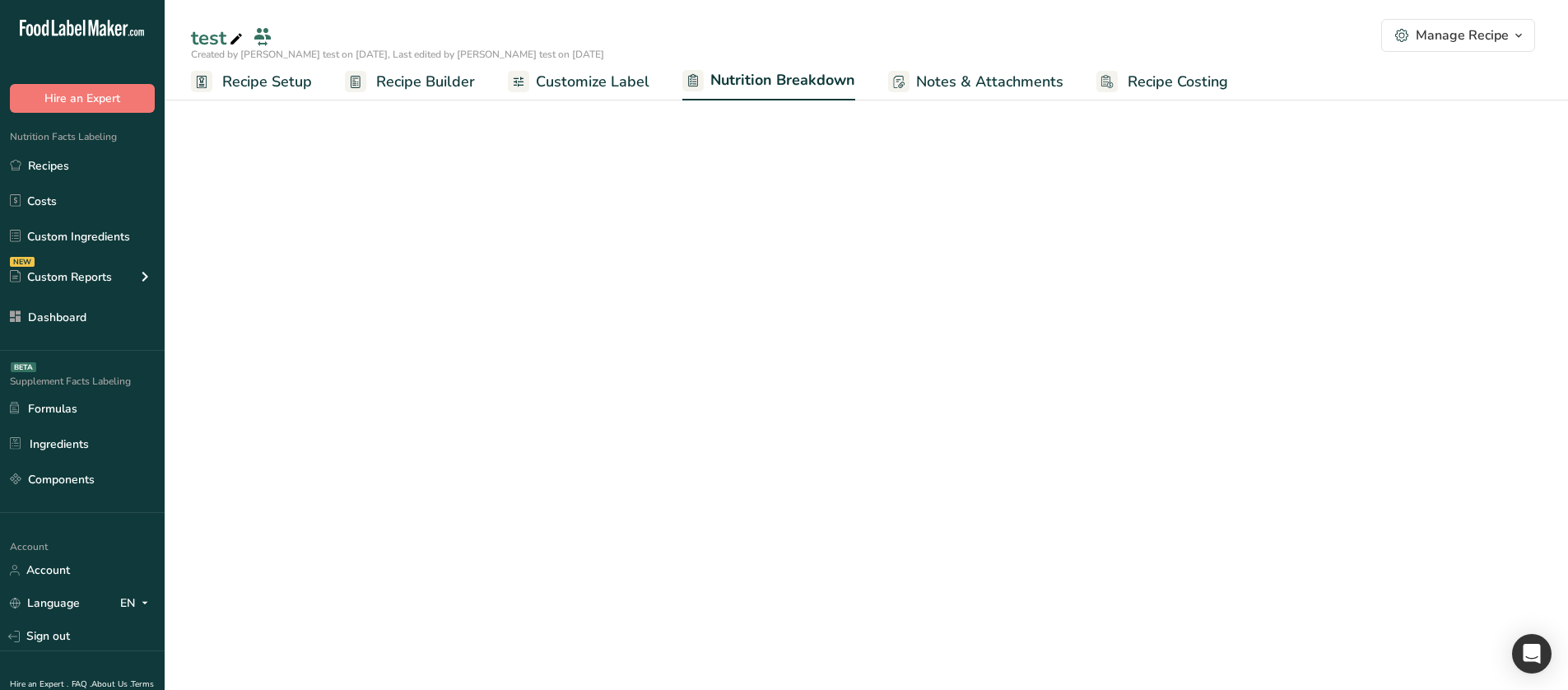
select select "Calories"
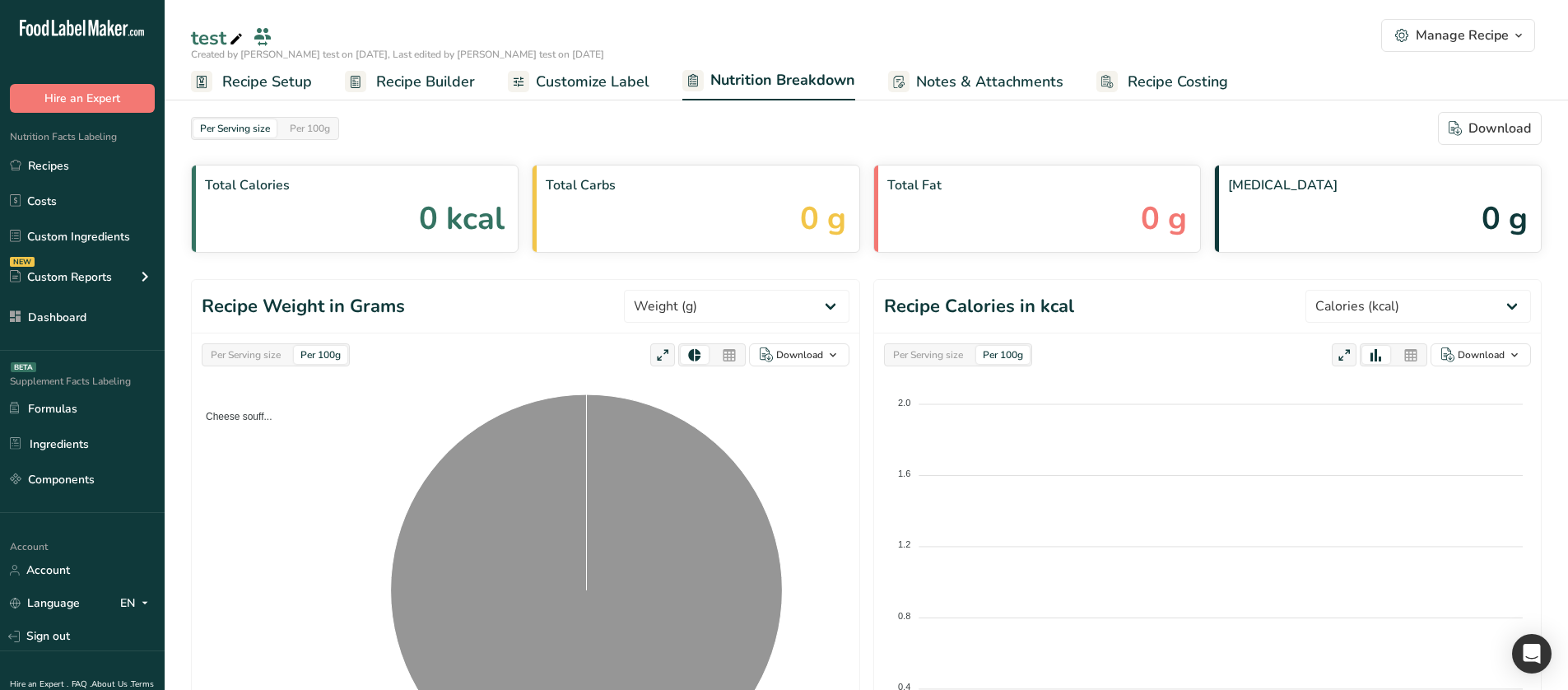
click at [457, 87] on span "Recipe Builder" at bounding box center [426, 81] width 99 height 22
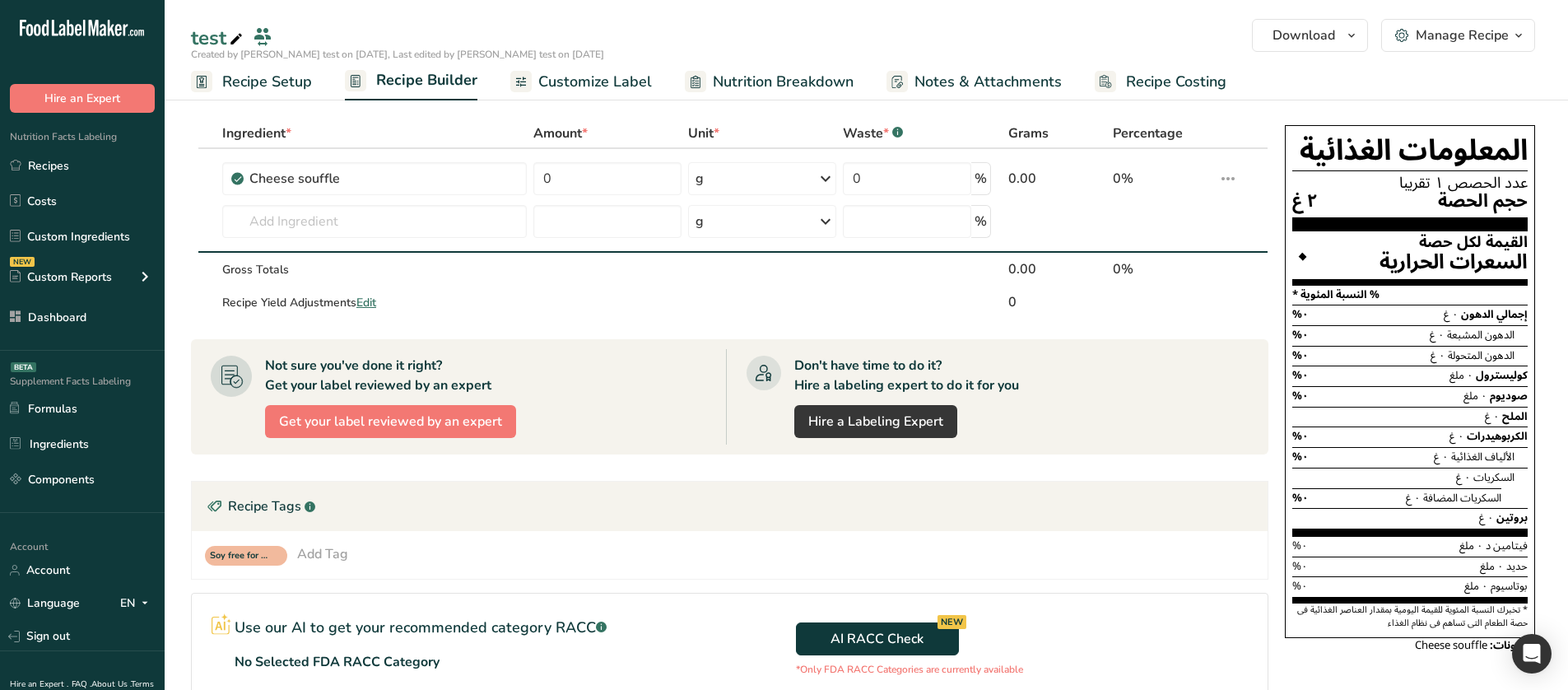
click at [553, 78] on span "Customize Label" at bounding box center [595, 81] width 114 height 22
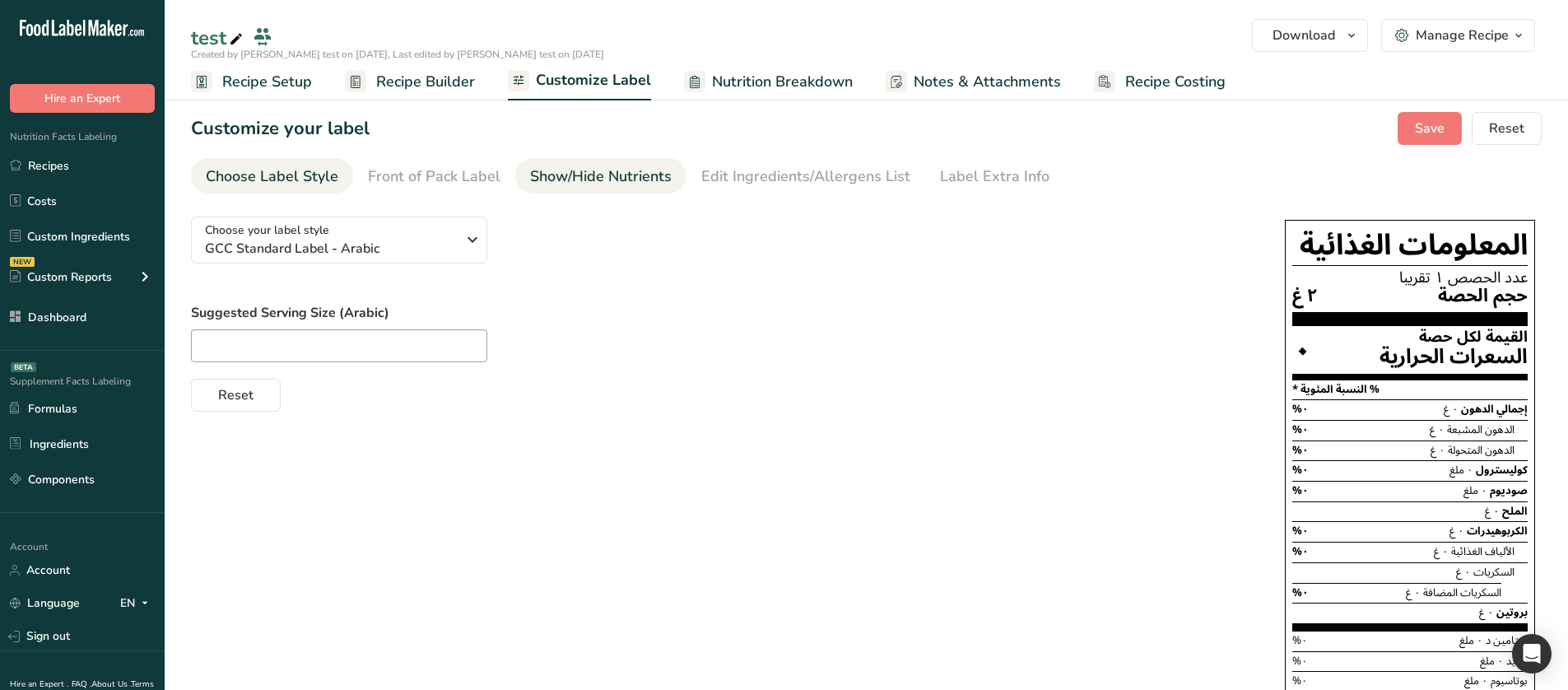
click at [643, 178] on div "Show/Hide Nutrients" at bounding box center [600, 176] width 141 height 22
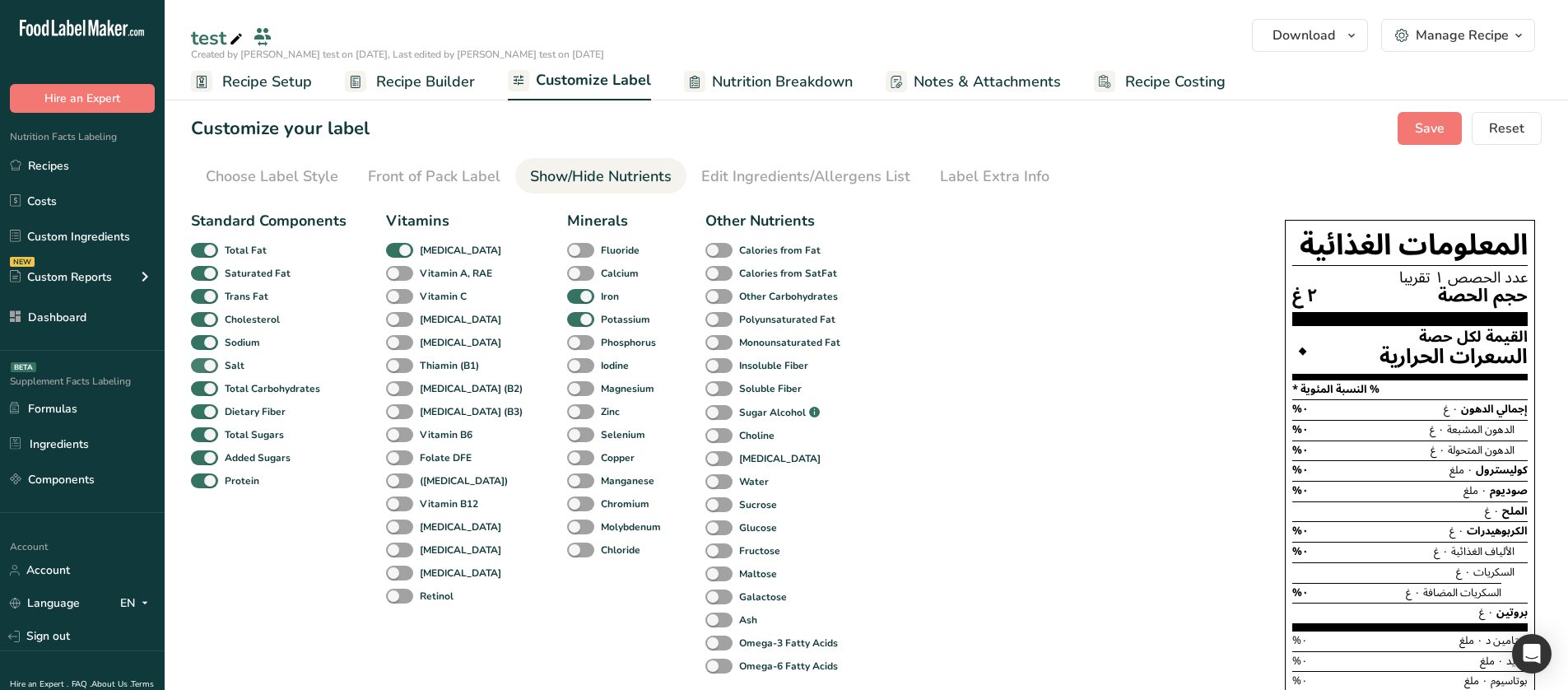
click at [220, 368] on span "Salt" at bounding box center [231, 366] width 26 height 15
click at [201, 368] on input "Salt" at bounding box center [196, 365] width 11 height 11
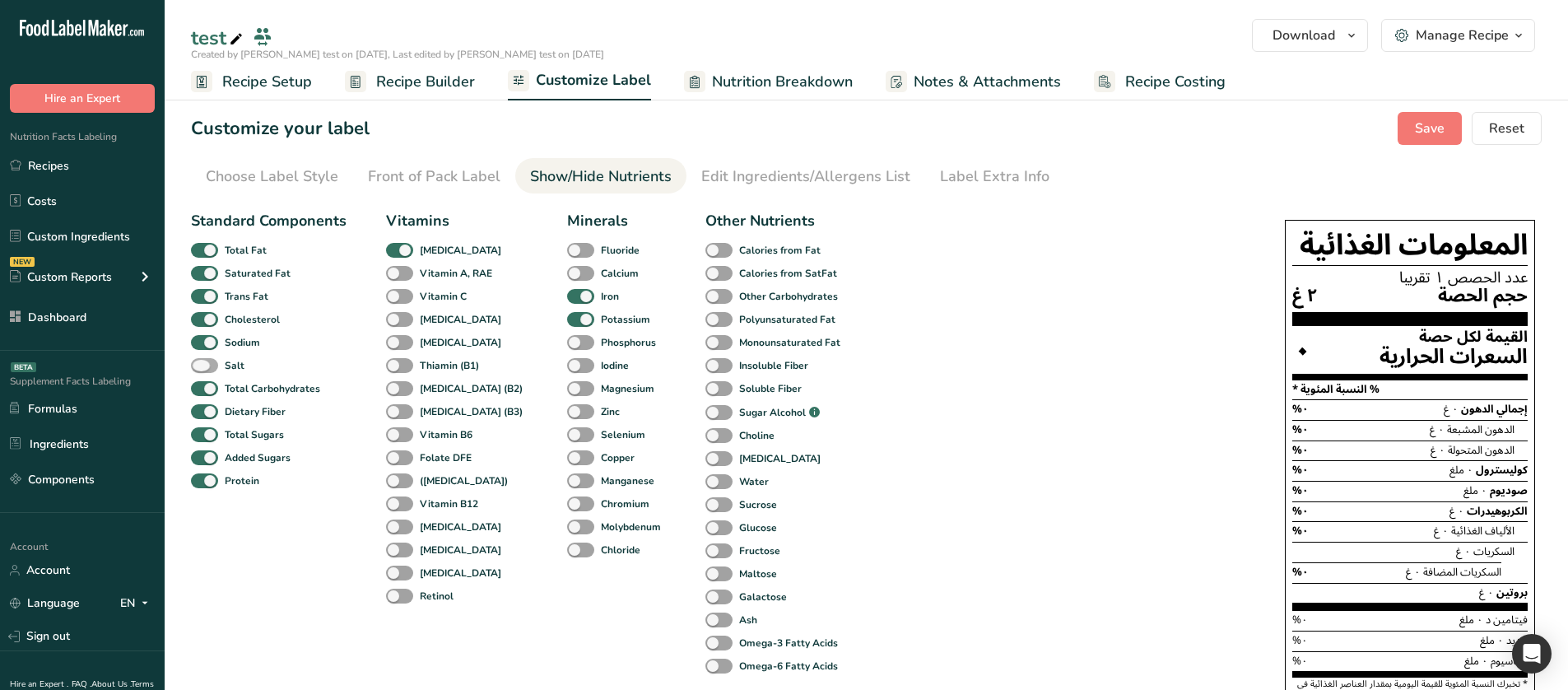
click at [220, 368] on span "Salt" at bounding box center [231, 366] width 26 height 15
click at [201, 368] on input "Salt" at bounding box center [196, 365] width 11 height 11
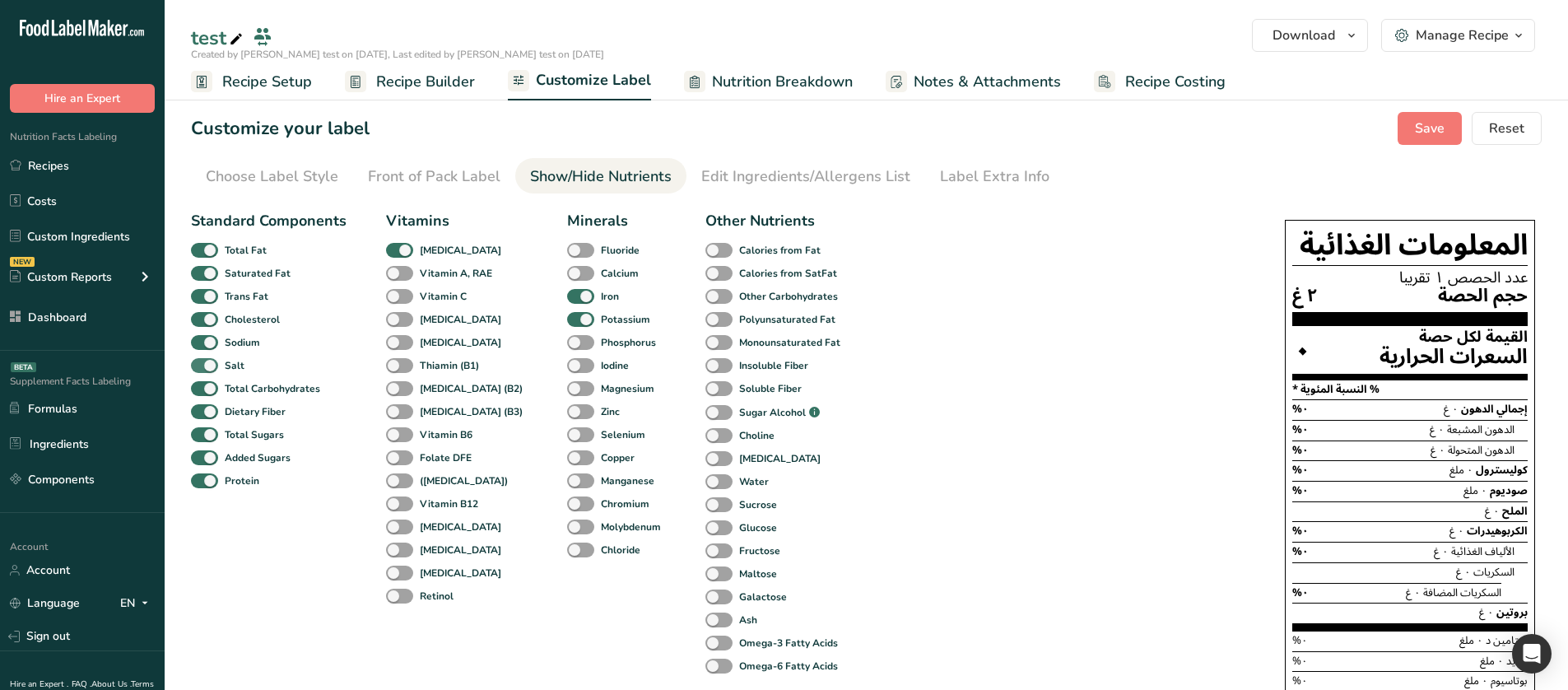
click at [215, 367] on span at bounding box center [204, 367] width 27 height 16
click at [201, 367] on input "Salt" at bounding box center [196, 365] width 11 height 11
checkbox input "false"
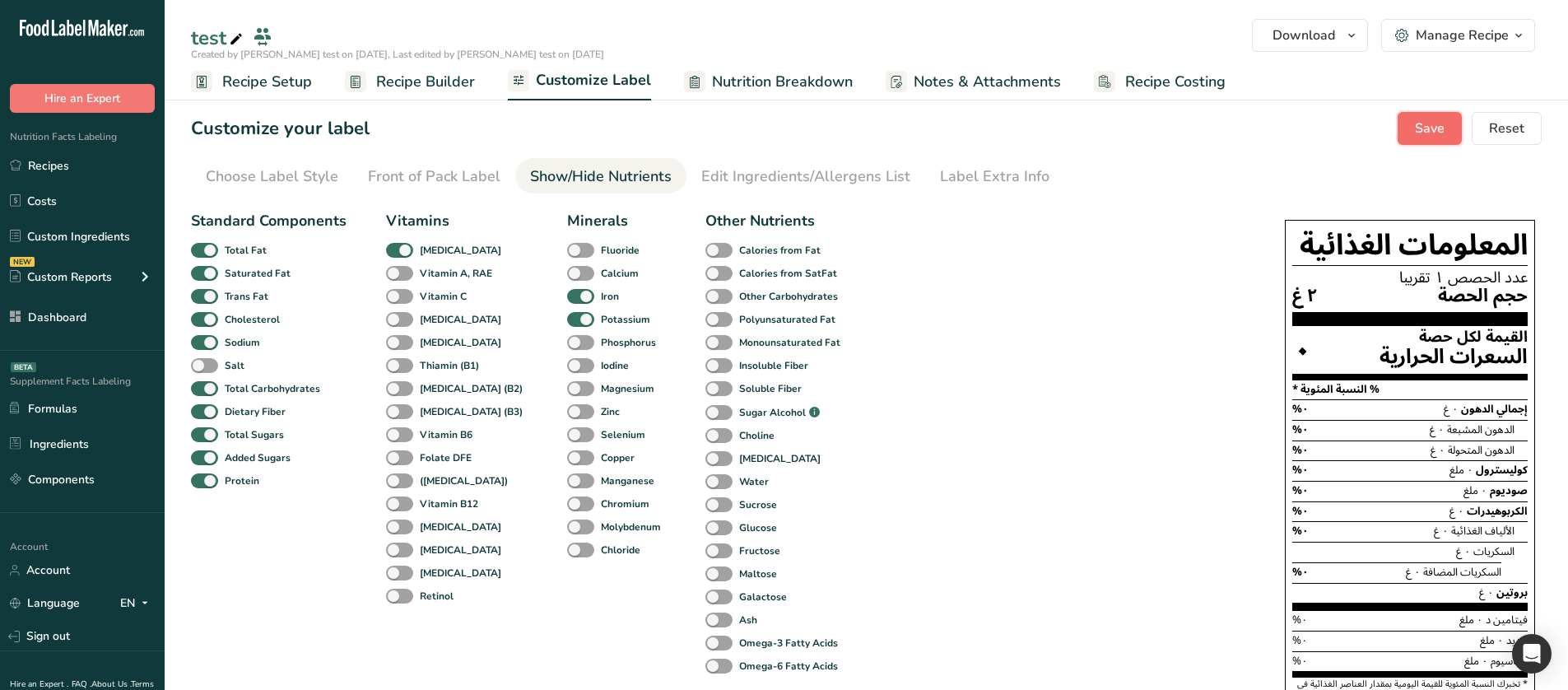
click at [1406, 135] on button "Save" at bounding box center [1429, 128] width 64 height 33
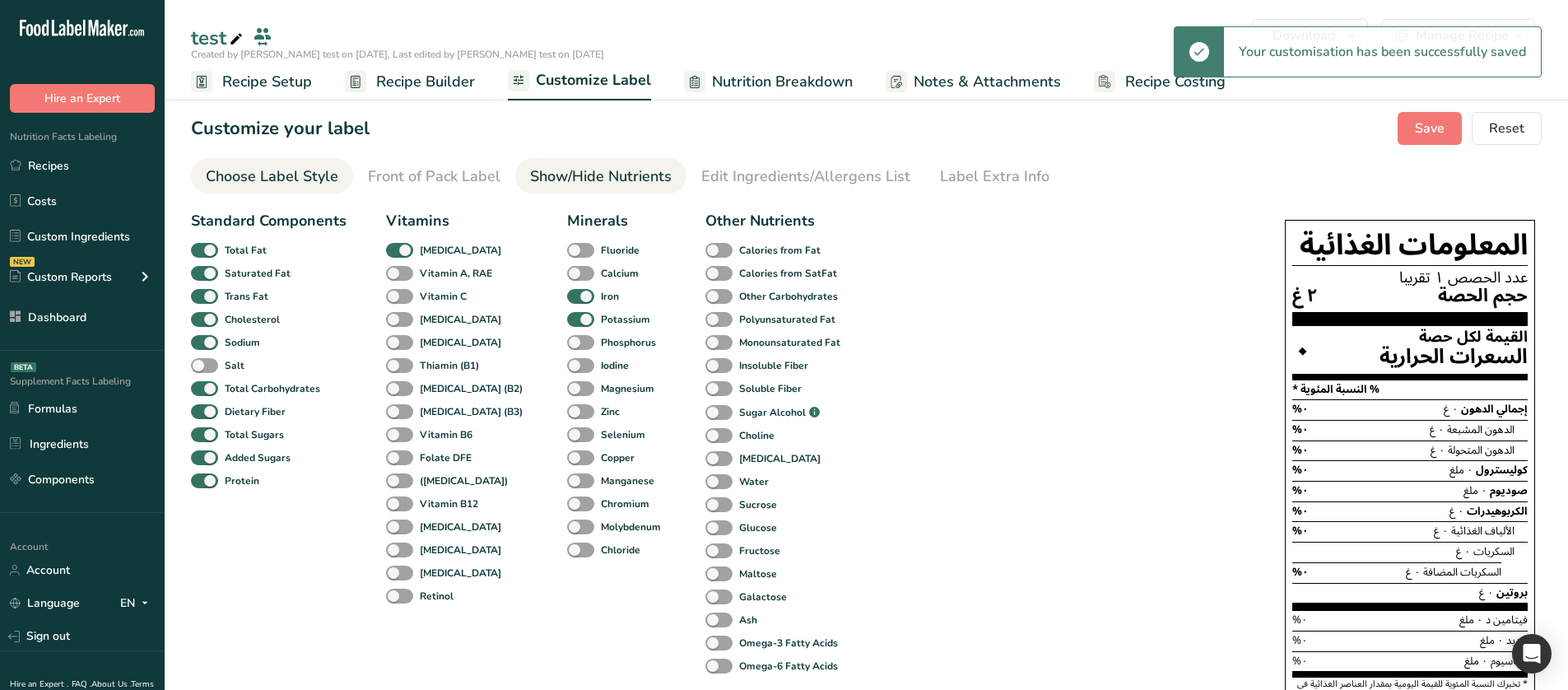
click at [327, 180] on div "Choose Label Style" at bounding box center [272, 176] width 132 height 22
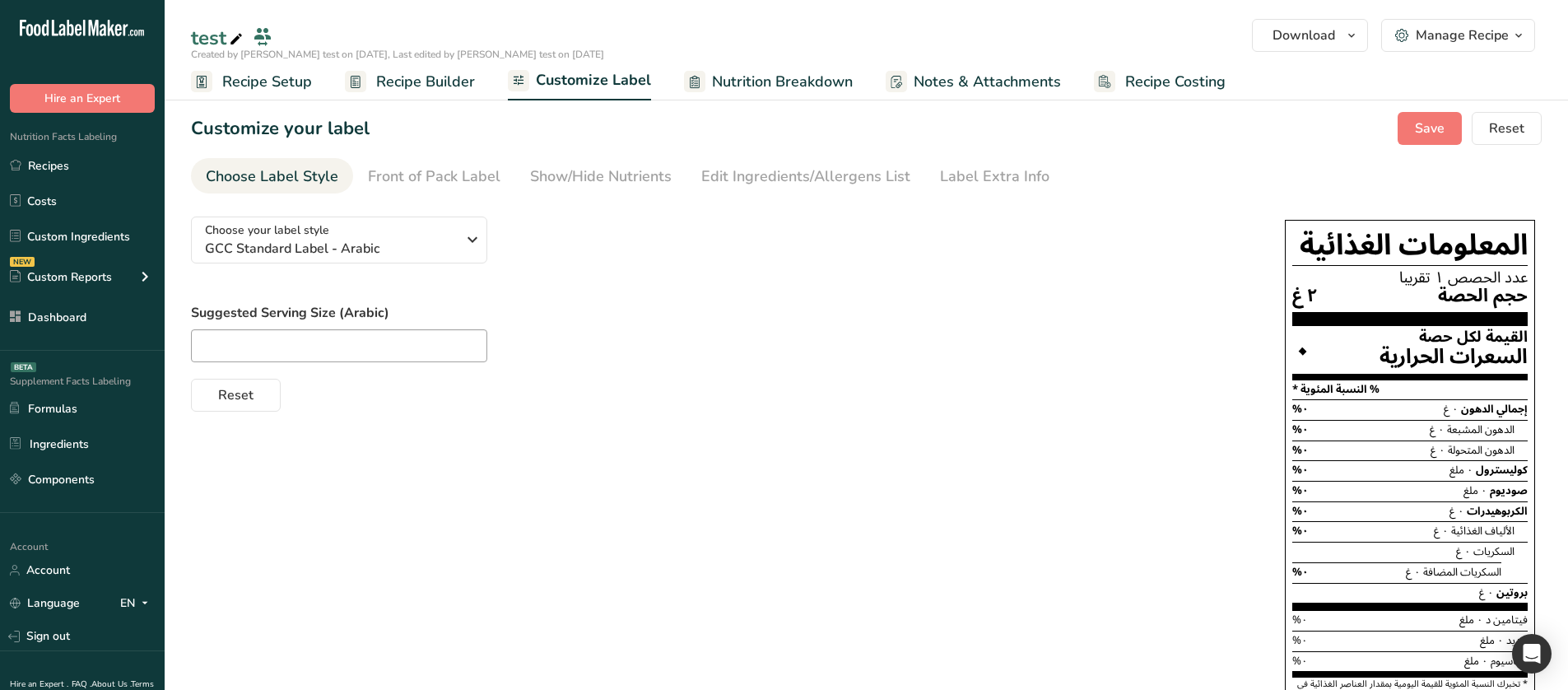
click at [286, 78] on span "Recipe Setup" at bounding box center [268, 81] width 90 height 22
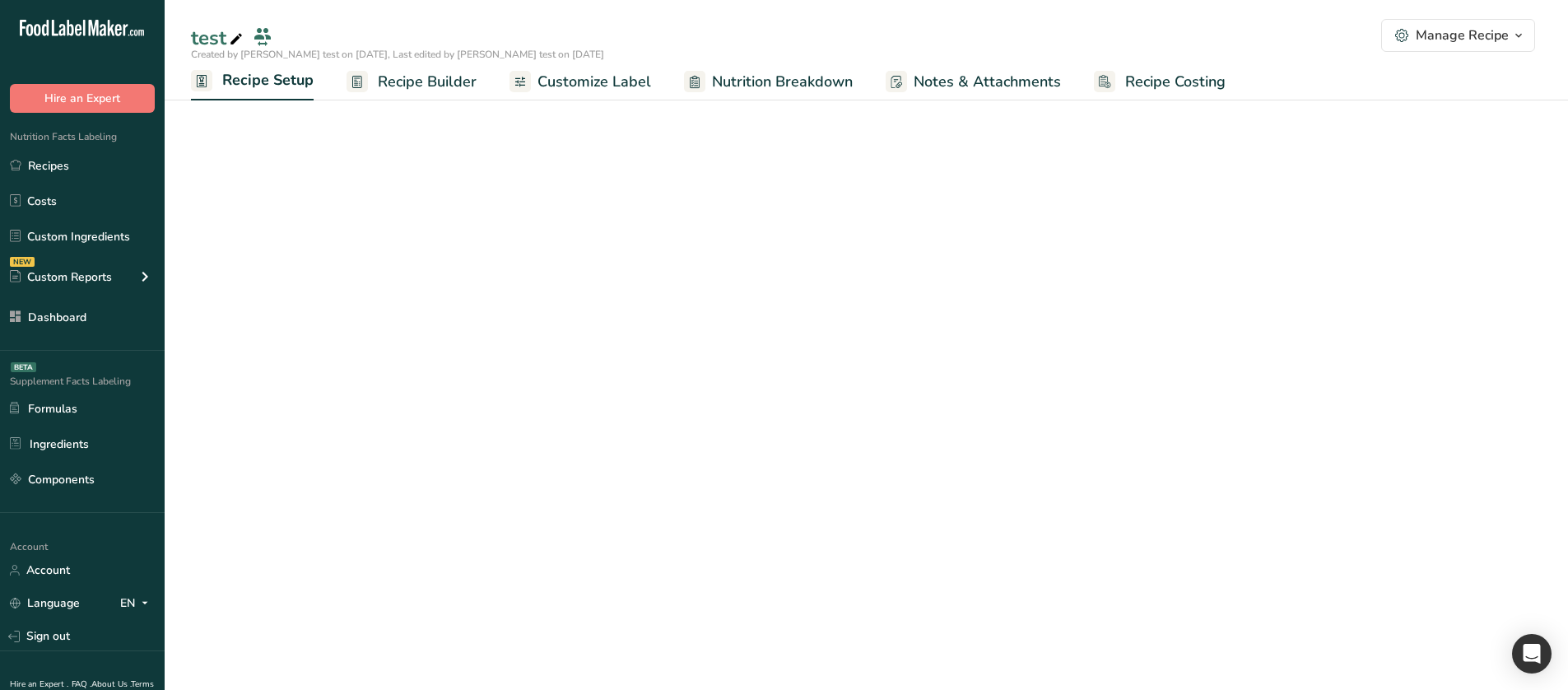
click at [424, 92] on span "Recipe Builder" at bounding box center [427, 81] width 99 height 22
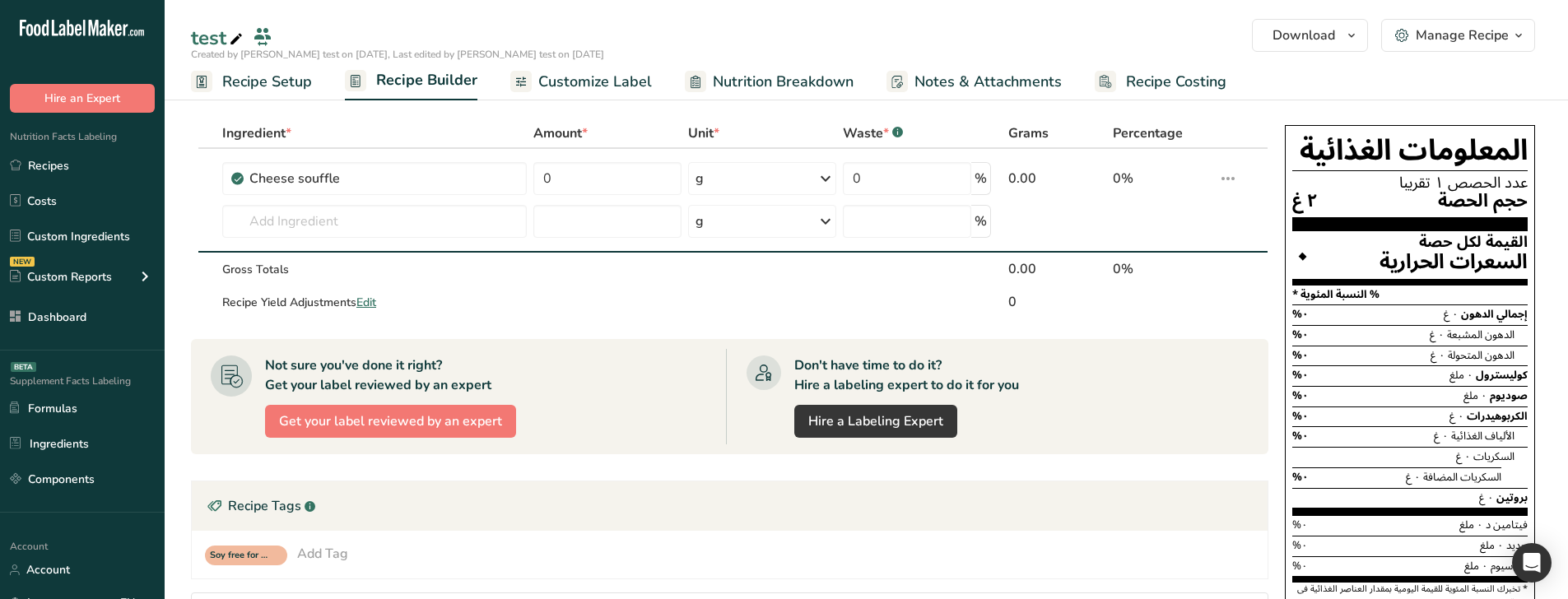
click at [574, 77] on span "Customize Label" at bounding box center [595, 81] width 114 height 22
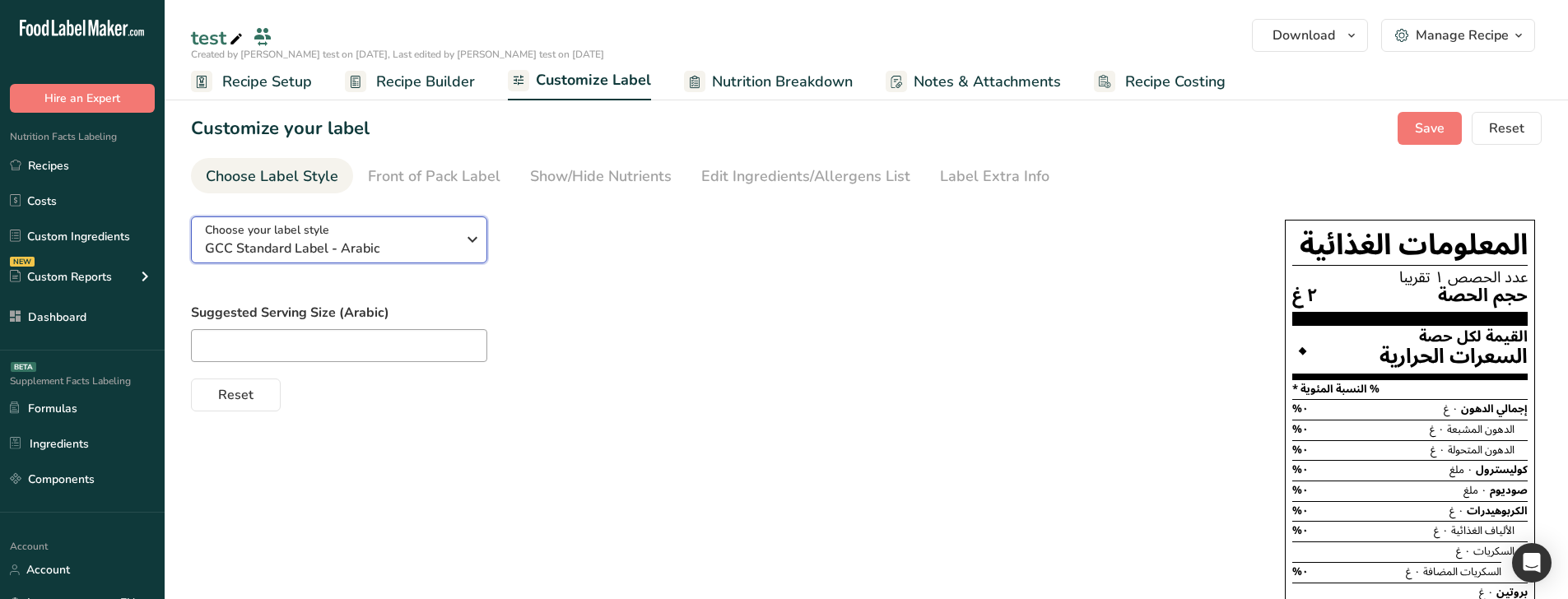
click at [384, 250] on span "GCC Standard Label - Arabic" at bounding box center [330, 248] width 251 height 19
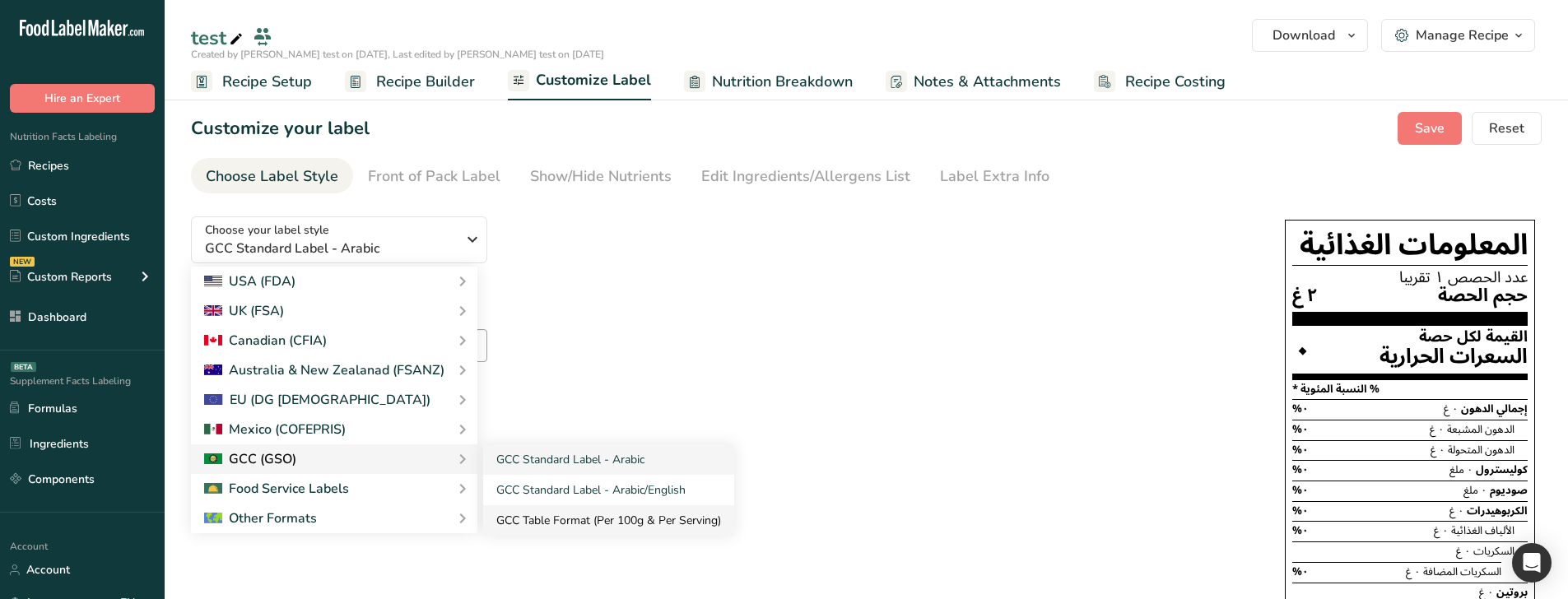
click at [548, 512] on link "GCC Table Format (Per 100g & Per Serving)" at bounding box center [608, 520] width 251 height 30
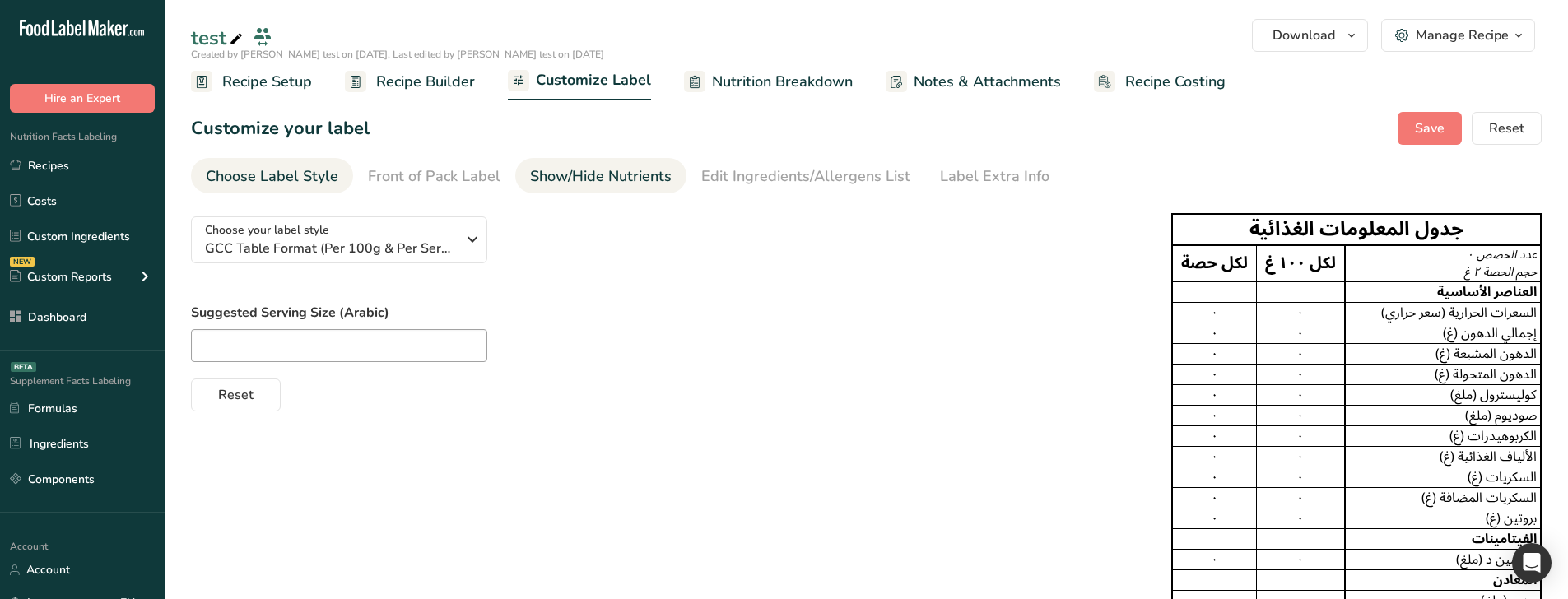
click at [612, 174] on div "Show/Hide Nutrients" at bounding box center [600, 176] width 141 height 22
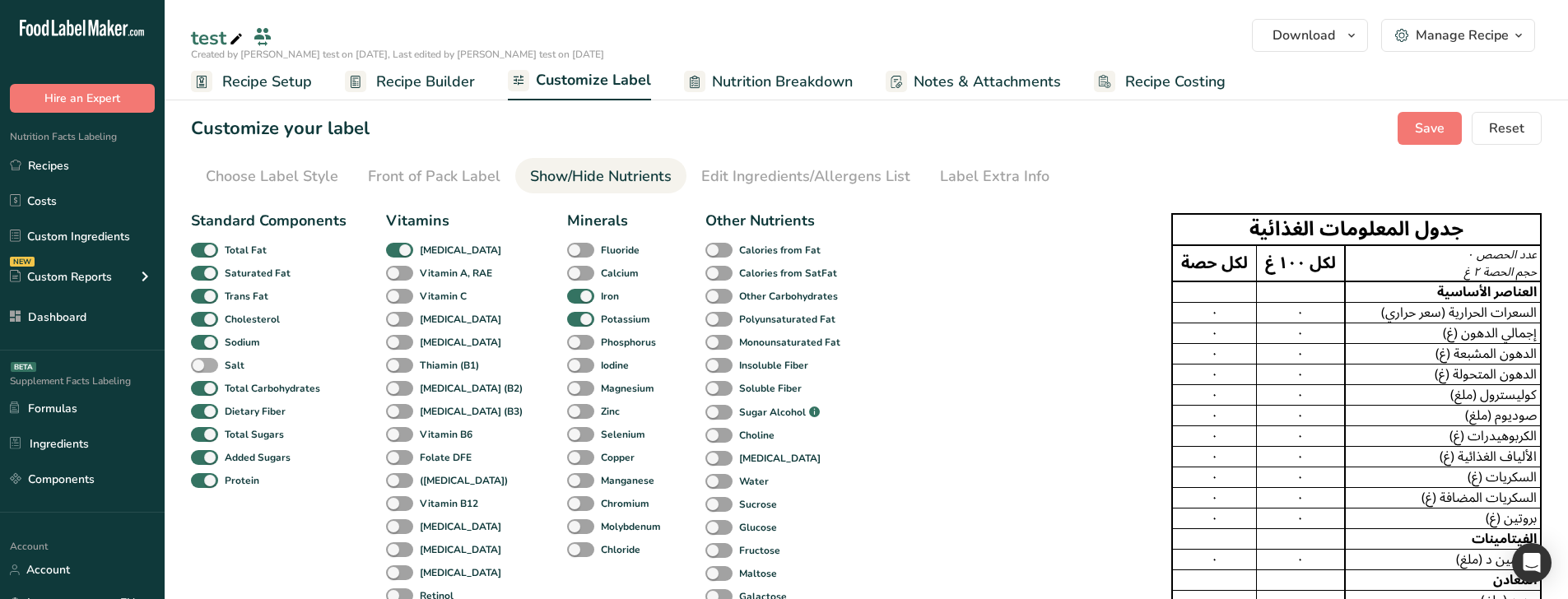
click at [230, 363] on b "Salt" at bounding box center [234, 365] width 19 height 15
click at [201, 363] on input "Salt" at bounding box center [196, 364] width 11 height 11
checkbox input "true"
click at [1378, 124] on div "Customize your label Save Reset" at bounding box center [866, 128] width 1351 height 33
click at [1444, 141] on button "Save" at bounding box center [1429, 128] width 64 height 33
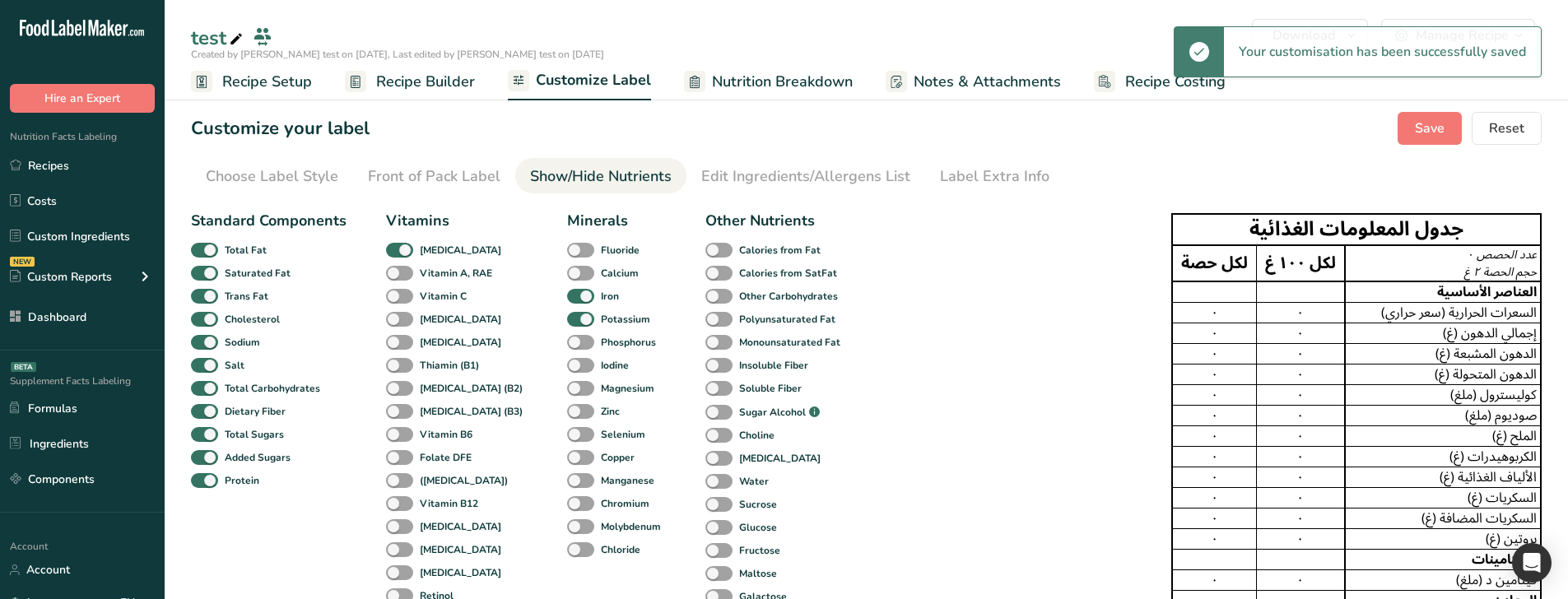
click at [392, 92] on span "Recipe Builder" at bounding box center [426, 81] width 99 height 22
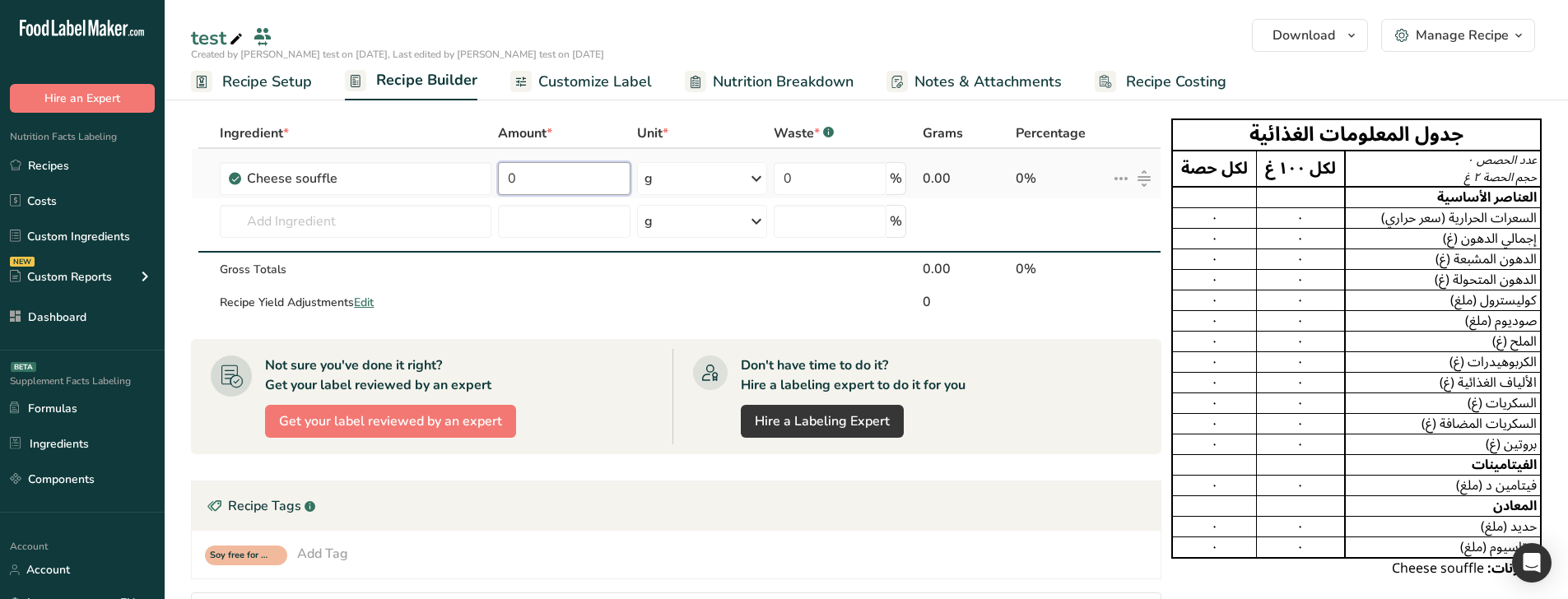
click at [519, 181] on input "0" at bounding box center [563, 178] width 132 height 33
type input "4444"
click at [660, 261] on div "Ingredient * Amount * Unit * Waste * .a-a{fill:#347362;}.b-a{fill:#fff;} Grams …" at bounding box center [675, 218] width 970 height 200
